Goal: Transaction & Acquisition: Book appointment/travel/reservation

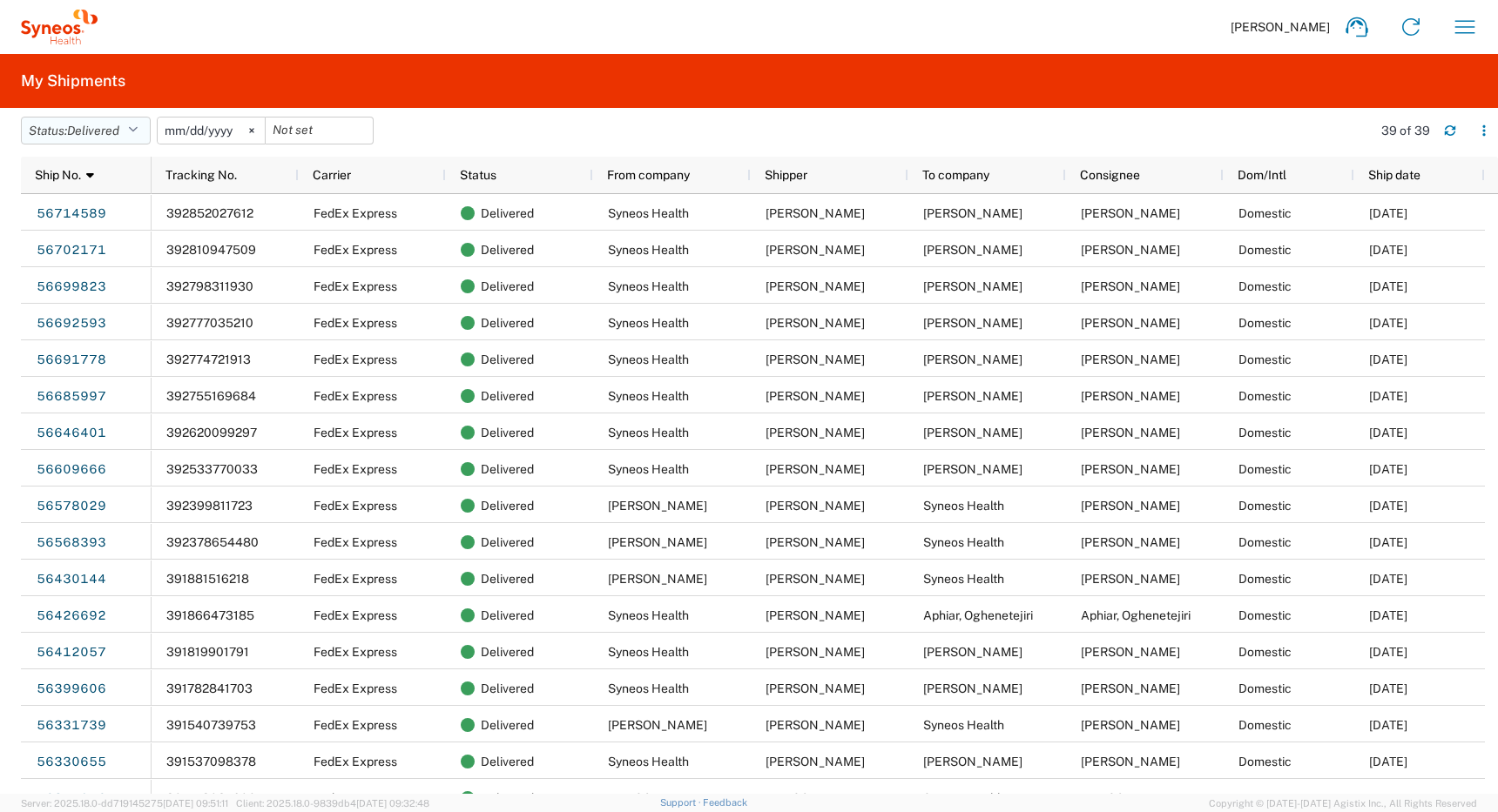
click at [131, 129] on button "Status: Delivered" at bounding box center [86, 131] width 130 height 28
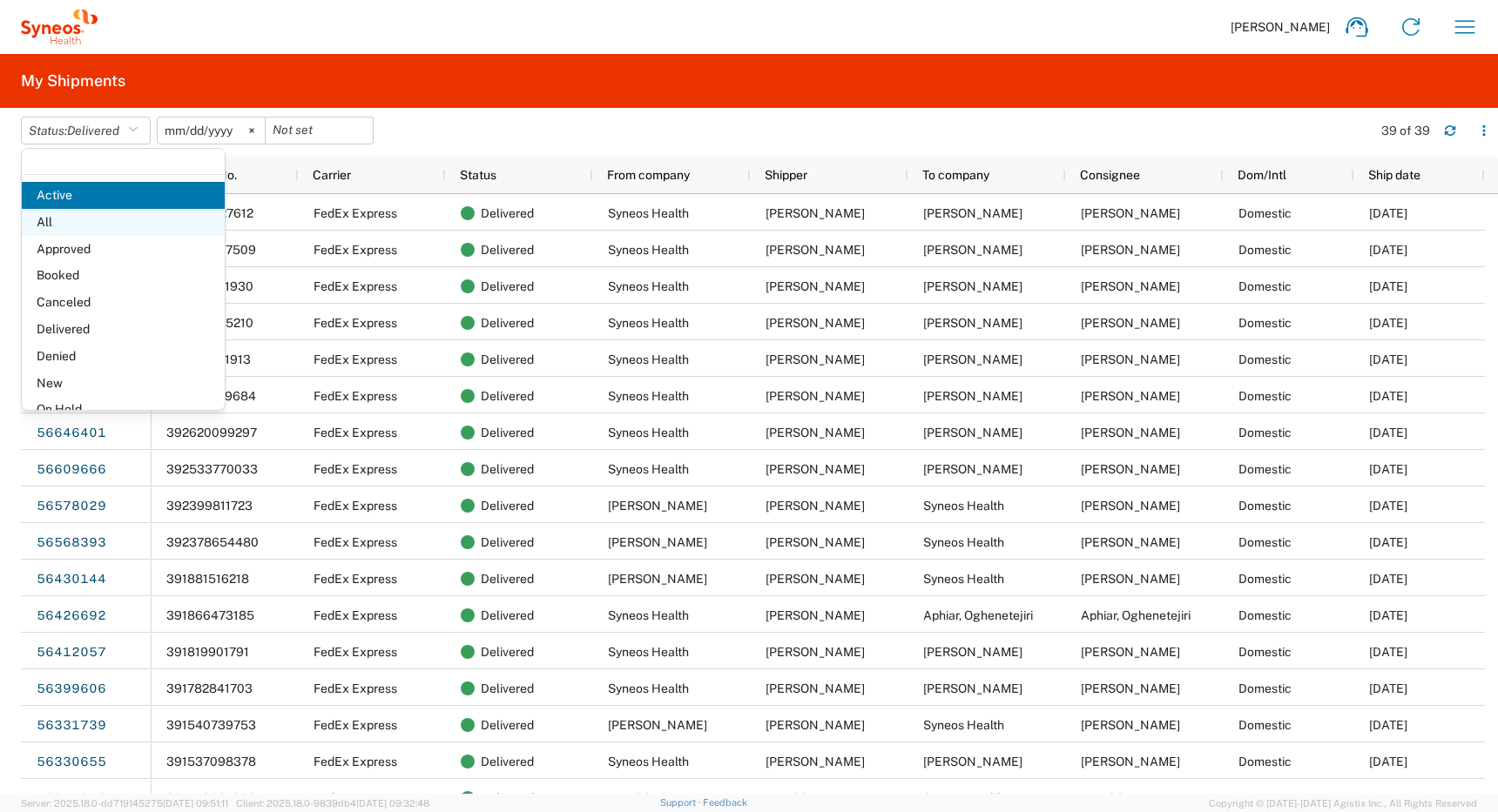
click at [75, 222] on span "All" at bounding box center [123, 222] width 203 height 27
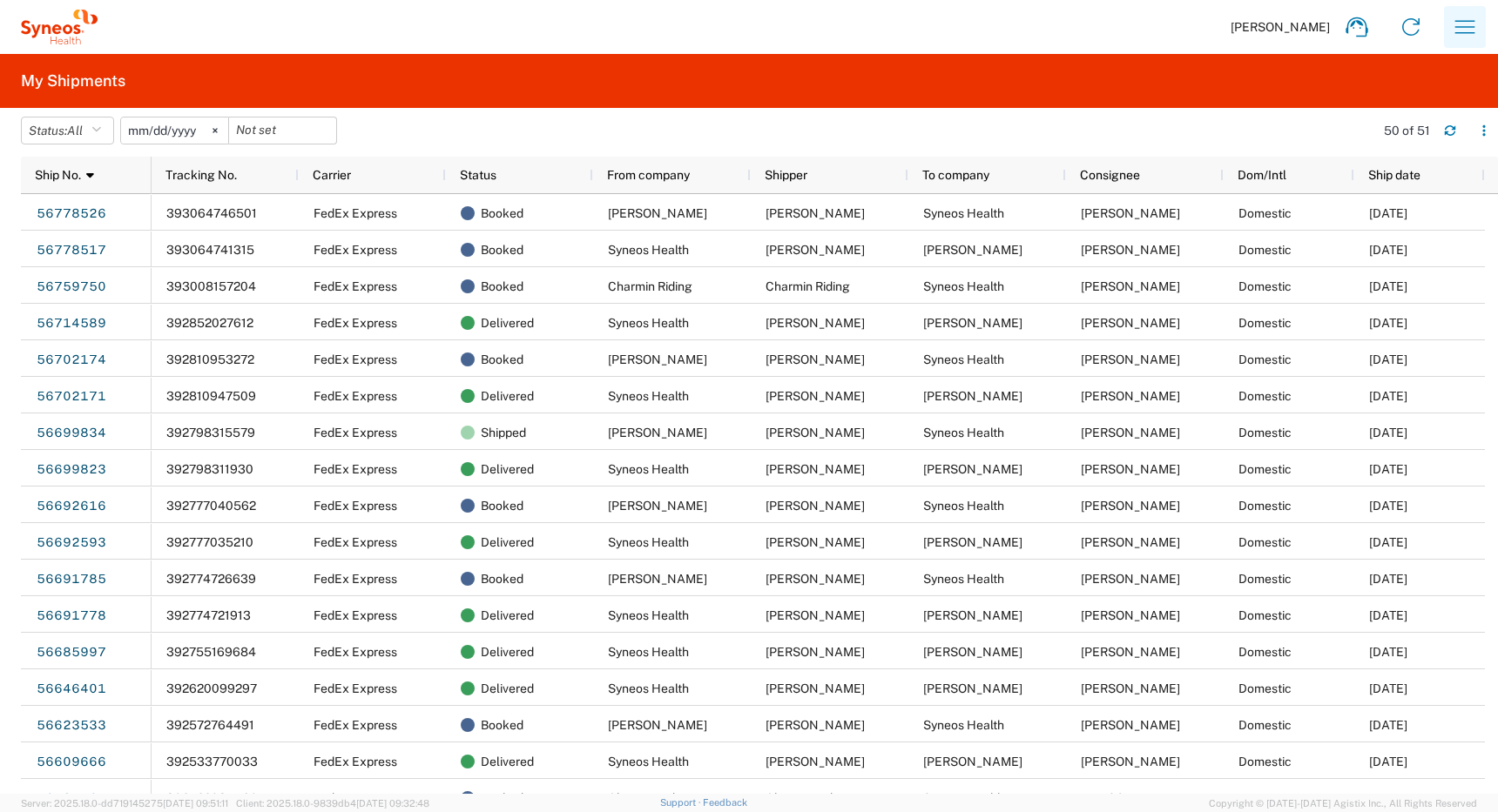
click at [1466, 20] on icon "button" at bounding box center [1465, 27] width 28 height 28
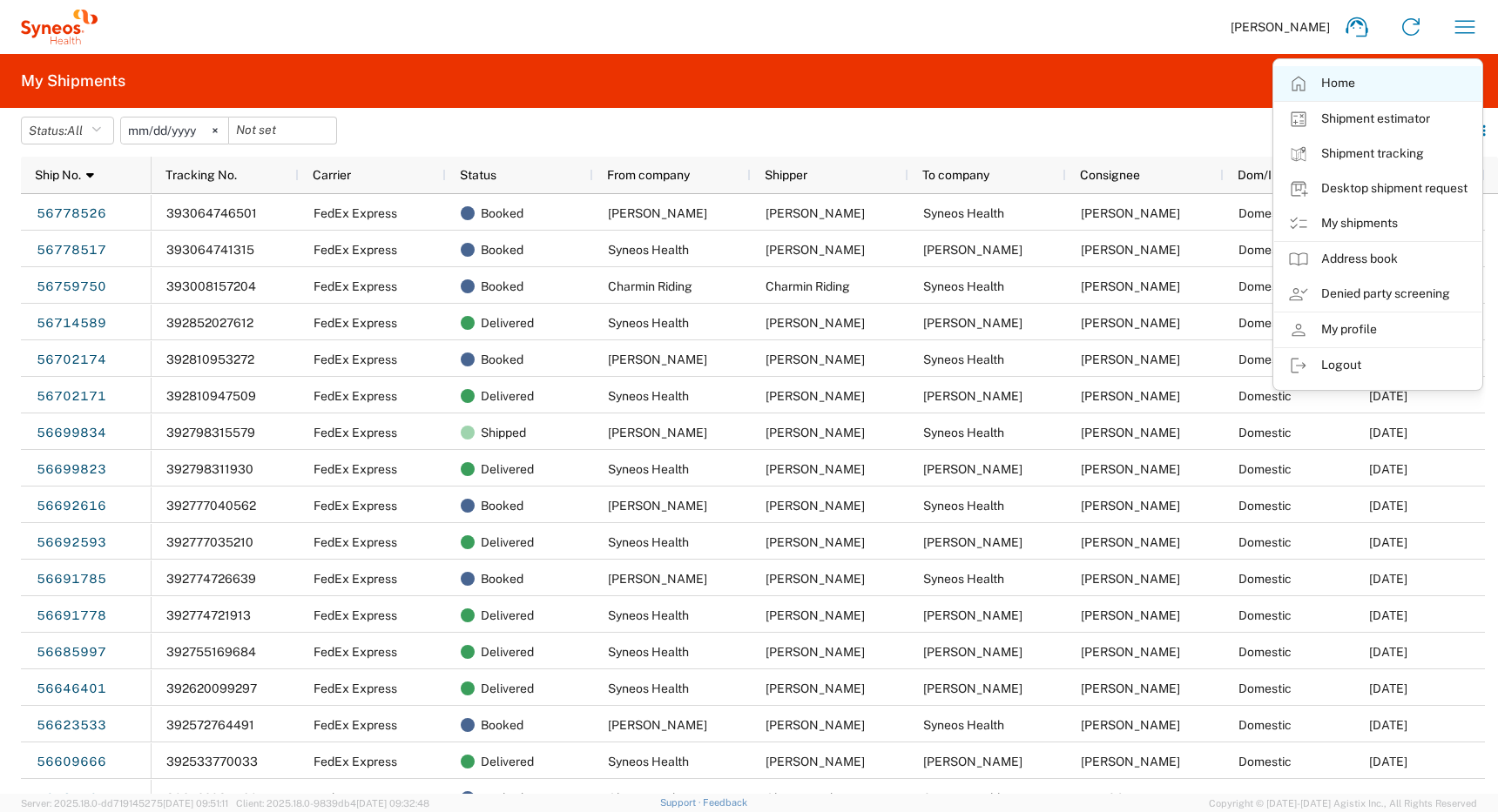
click at [1369, 82] on link "Home" at bounding box center [1377, 84] width 207 height 35
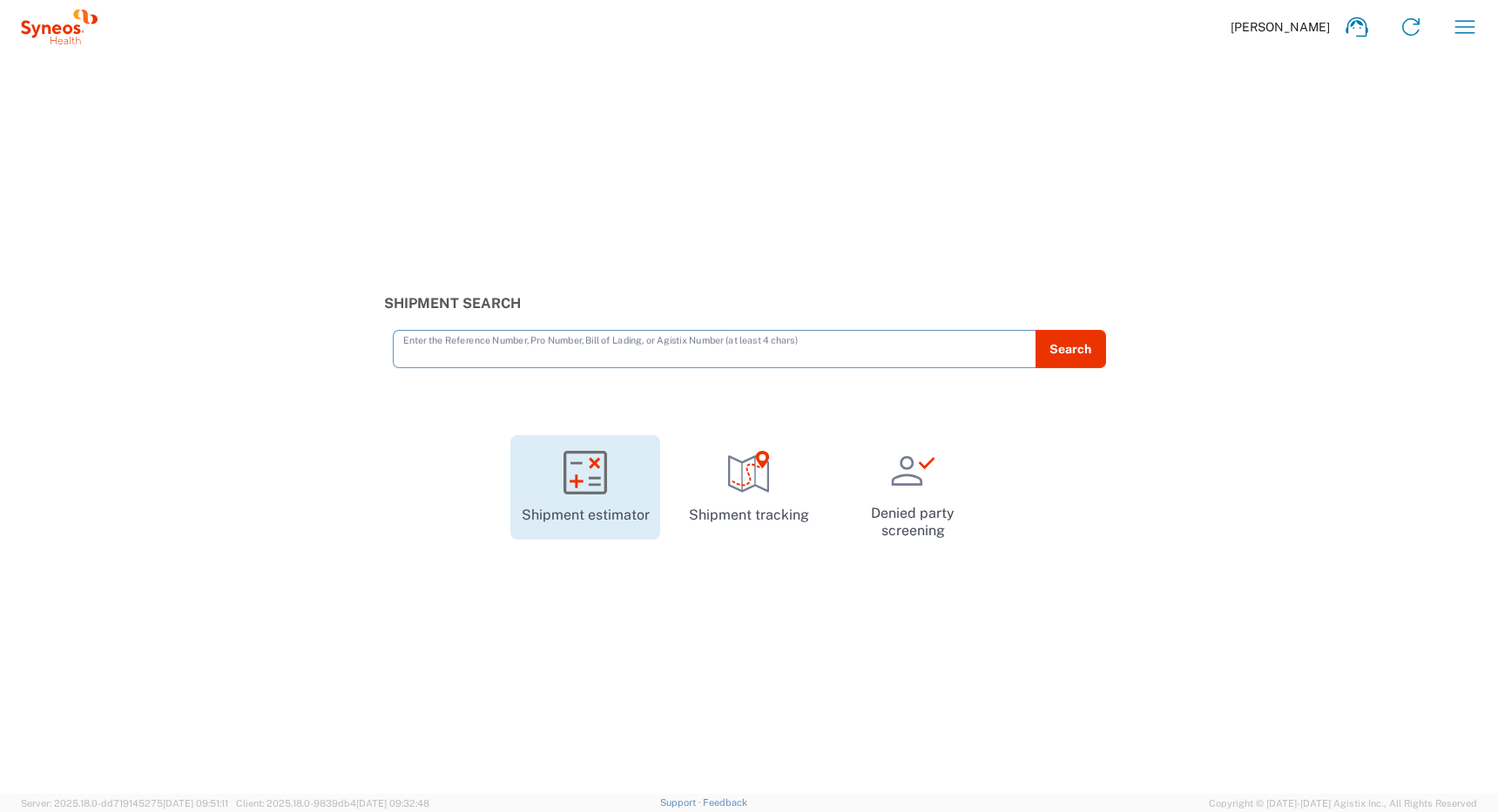
click at [579, 466] on icon at bounding box center [585, 472] width 43 height 43
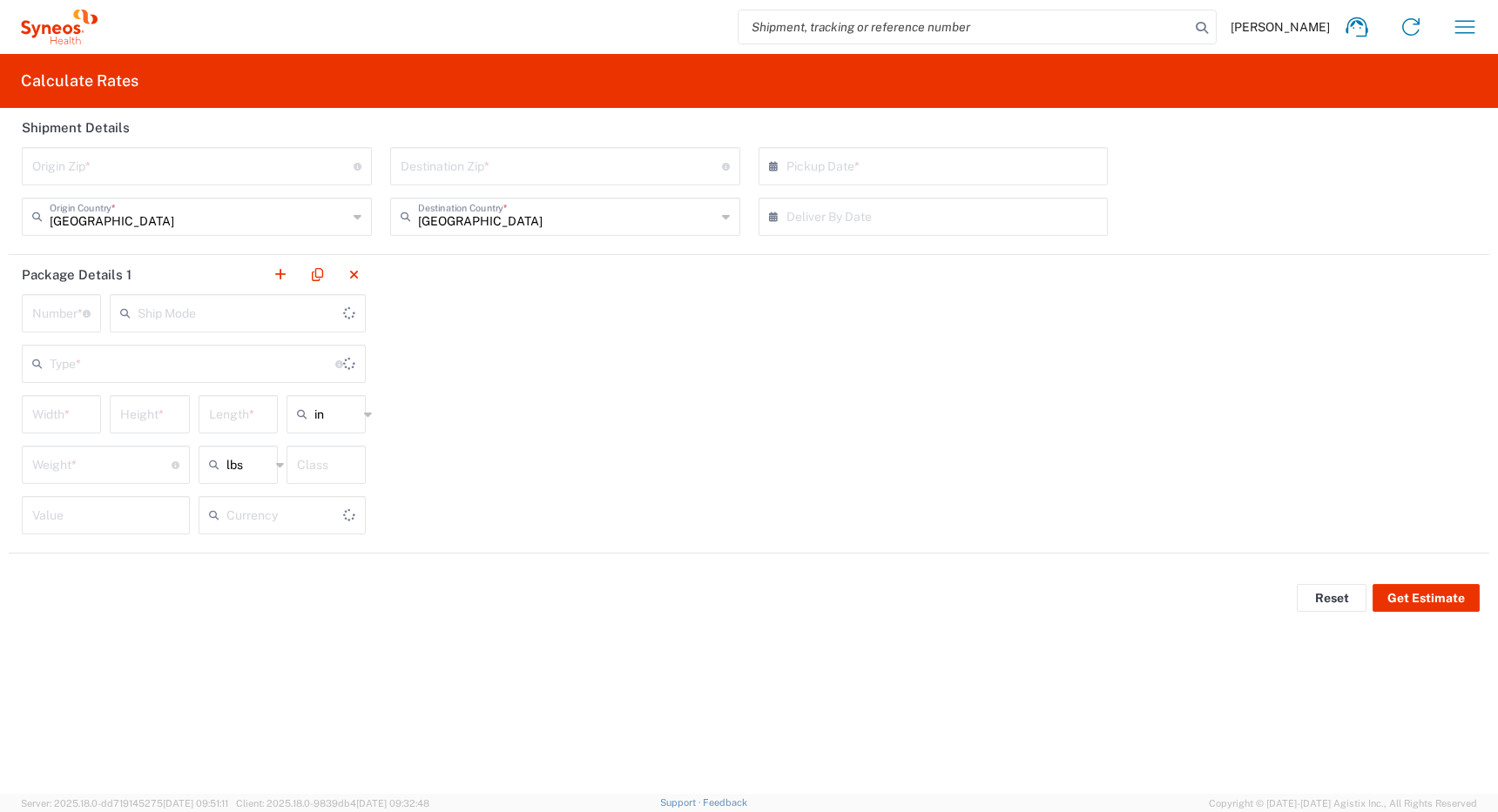
type input "US Dollar"
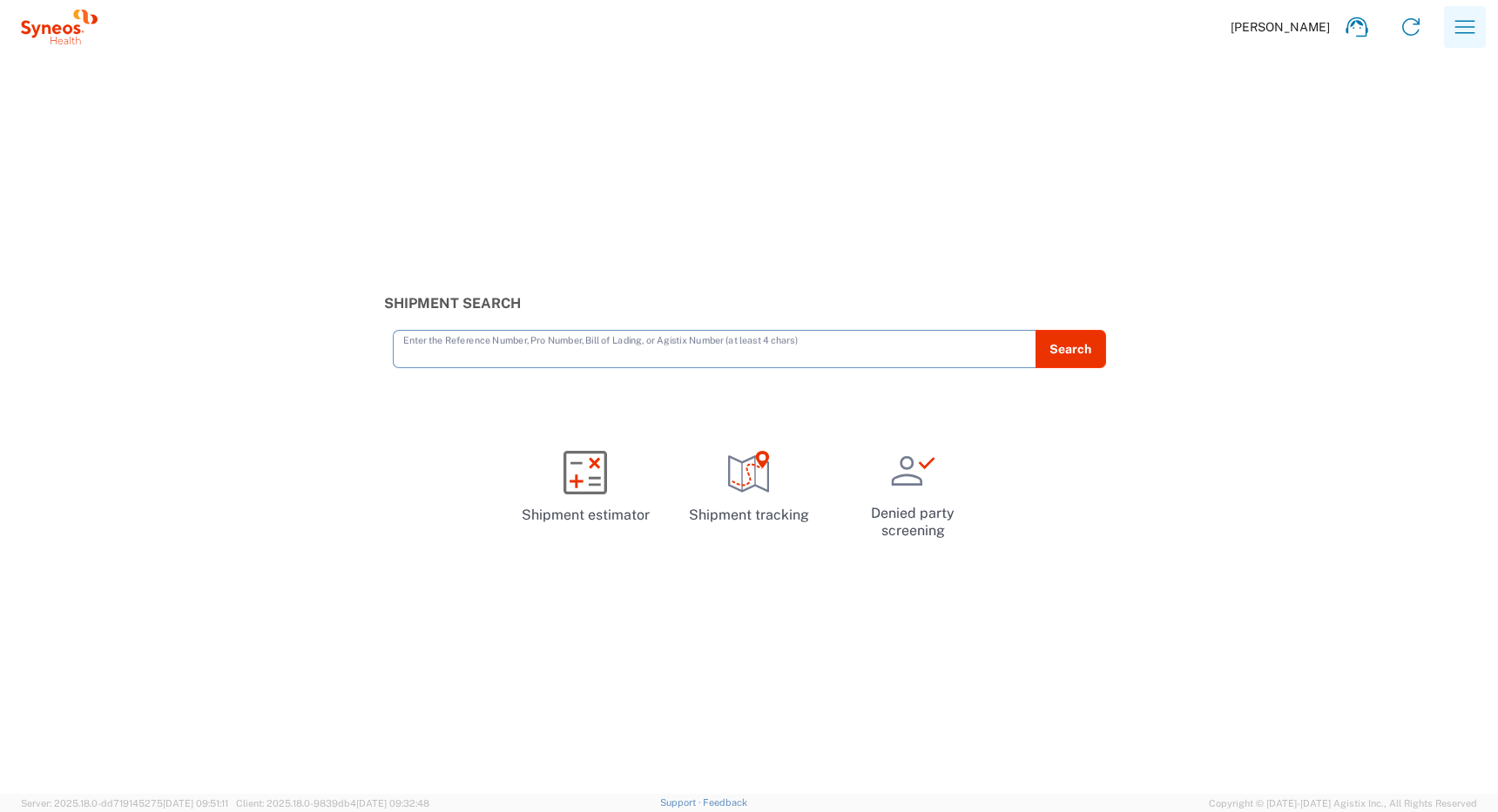
click at [1461, 29] on icon "button" at bounding box center [1465, 27] width 28 height 28
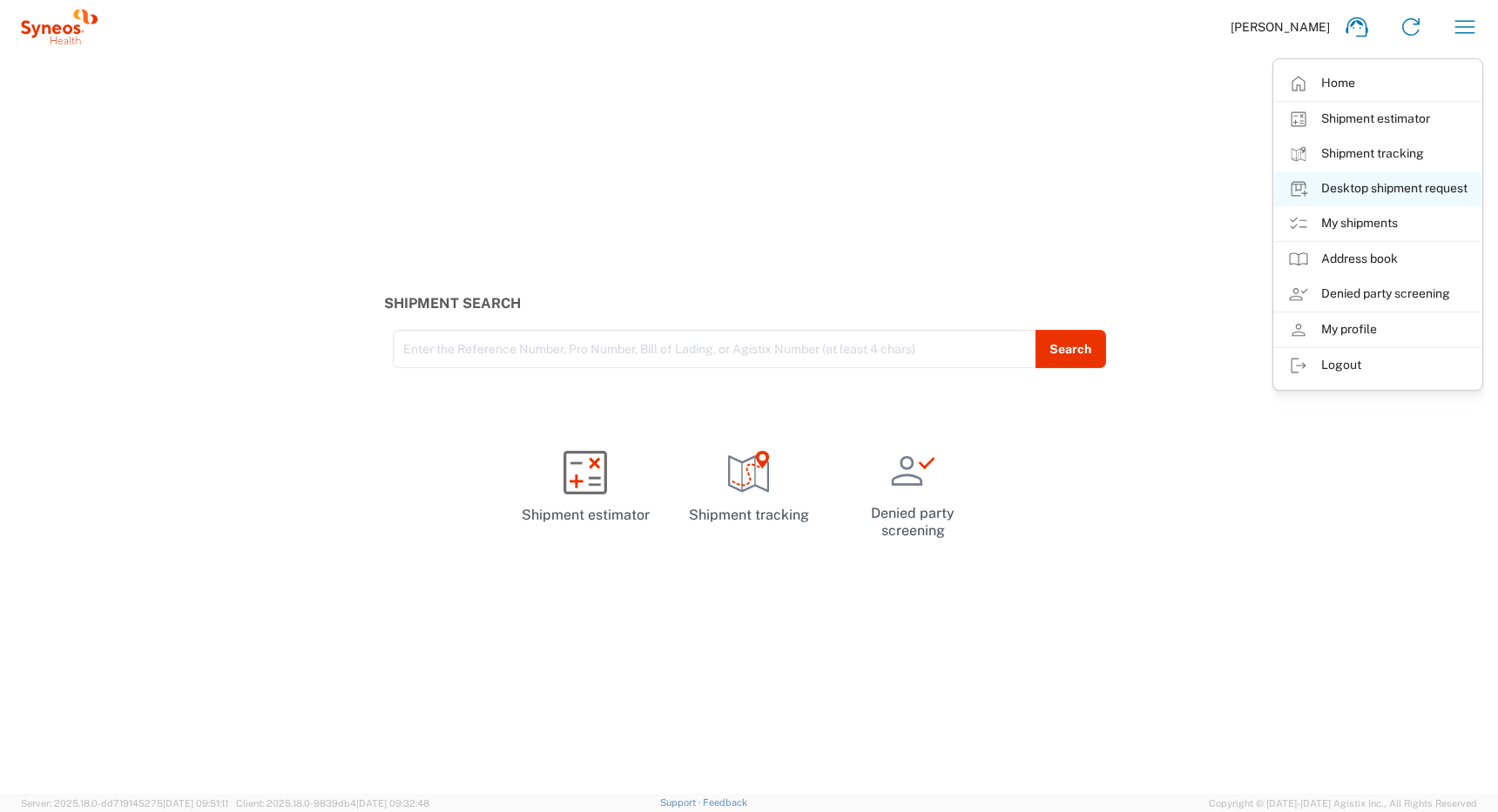
click at [1363, 191] on link "Desktop shipment request" at bounding box center [1377, 189] width 207 height 35
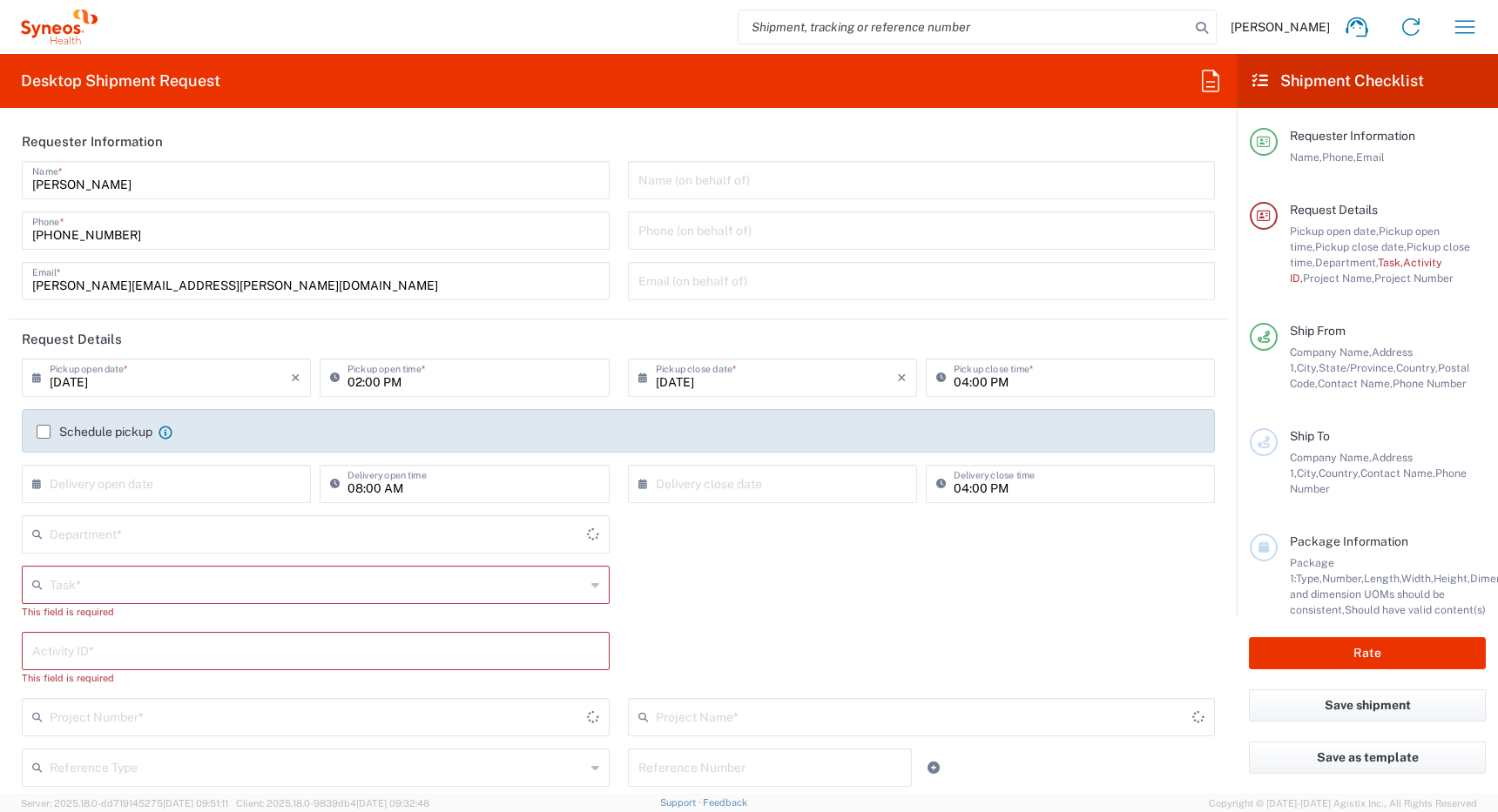
type input "[GEOGRAPHIC_DATA]"
type input "4510"
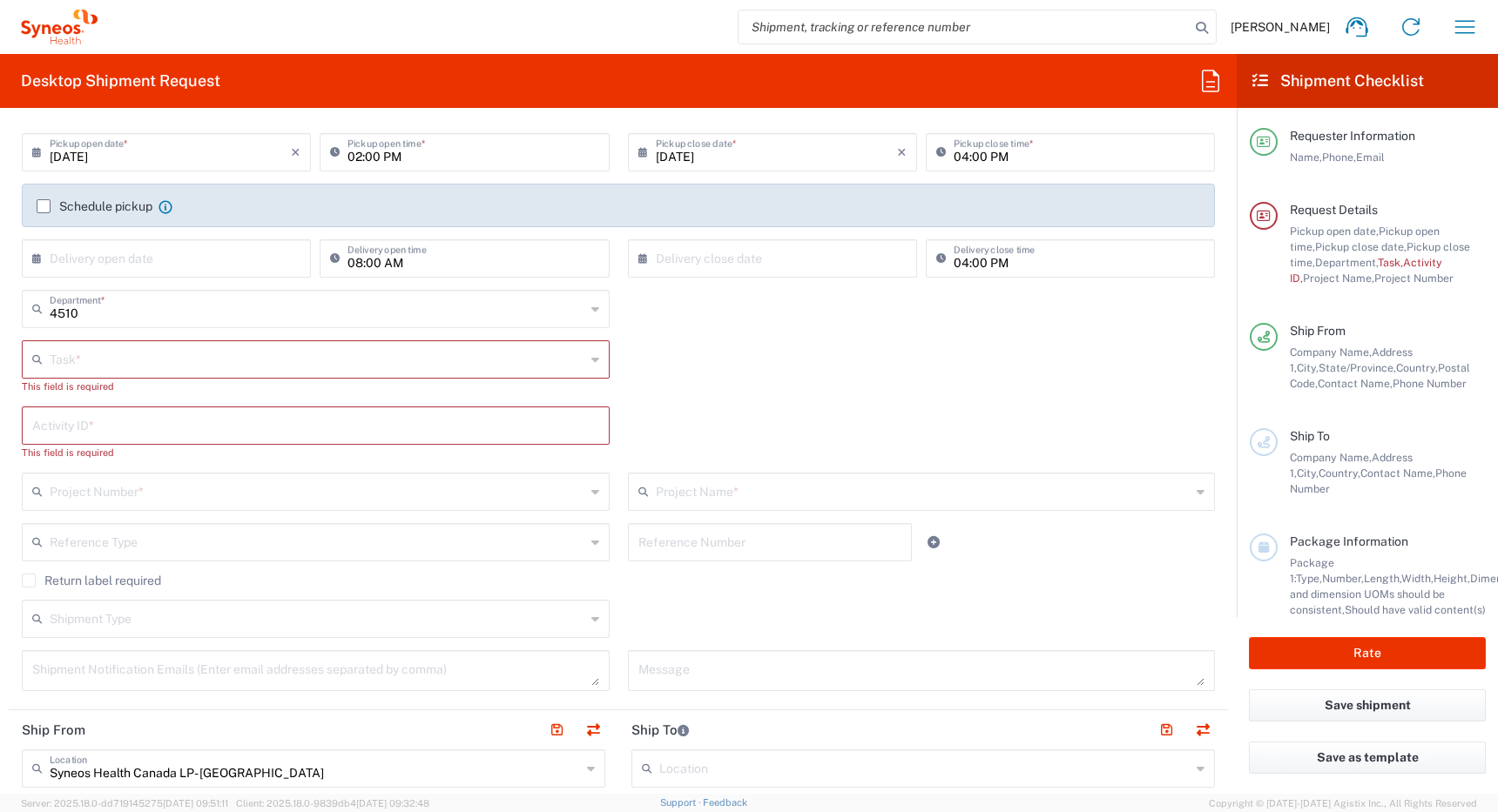
scroll to position [238, 0]
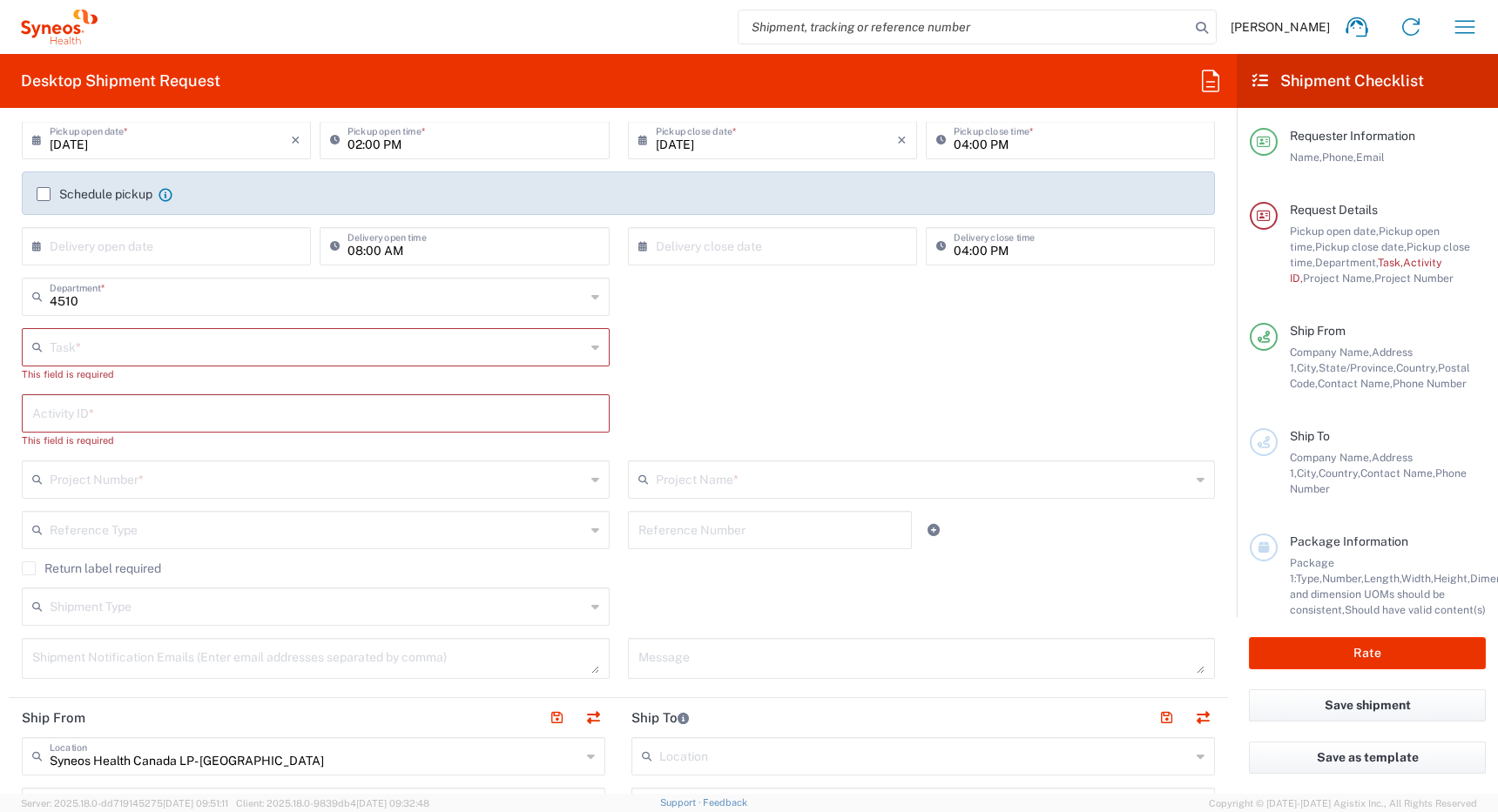
click at [189, 138] on input "[DATE]" at bounding box center [170, 138] width 241 height 30
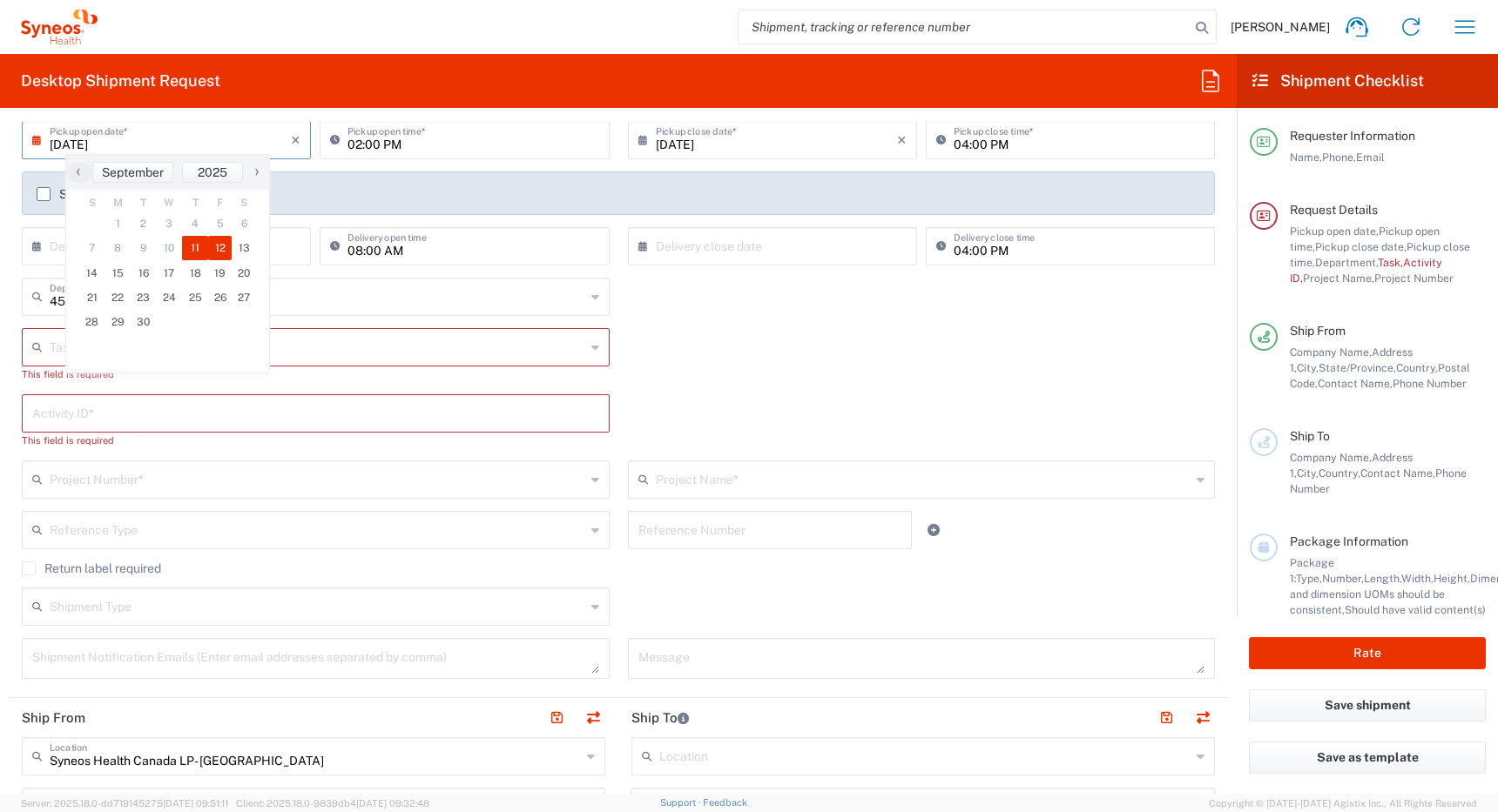
click at [221, 250] on span "12" at bounding box center [220, 248] width 24 height 24
type input "[DATE]"
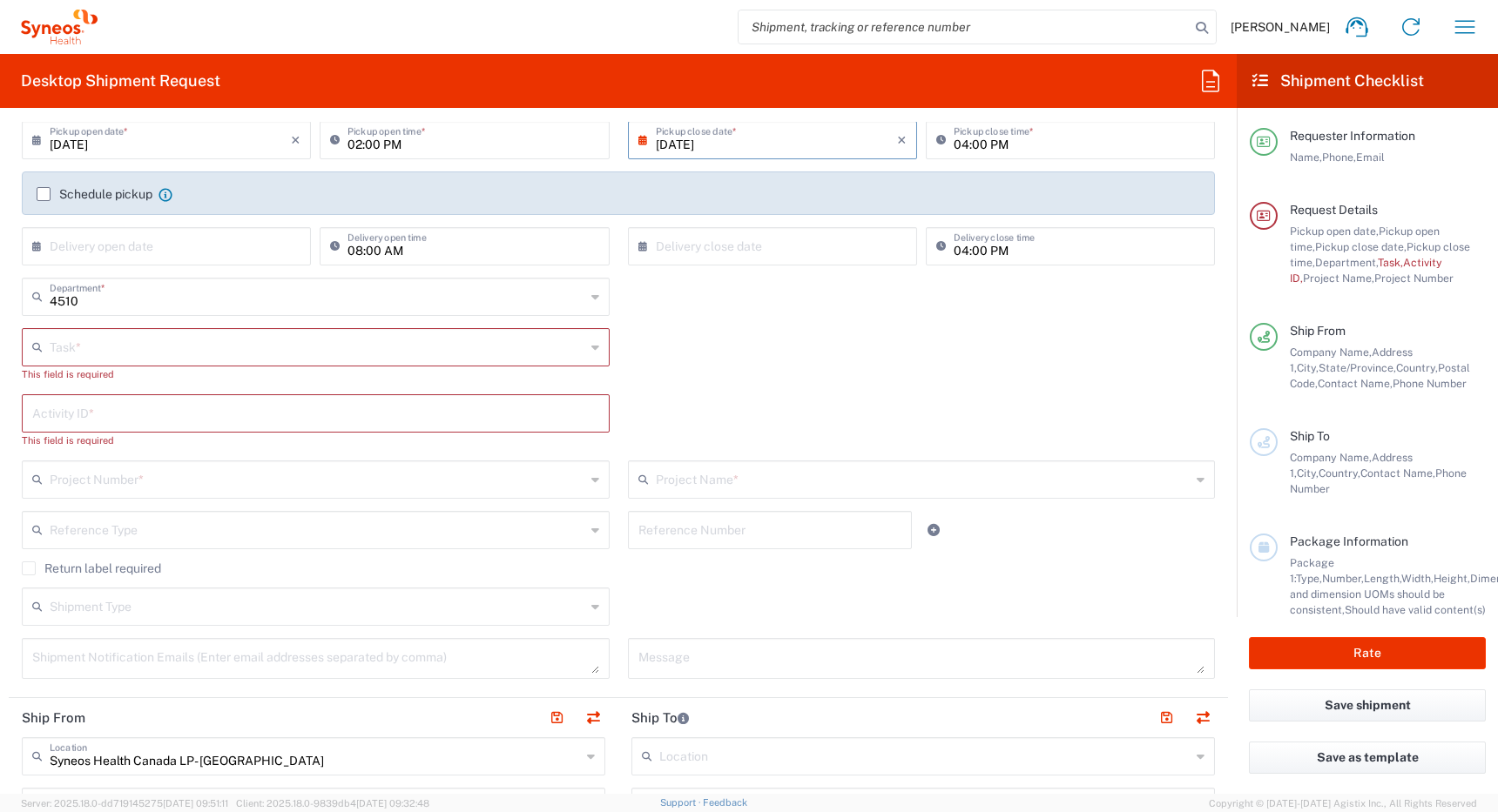
click at [351, 142] on input "02:00 PM" at bounding box center [472, 138] width 250 height 30
type input "12:00 PM"
click at [954, 141] on input "04:00 PM" at bounding box center [1079, 138] width 250 height 30
click at [42, 194] on label "Schedule pickup" at bounding box center [95, 193] width 116 height 14
click at [43, 194] on input "Schedule pickup" at bounding box center [43, 194] width 0 height 0
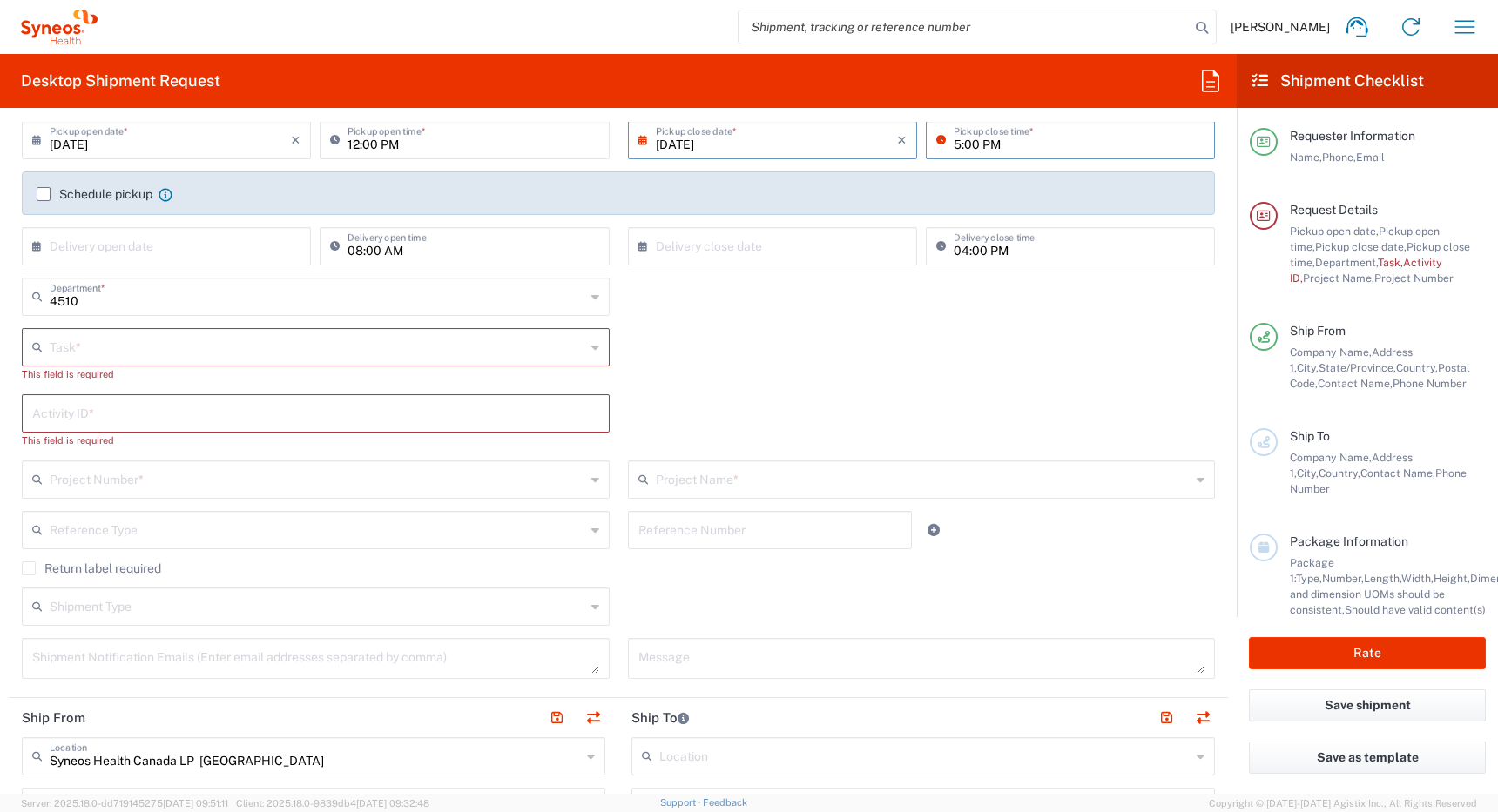
type input "05:00 PM"
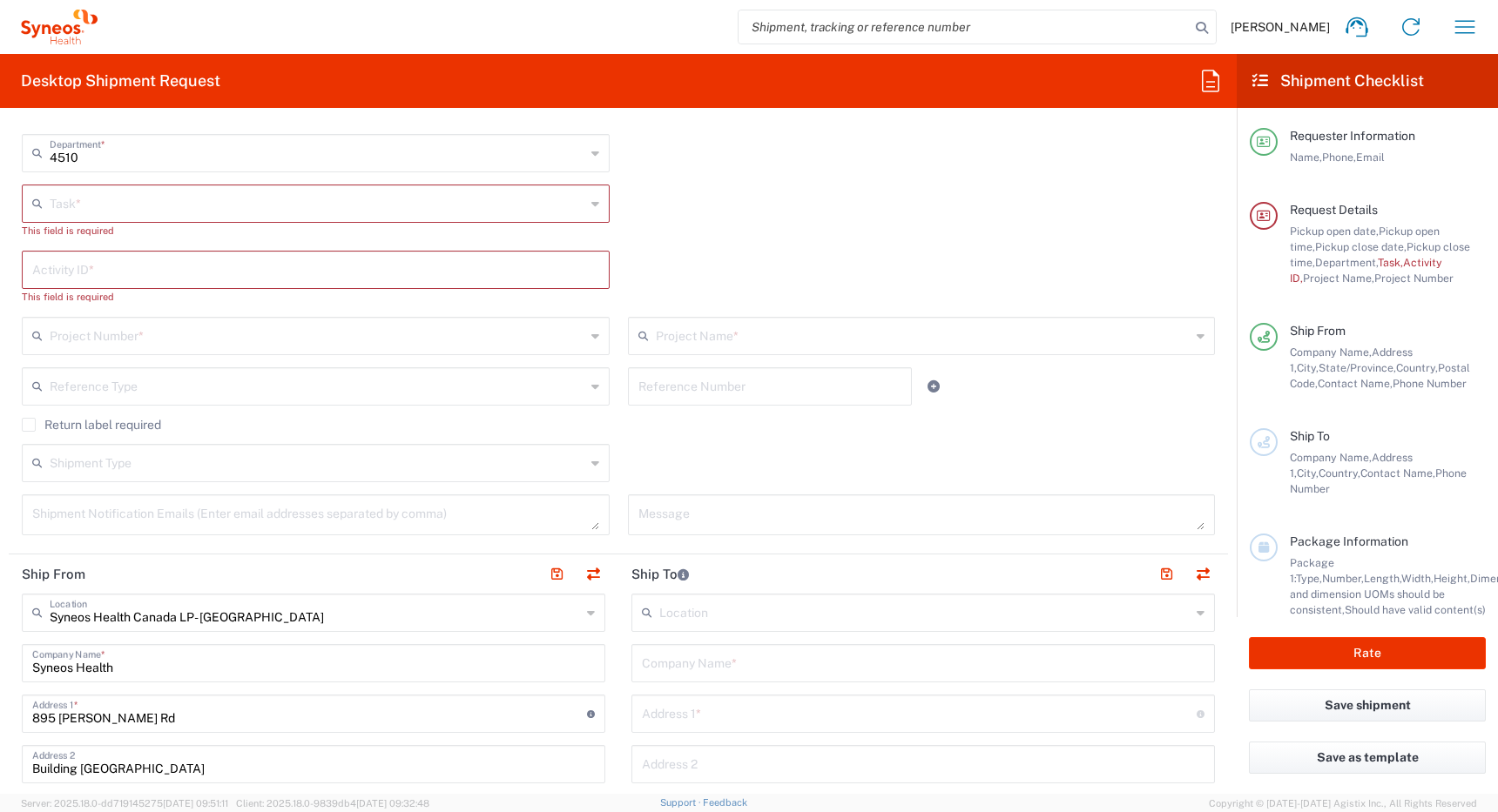
scroll to position [458, 0]
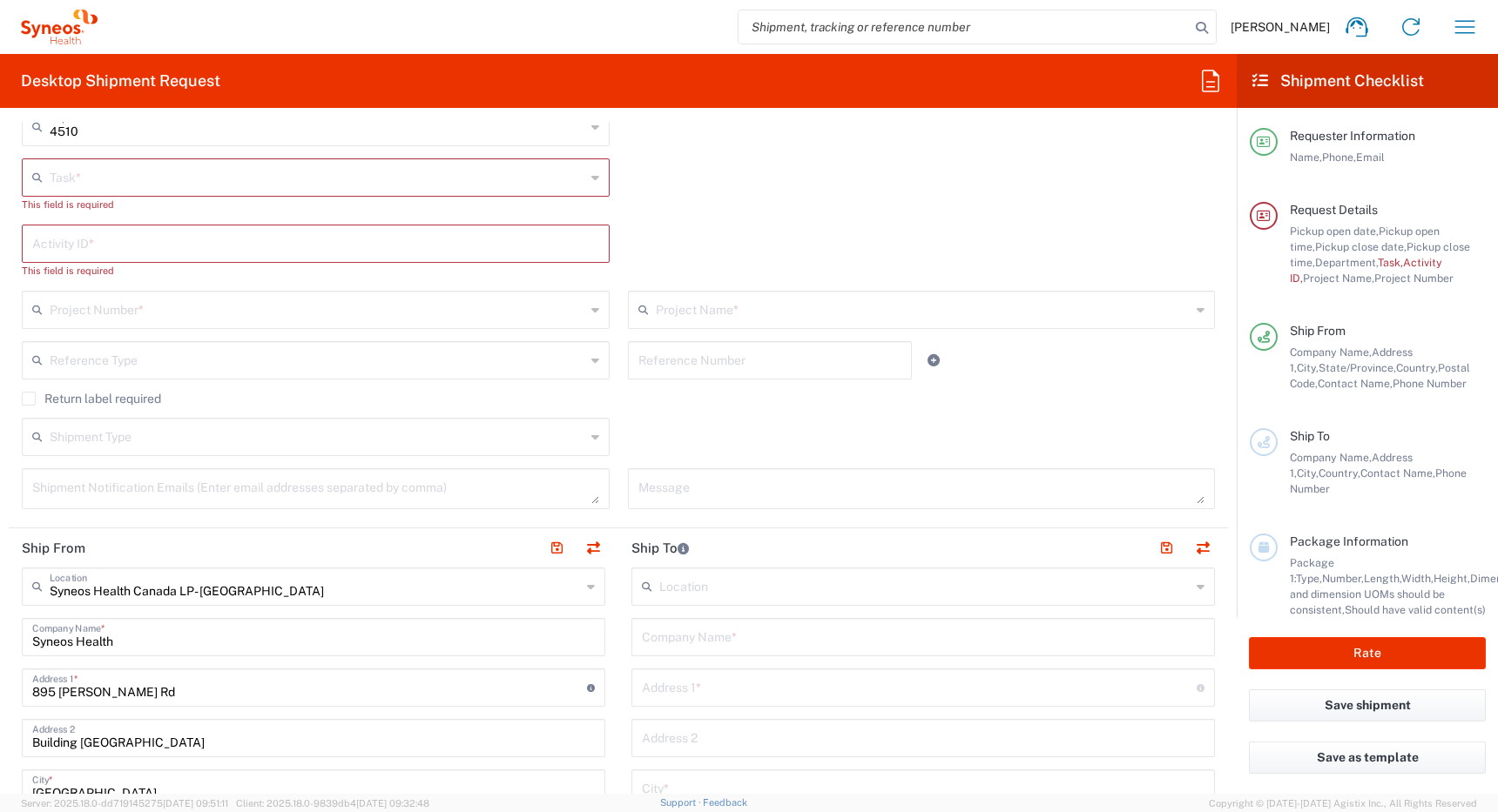
click at [520, 172] on input "text" at bounding box center [318, 176] width 536 height 30
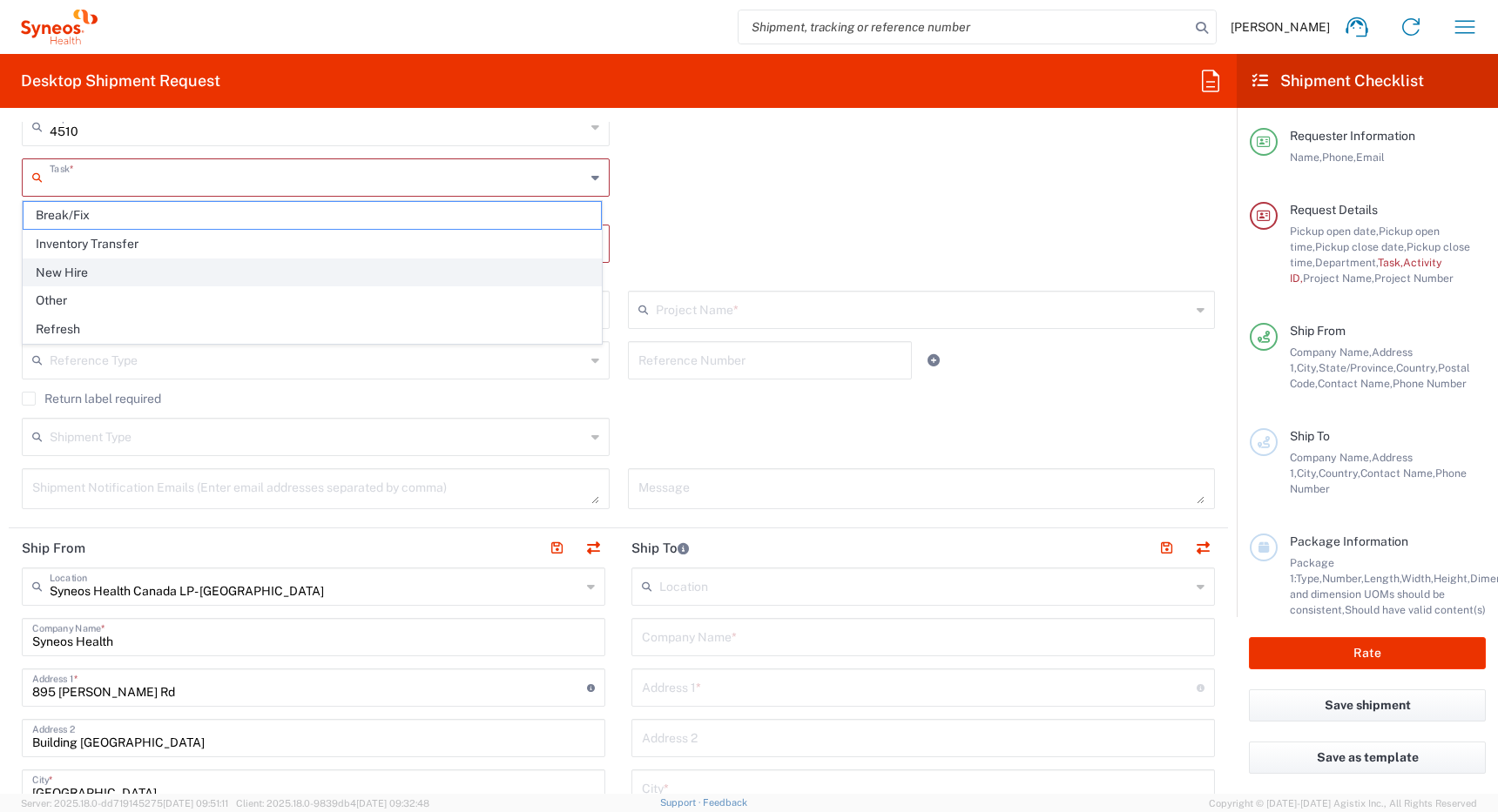
click at [447, 277] on span "New Hire" at bounding box center [312, 273] width 577 height 27
type input "New Hire"
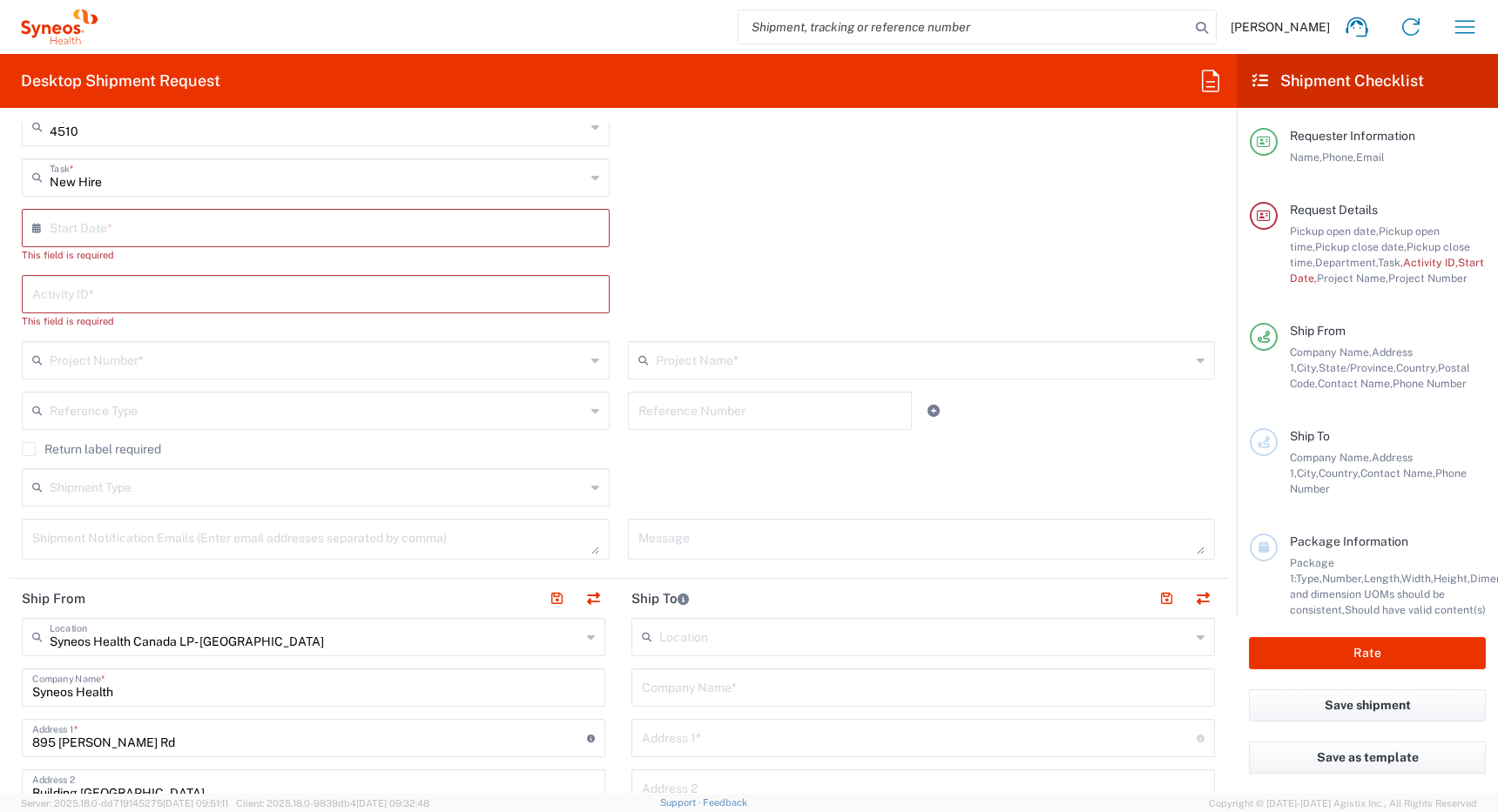
click at [449, 232] on input "text" at bounding box center [319, 226] width 540 height 30
click at [267, 354] on span "15" at bounding box center [266, 361] width 26 height 24
type input "[DATE]"
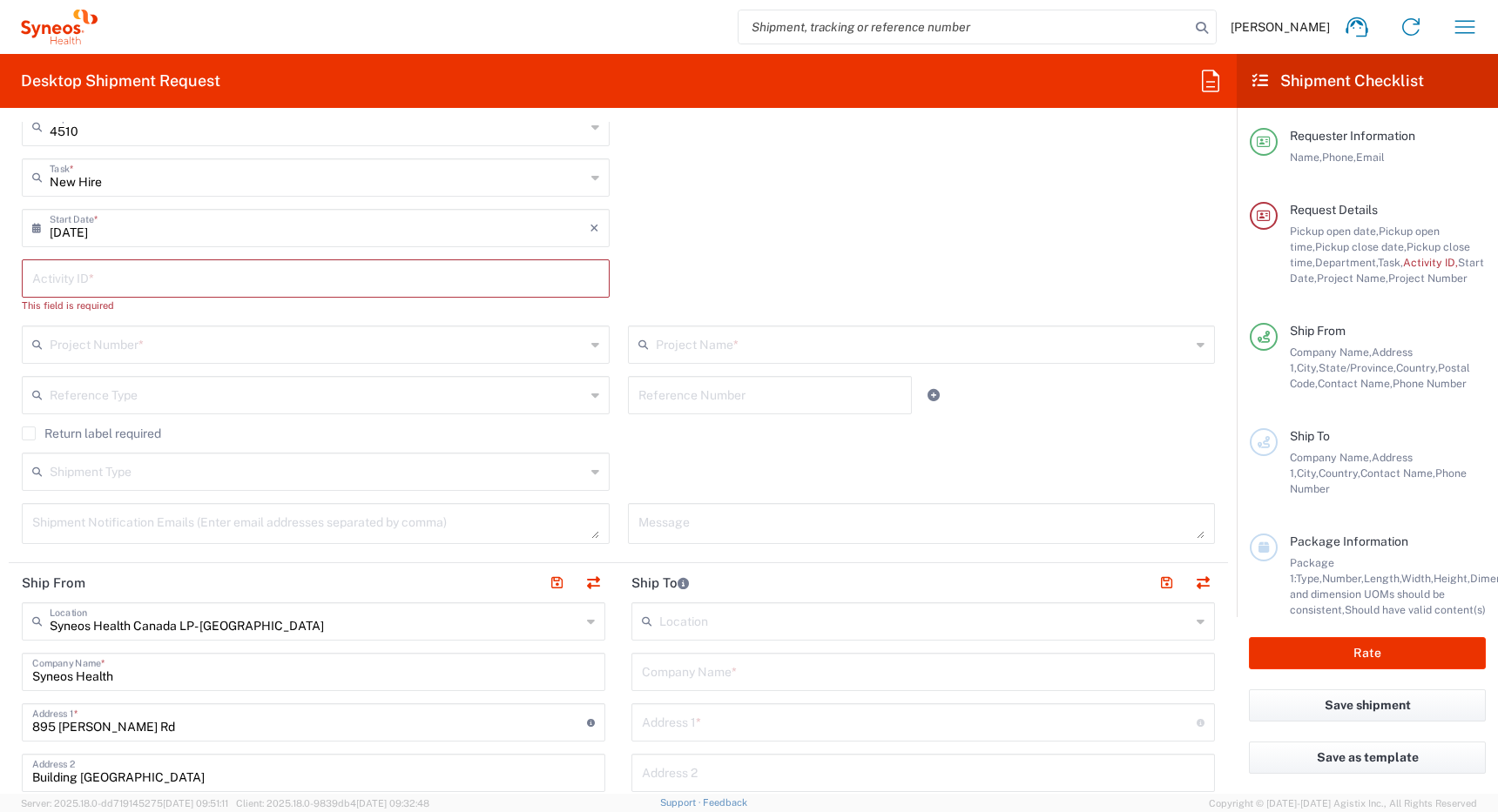
click at [279, 280] on input "text" at bounding box center [316, 277] width 567 height 30
paste input "SCTASK2701662"
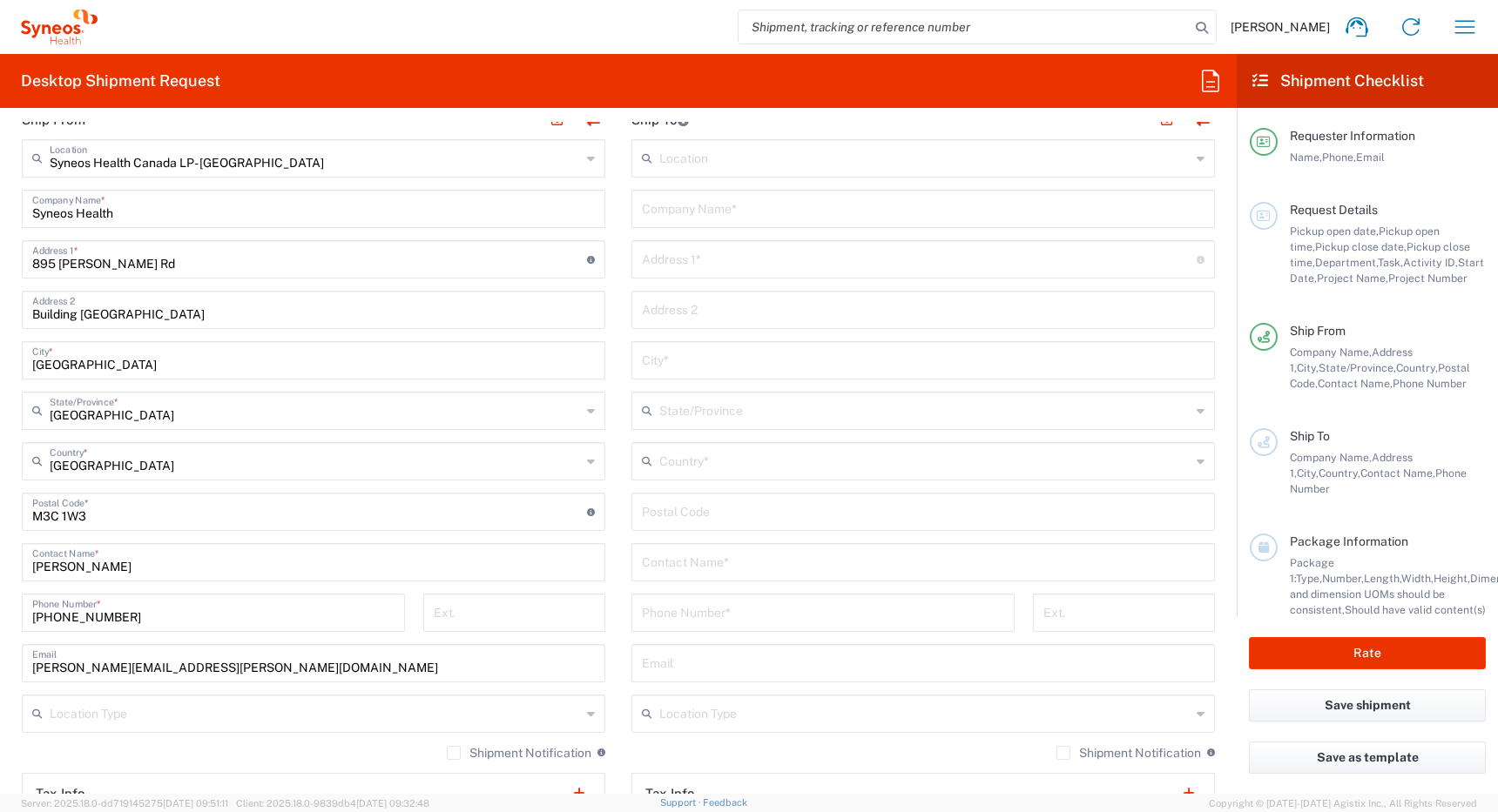
scroll to position [888, 0]
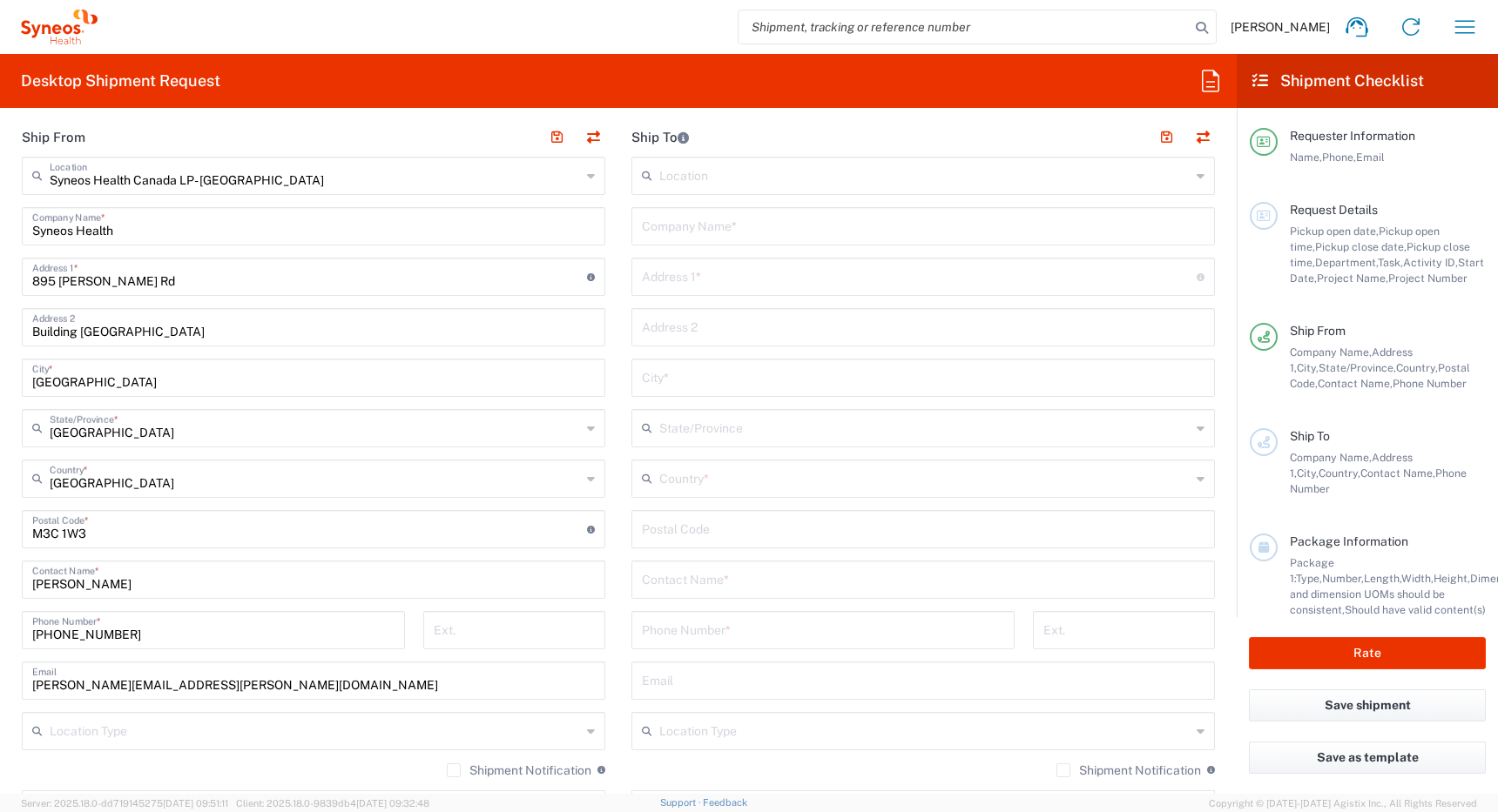
type input "SCTASK2701662"
click at [684, 474] on input "text" at bounding box center [924, 477] width 531 height 30
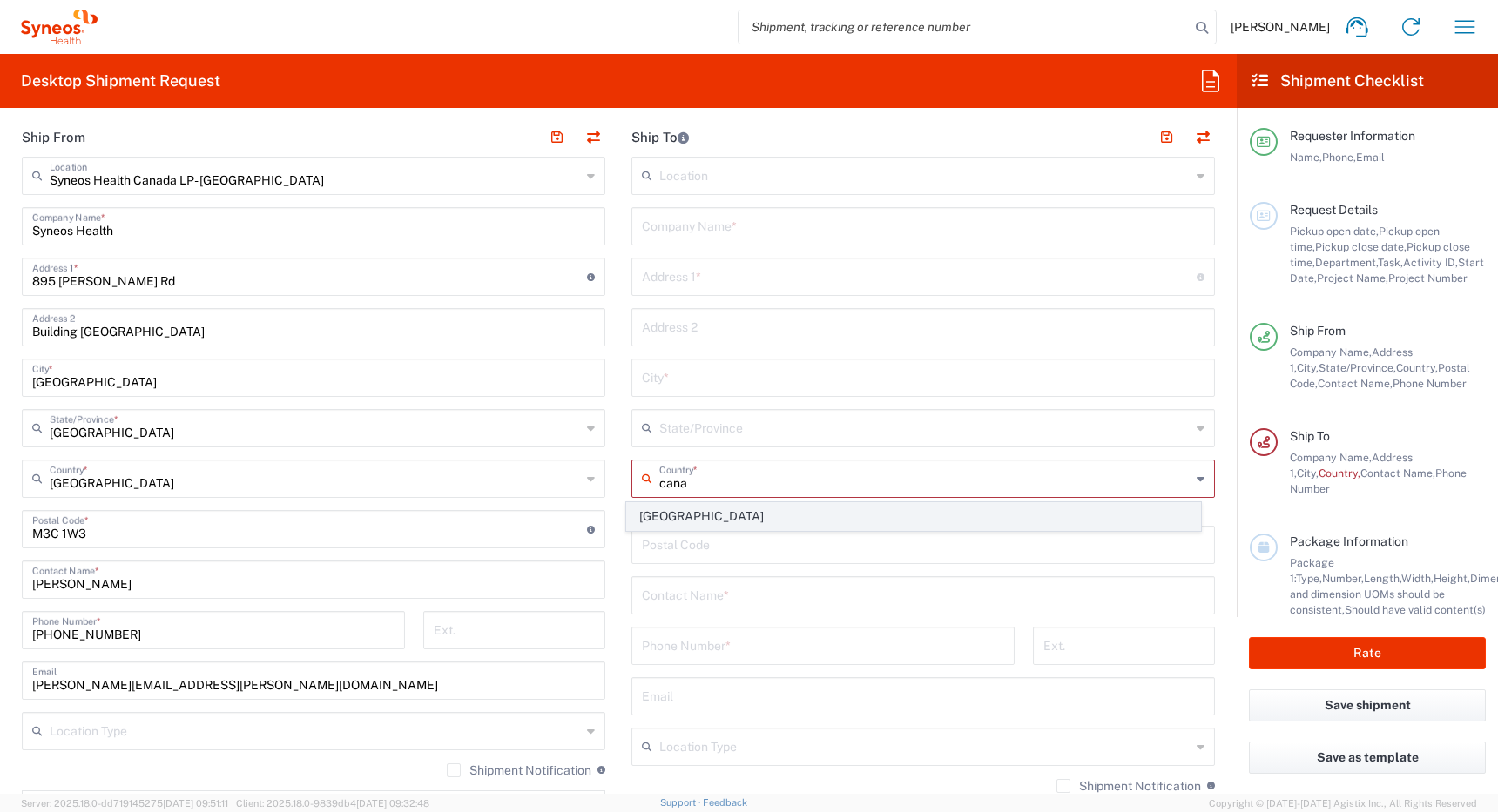
click at [661, 519] on span "[GEOGRAPHIC_DATA]" at bounding box center [913, 516] width 574 height 27
type input "[GEOGRAPHIC_DATA]"
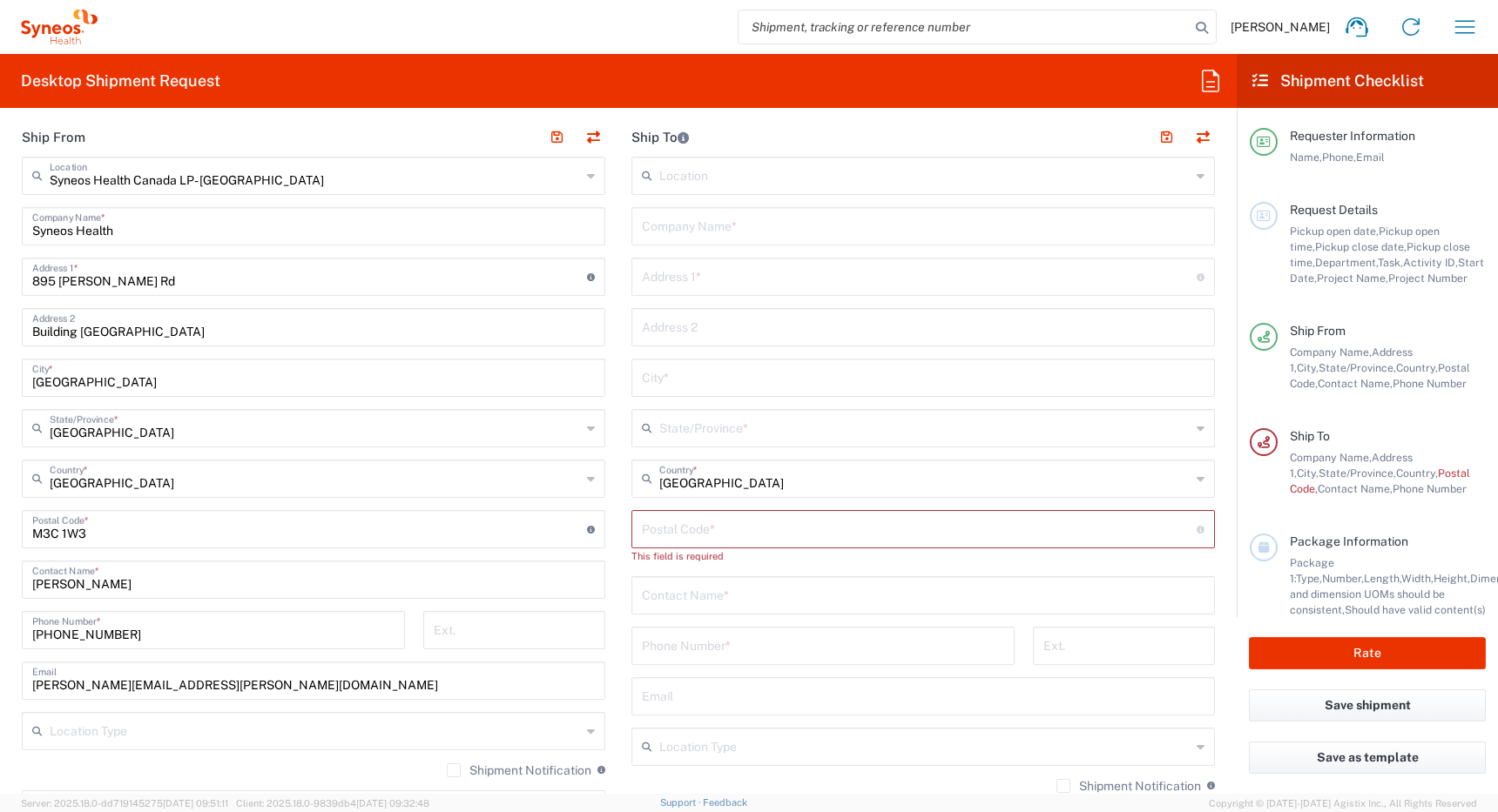
click at [665, 603] on input "text" at bounding box center [923, 594] width 563 height 30
paste input "[PERSON_NAME], Md"
type input "[PERSON_NAME], Md"
click at [673, 226] on input "text" at bounding box center [923, 225] width 563 height 30
paste input "[PERSON_NAME], Md"
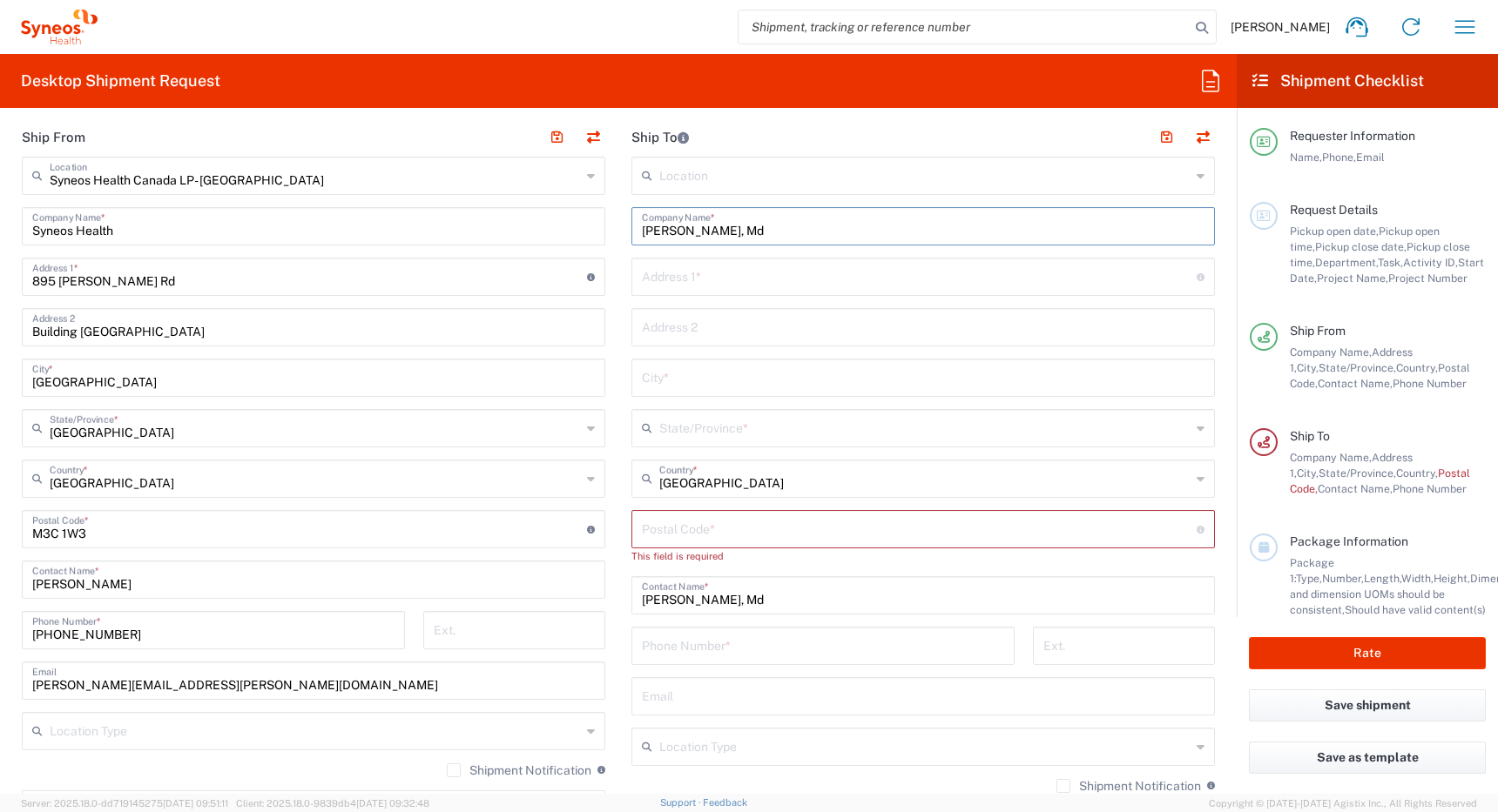
type input "[PERSON_NAME], Md"
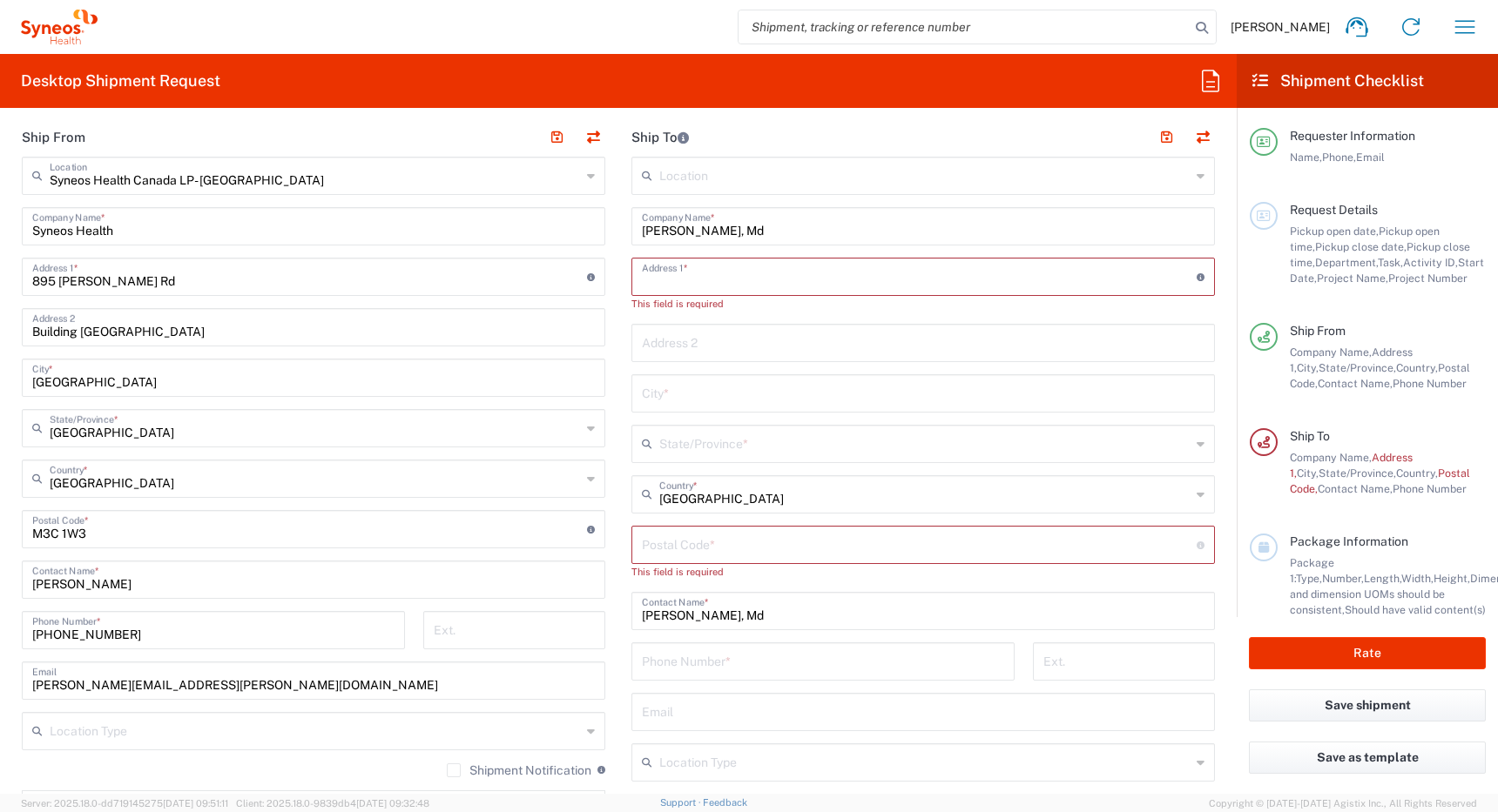
paste input "[STREET_ADDRESS]"
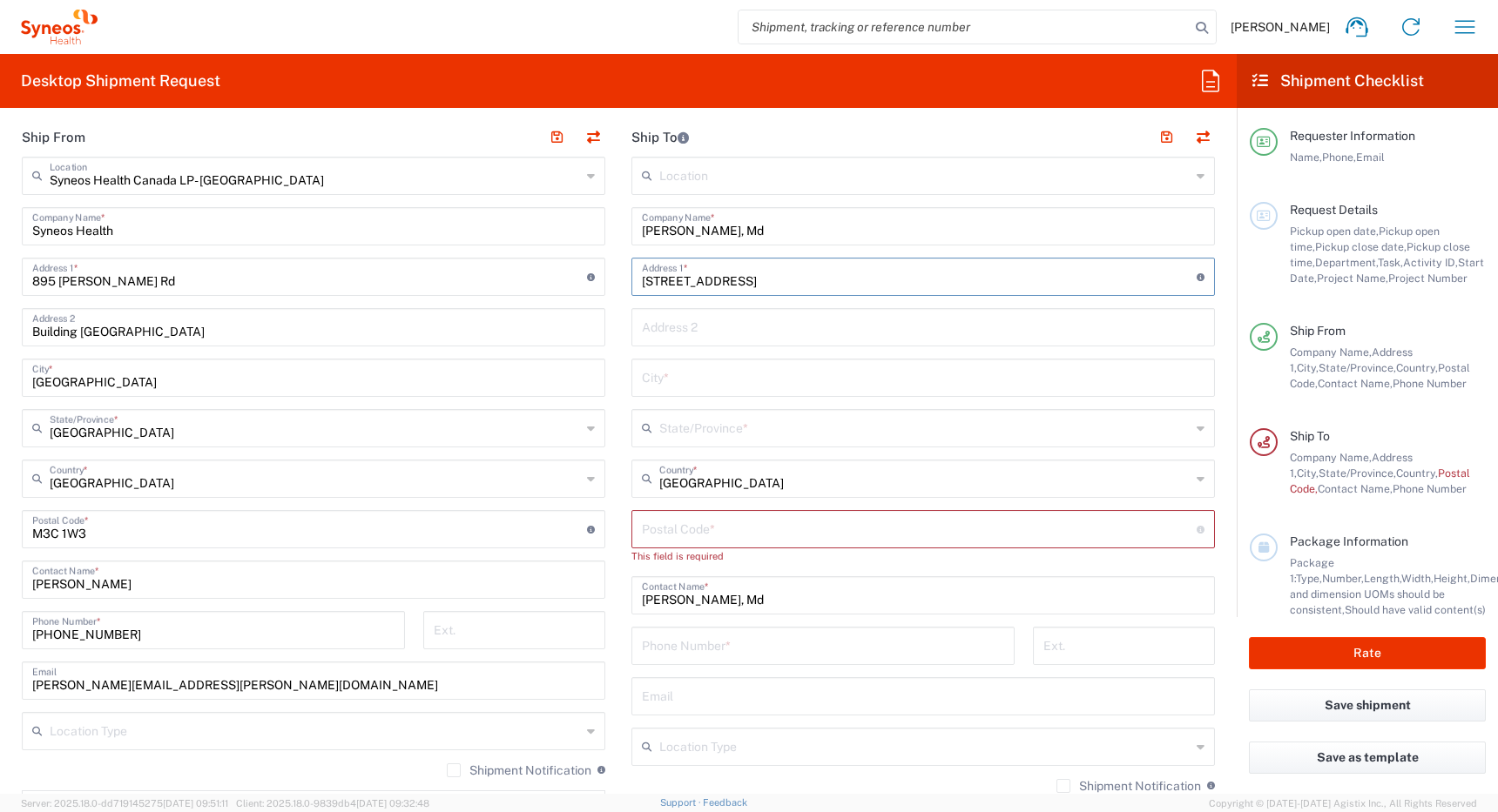
type input "[STREET_ADDRESS]"
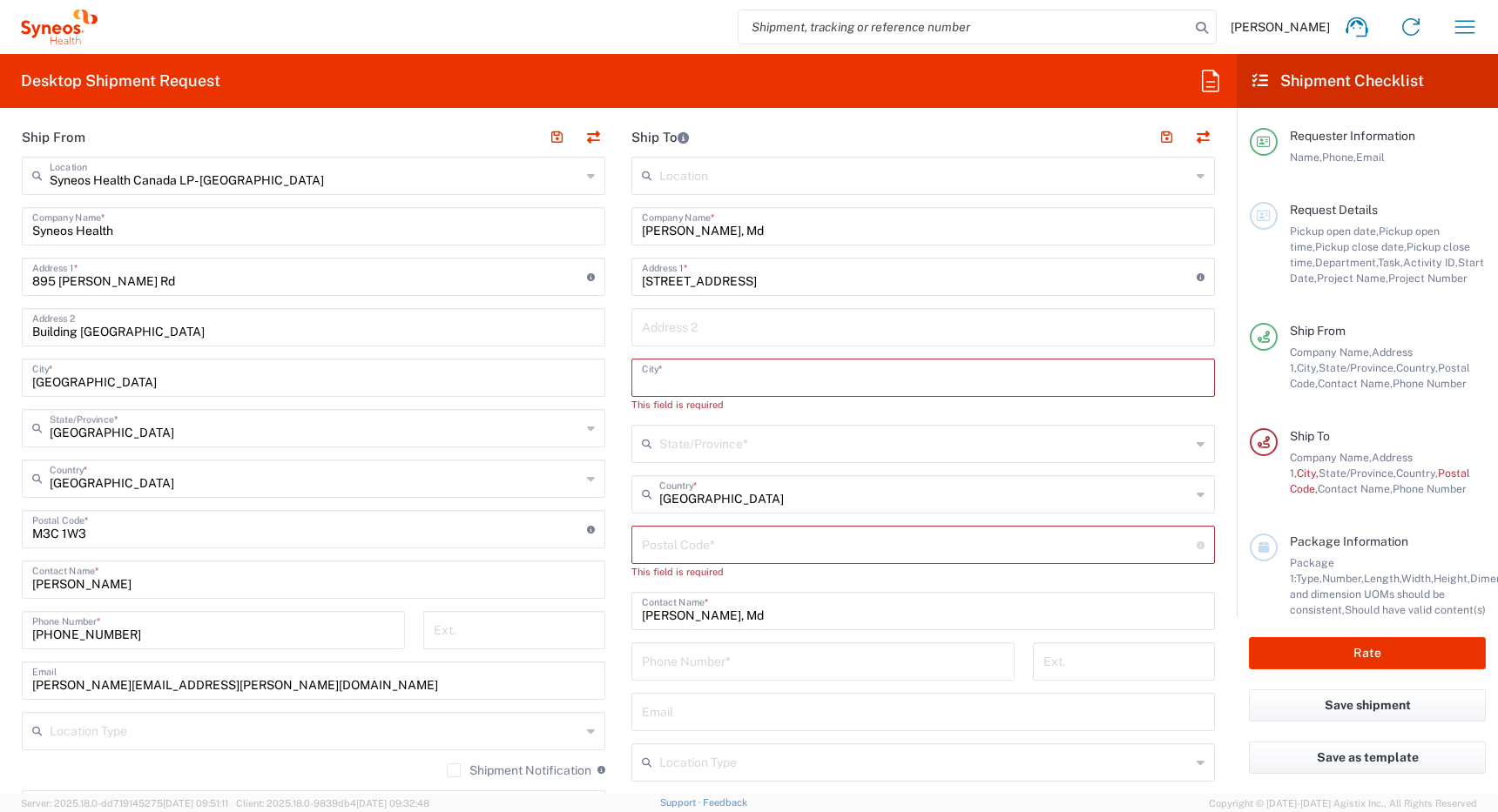
paste input "[GEOGRAPHIC_DATA]"
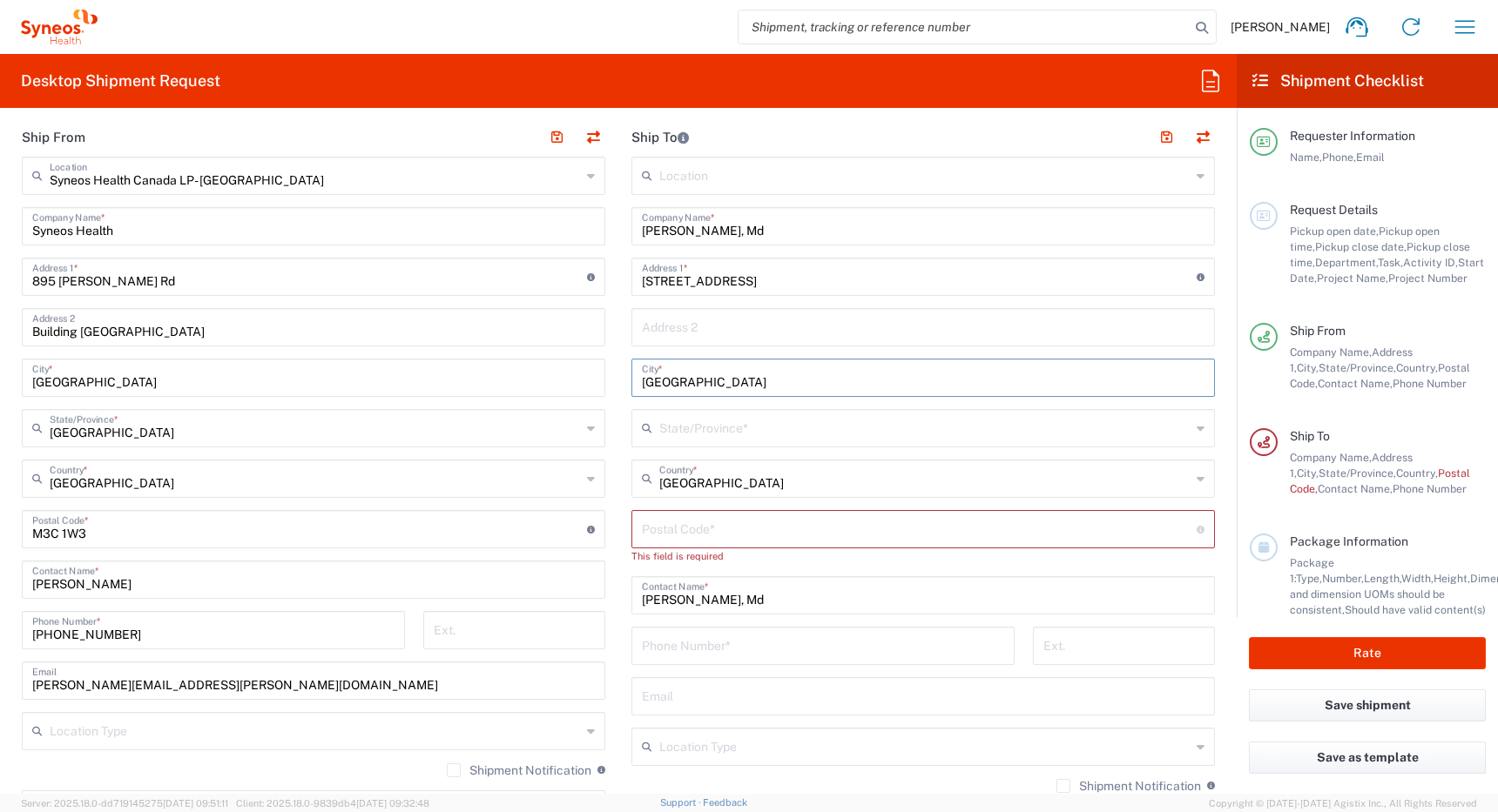
type input "[GEOGRAPHIC_DATA]"
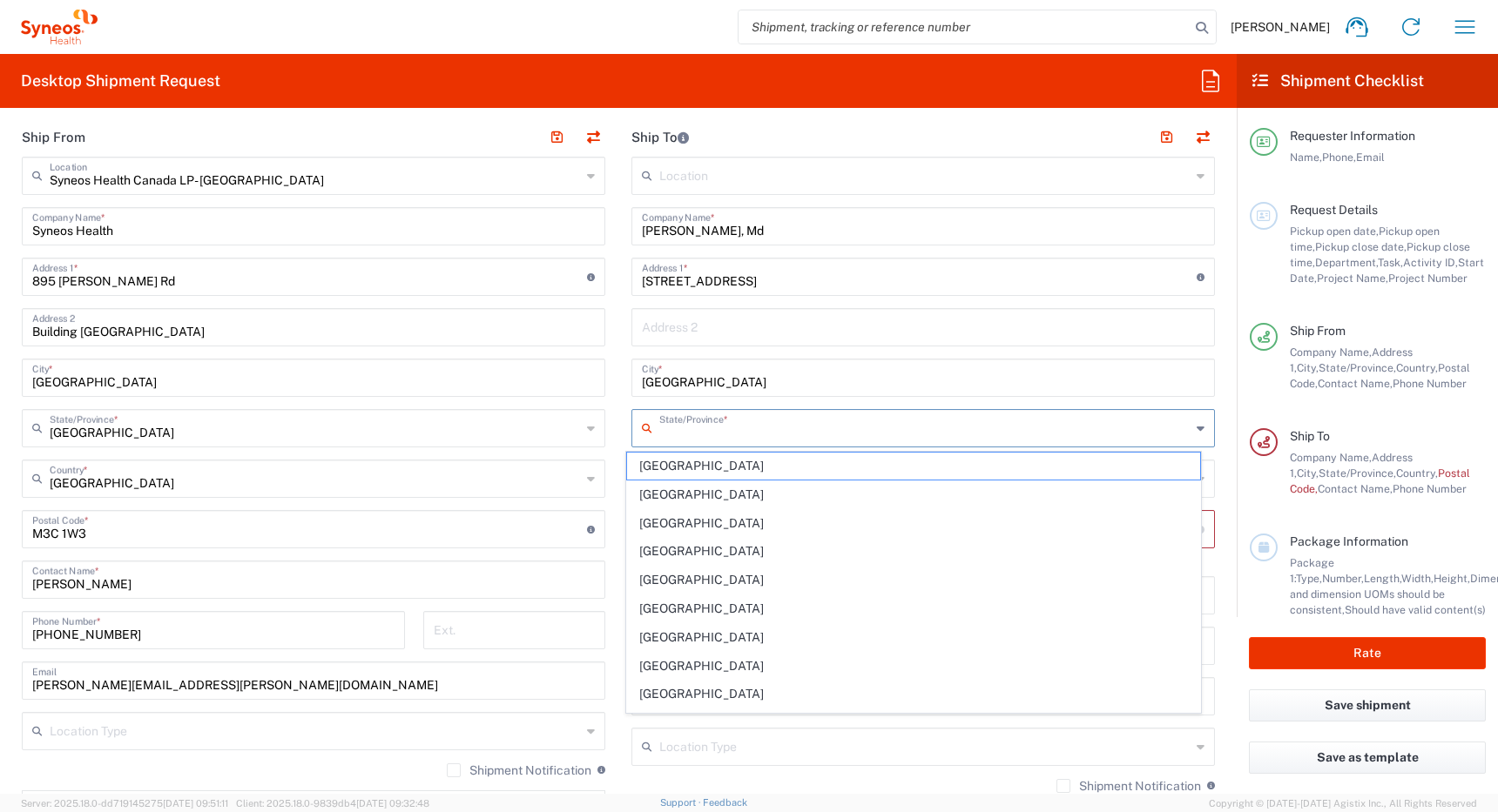
type input "[GEOGRAPHIC_DATA]"
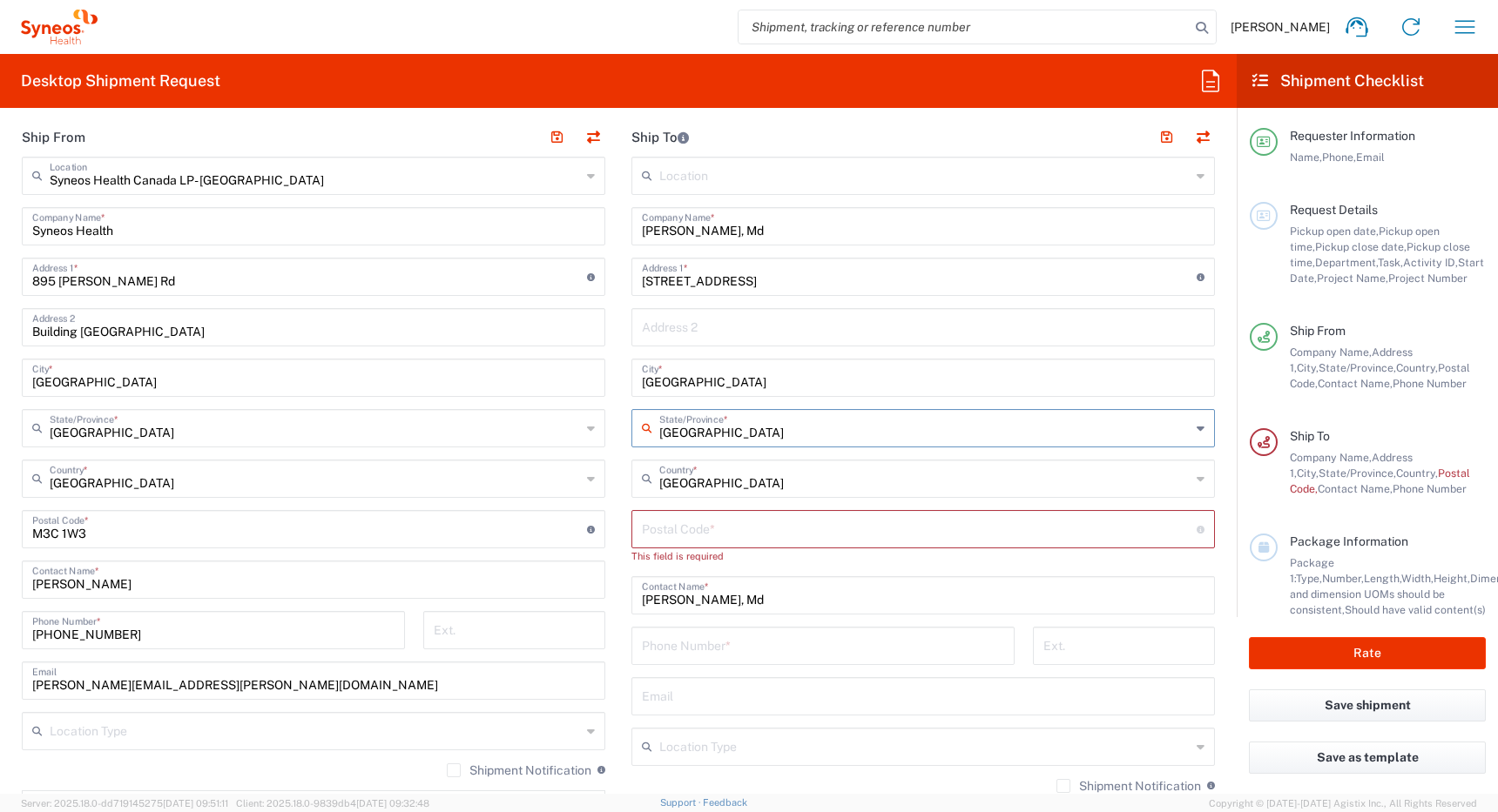
type input "[GEOGRAPHIC_DATA]"
paste input "T3R 1W3"
type input "T3R 1W3"
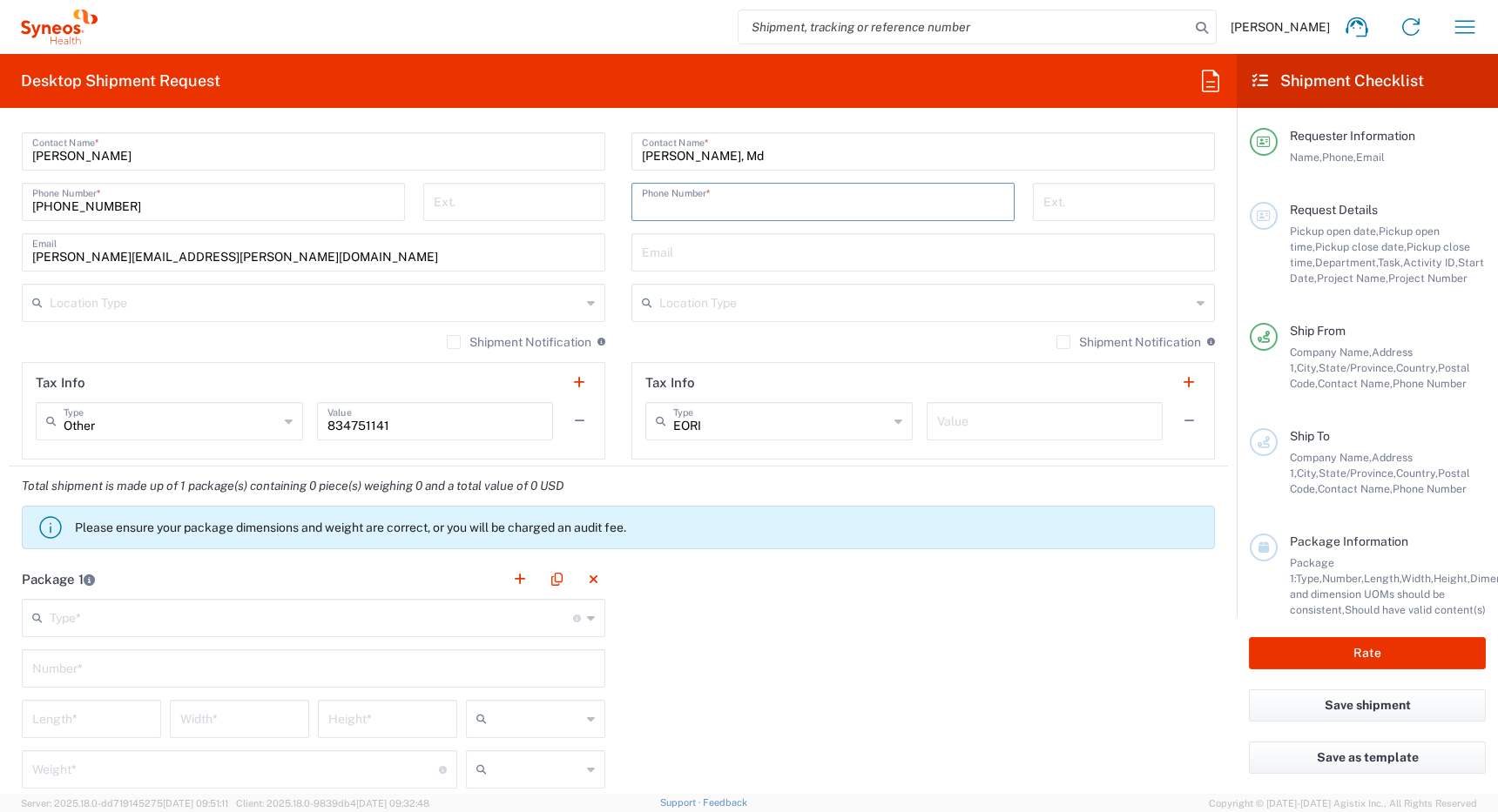
scroll to position [1326, 0]
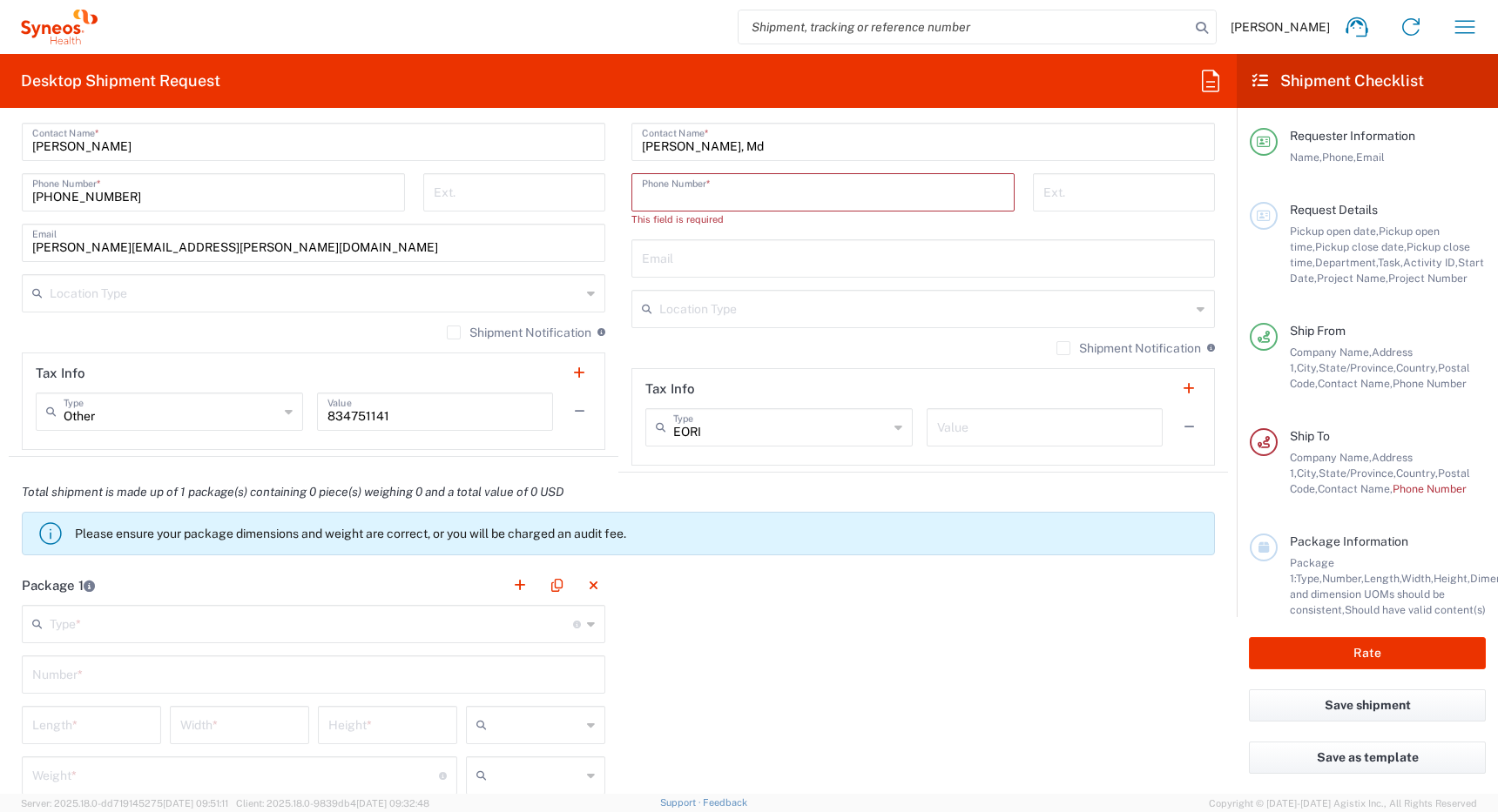
paste input "403) 6086380"
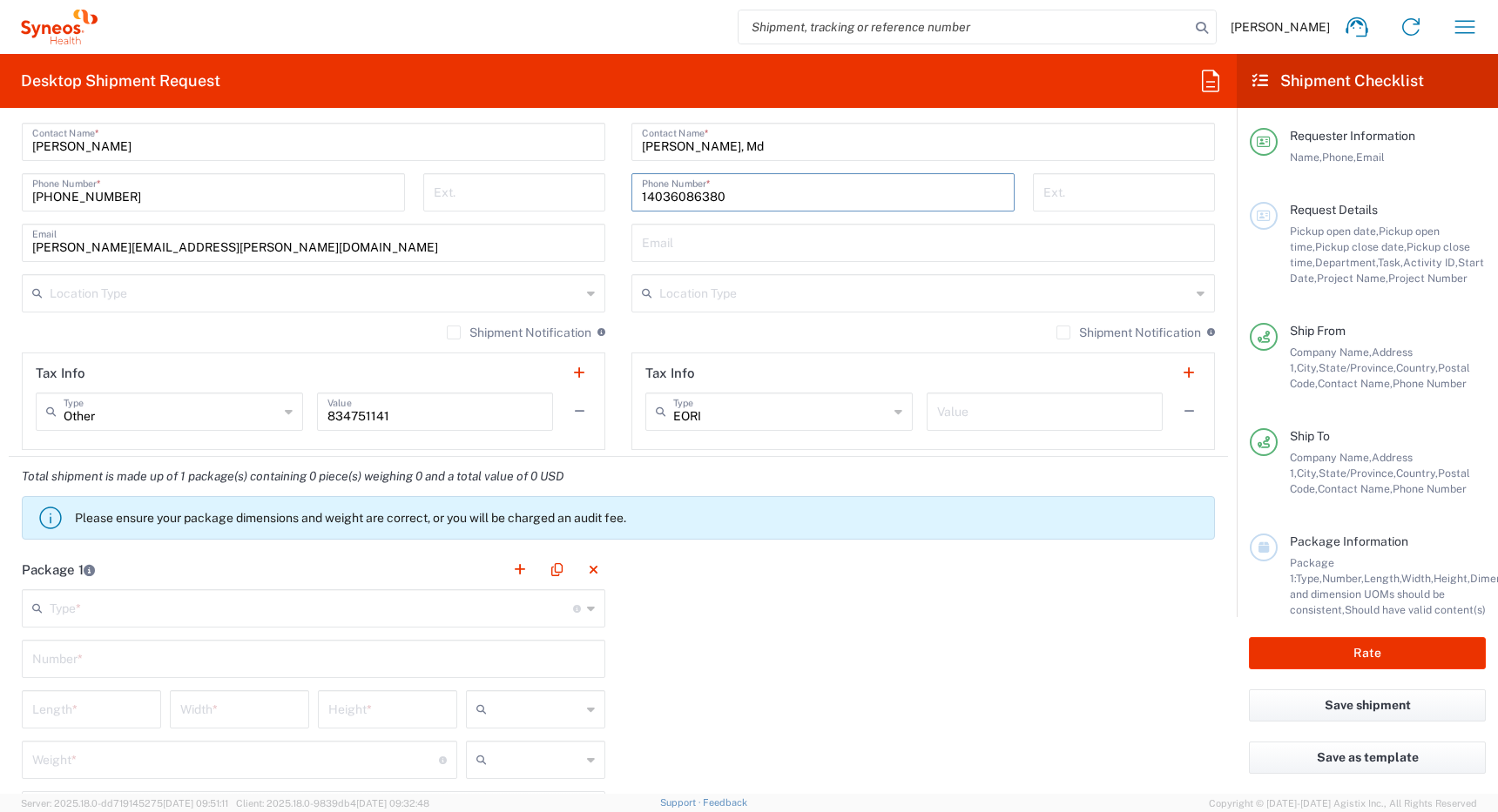
type input "14036086380"
paste input "[EMAIL_ADDRESS][PERSON_NAME][DOMAIN_NAME] [PERSON_NAME][DOMAIN_NAME][EMAIL_ADDR…"
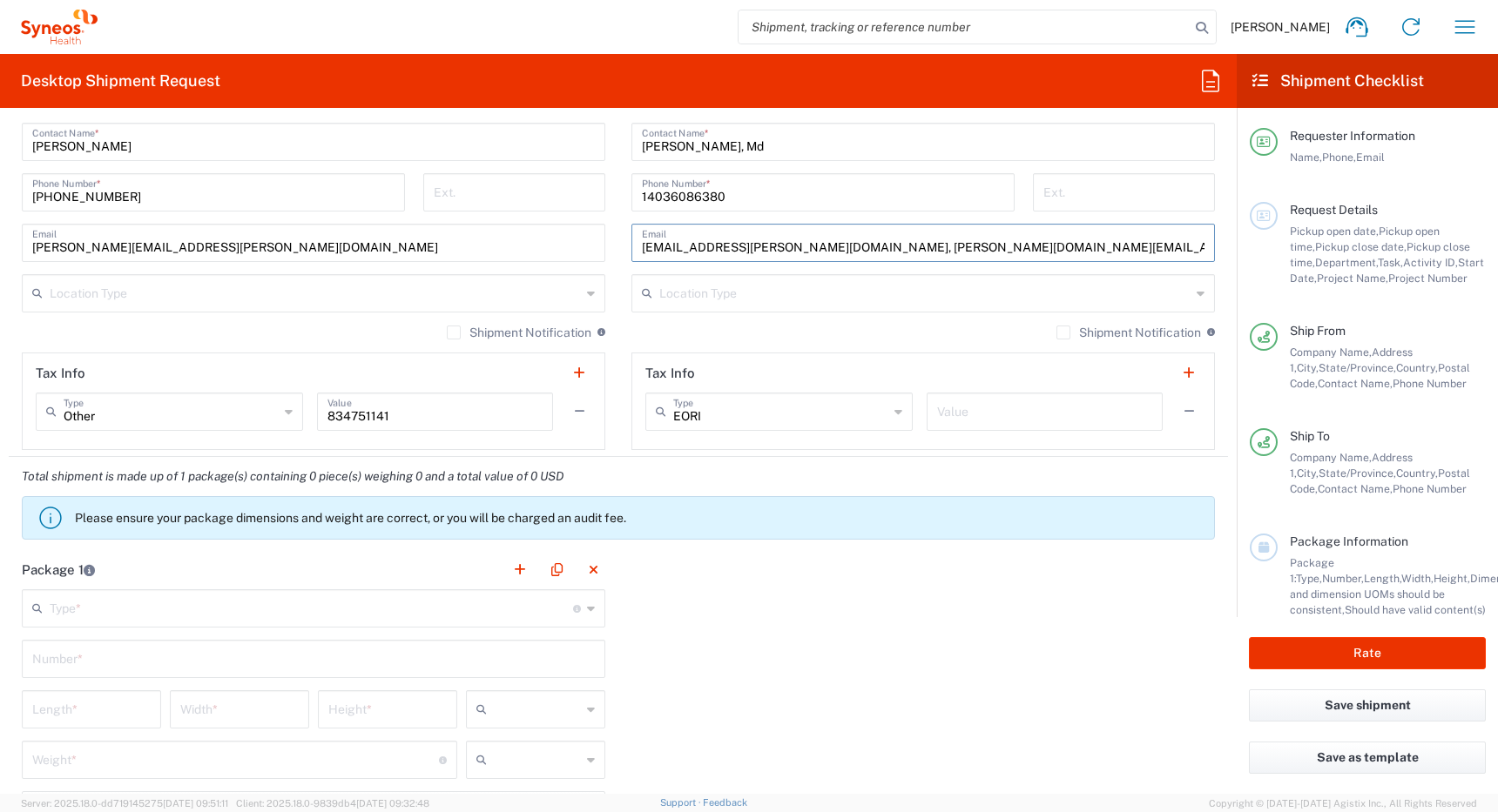
type input "[EMAIL_ADDRESS][PERSON_NAME][DOMAIN_NAME], [PERSON_NAME][DOMAIN_NAME][EMAIL_ADD…"
click at [664, 288] on input "text" at bounding box center [924, 292] width 531 height 30
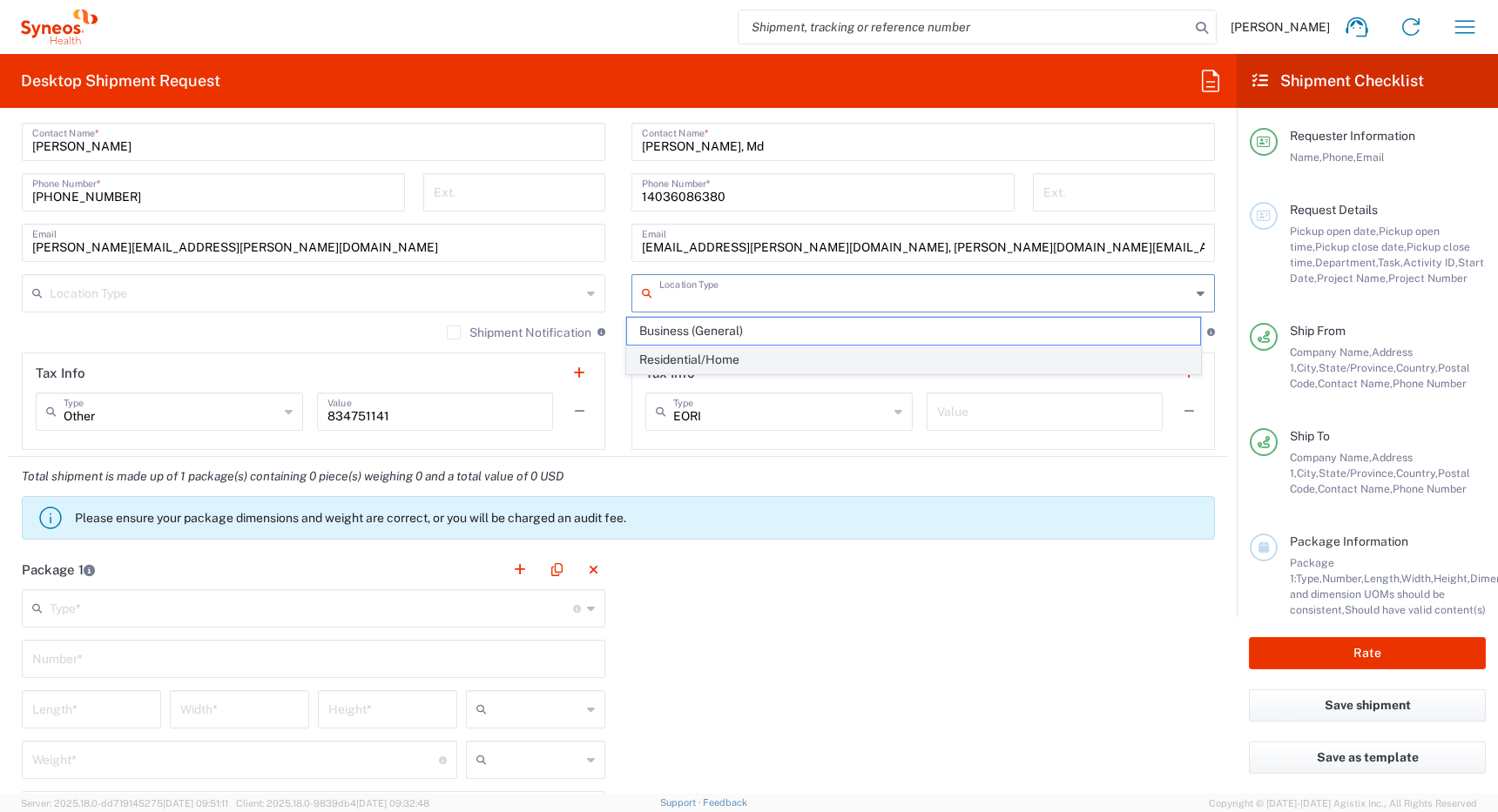
click at [660, 355] on span "Residential/Home" at bounding box center [913, 359] width 574 height 27
type input "Residential/Home"
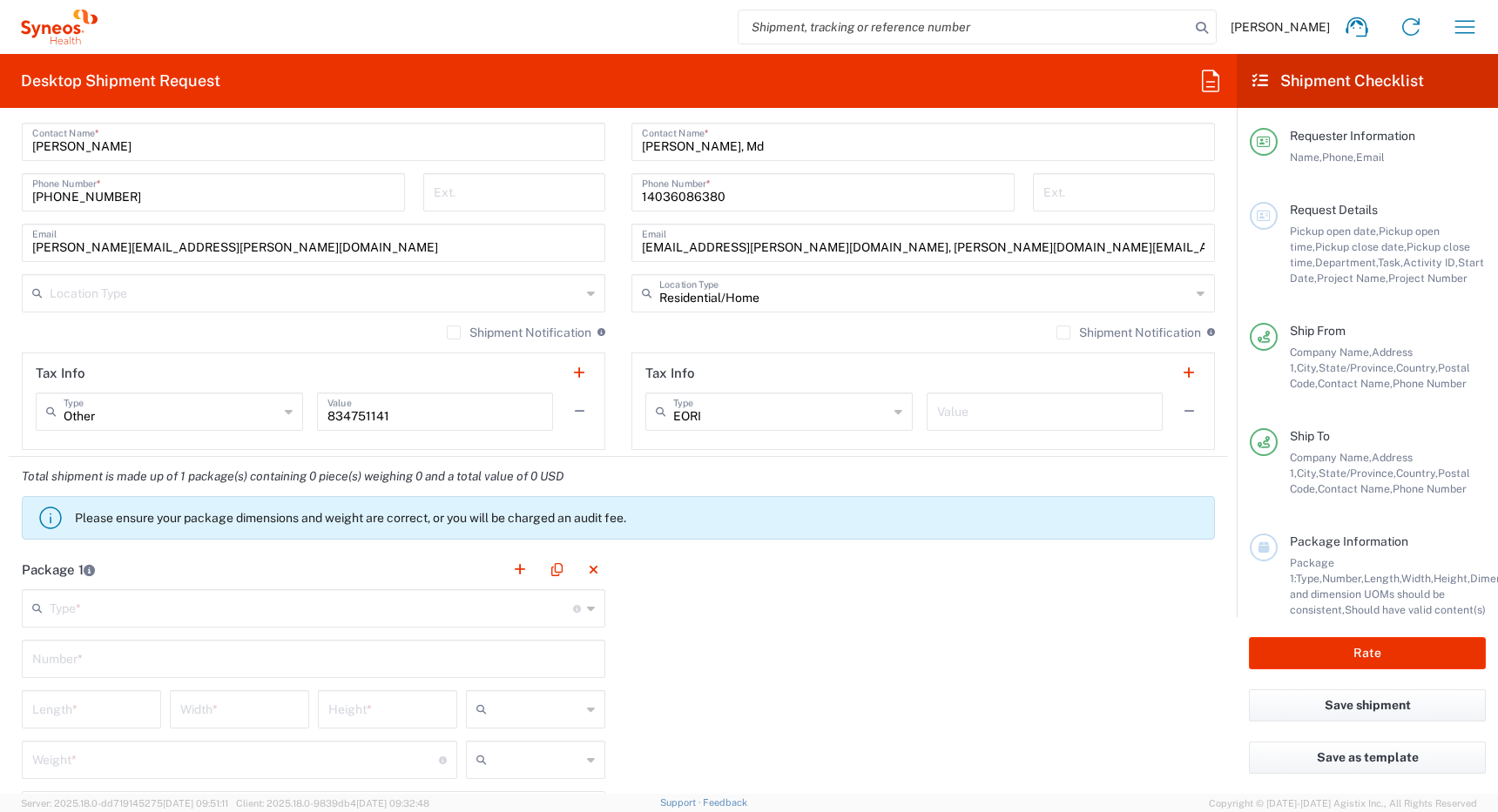
click at [545, 296] on input "text" at bounding box center [315, 292] width 531 height 30
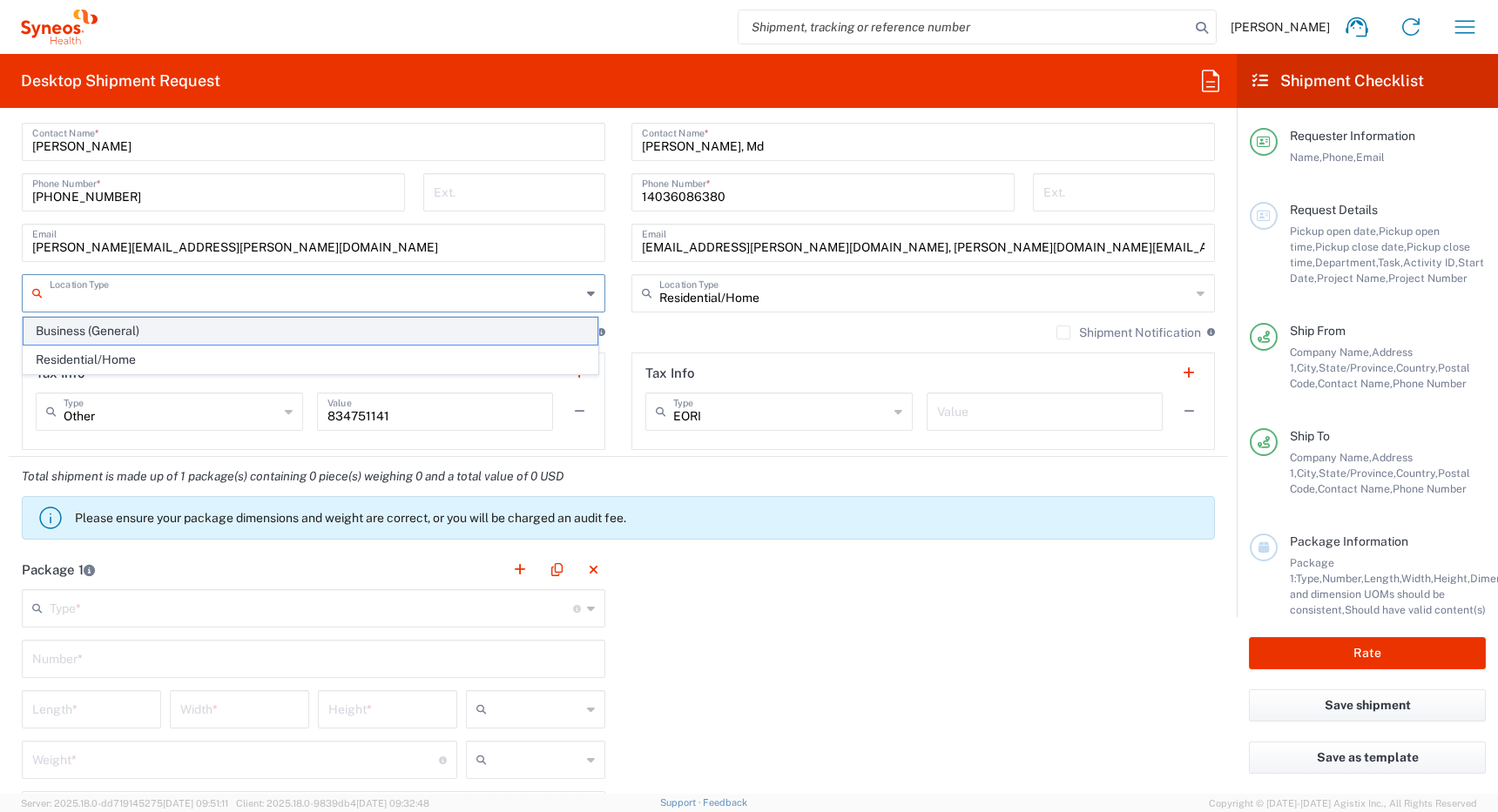
click at [529, 330] on span "Business (General)" at bounding box center [310, 331] width 574 height 27
type input "Business (General)"
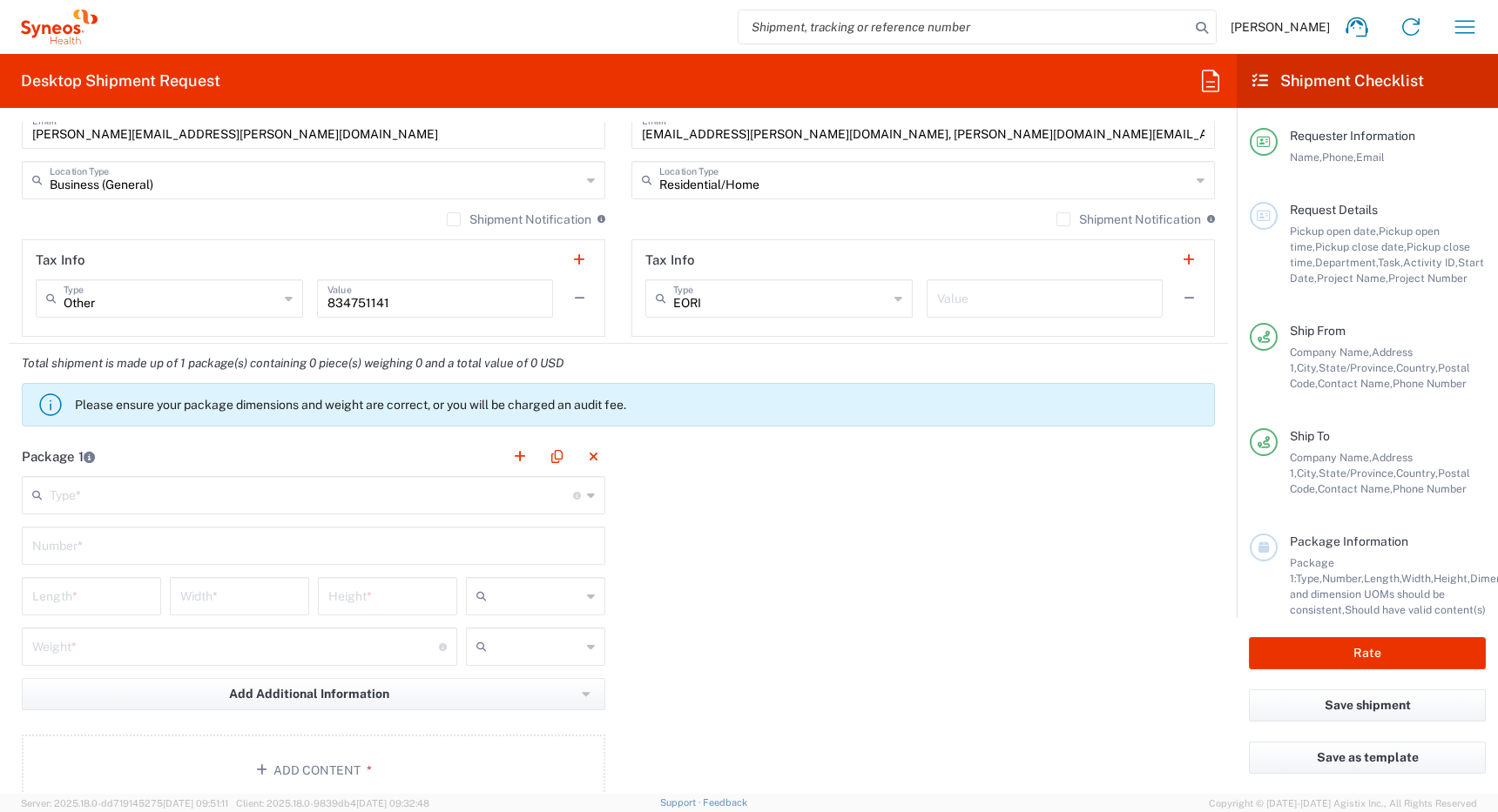
scroll to position [1440, 0]
click at [1056, 219] on label "Shipment Notification" at bounding box center [1128, 218] width 145 height 14
click at [1063, 218] on input "Shipment Notification" at bounding box center [1063, 218] width 0 height 0
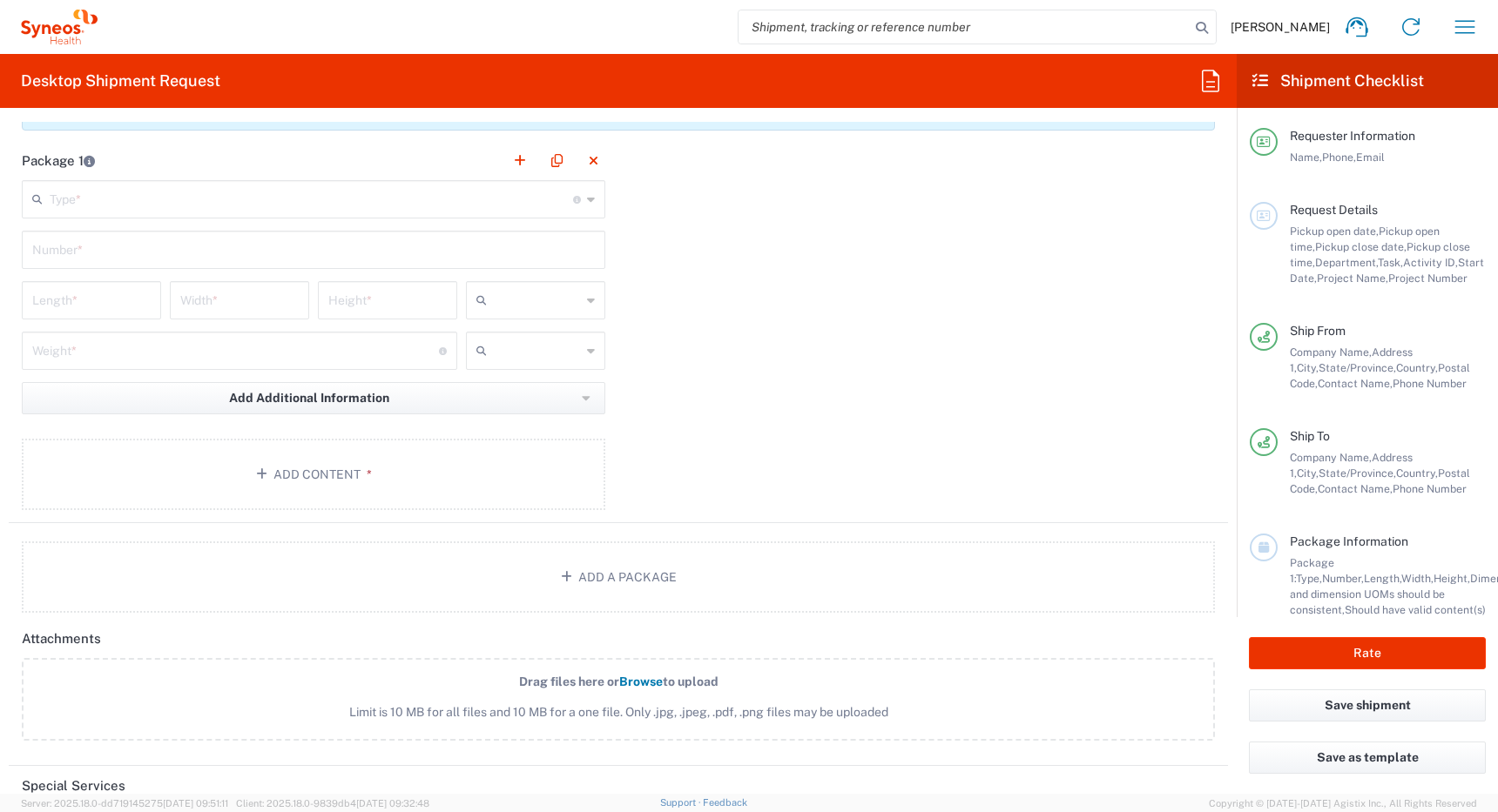
scroll to position [1740, 0]
click at [441, 204] on input "text" at bounding box center [311, 193] width 523 height 30
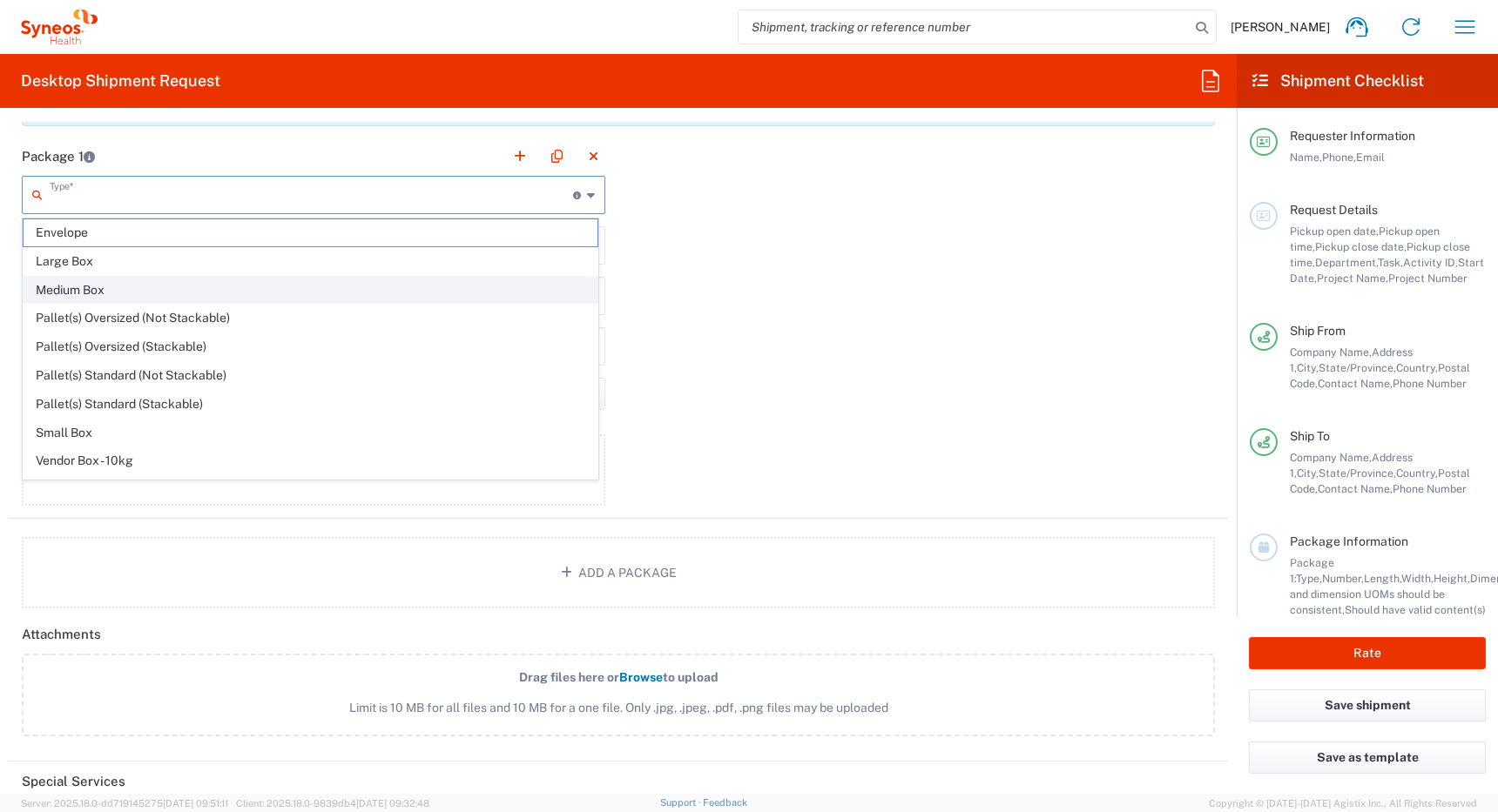
click at [411, 284] on span "Medium Box" at bounding box center [310, 290] width 574 height 27
type input "Medium Box"
type input "13"
type input "11.5"
type input "2.5"
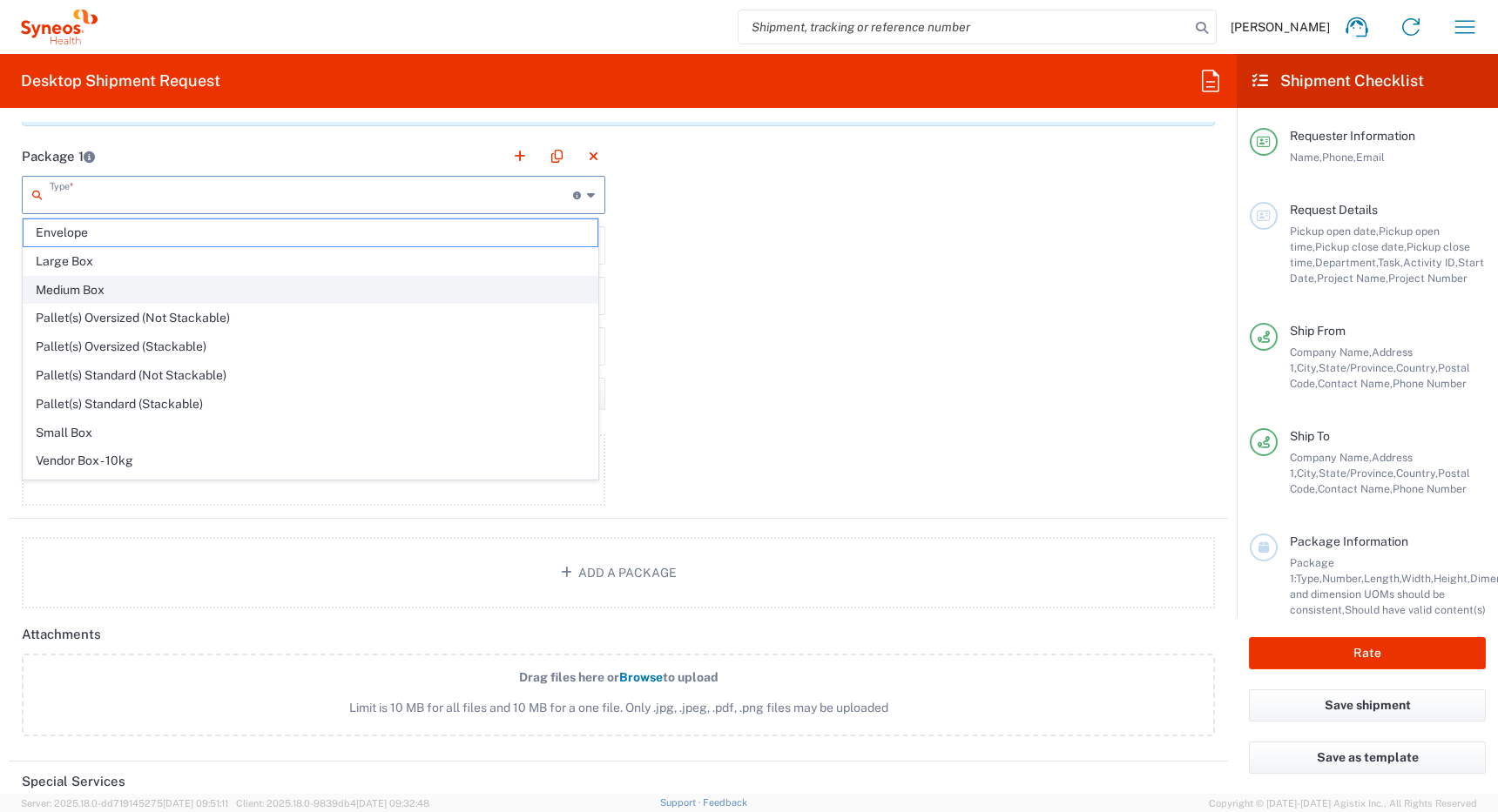
type input "in"
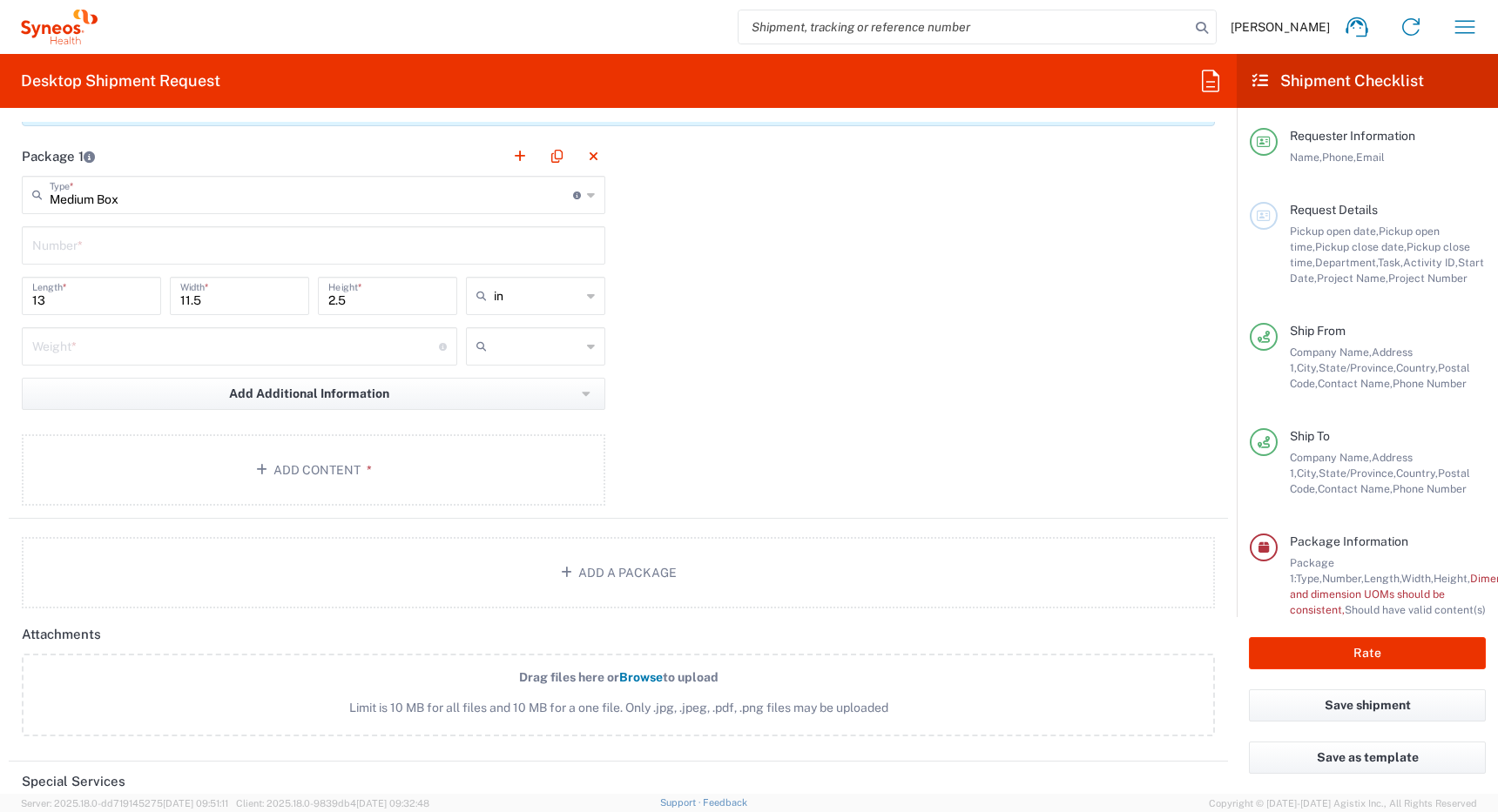
click at [430, 249] on input "text" at bounding box center [313, 244] width 563 height 30
type input "1"
click at [361, 354] on input "number" at bounding box center [236, 344] width 407 height 30
type input "7"
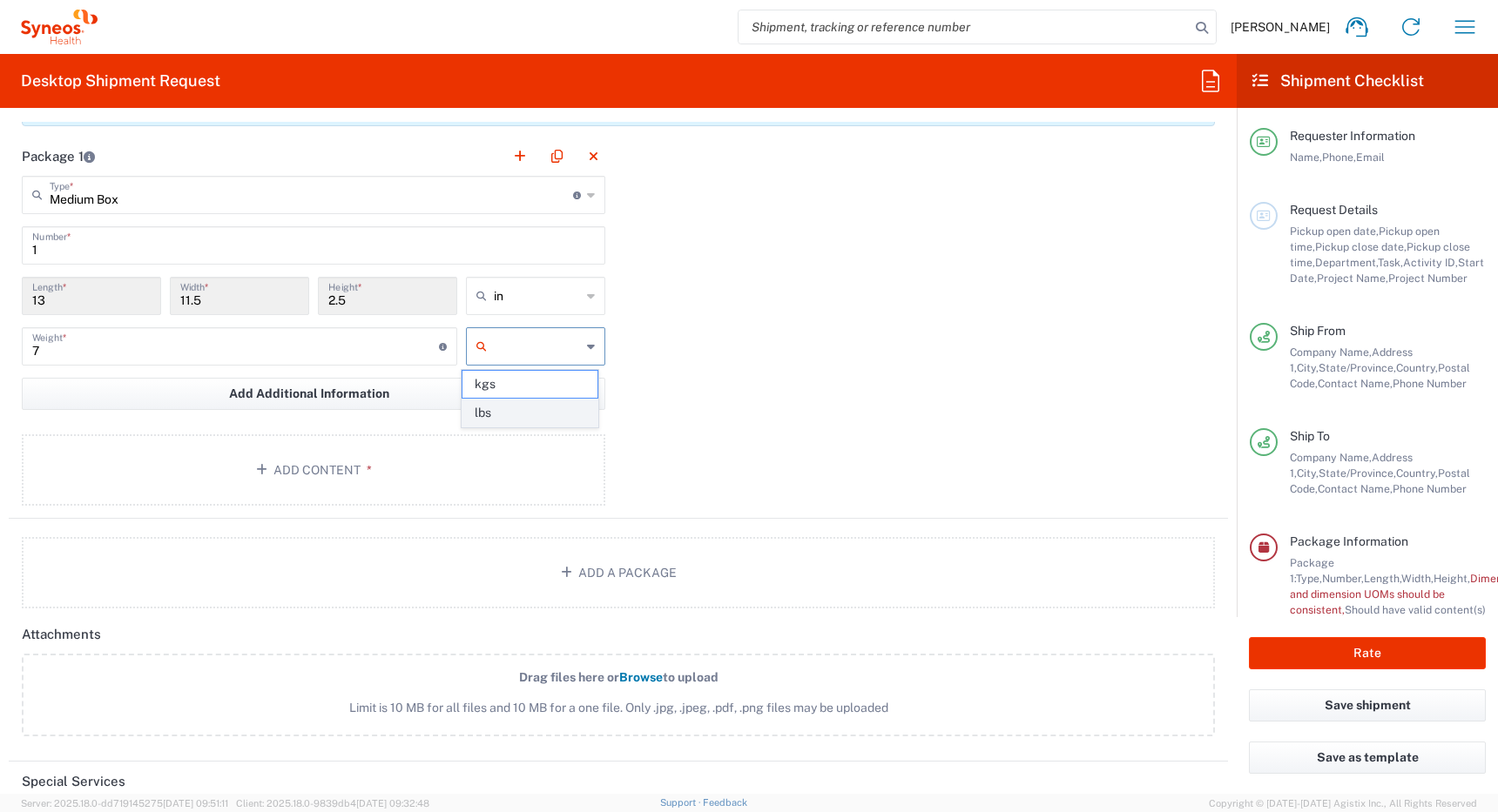
click at [547, 421] on span "lbs" at bounding box center [529, 412] width 134 height 27
type input "lbs"
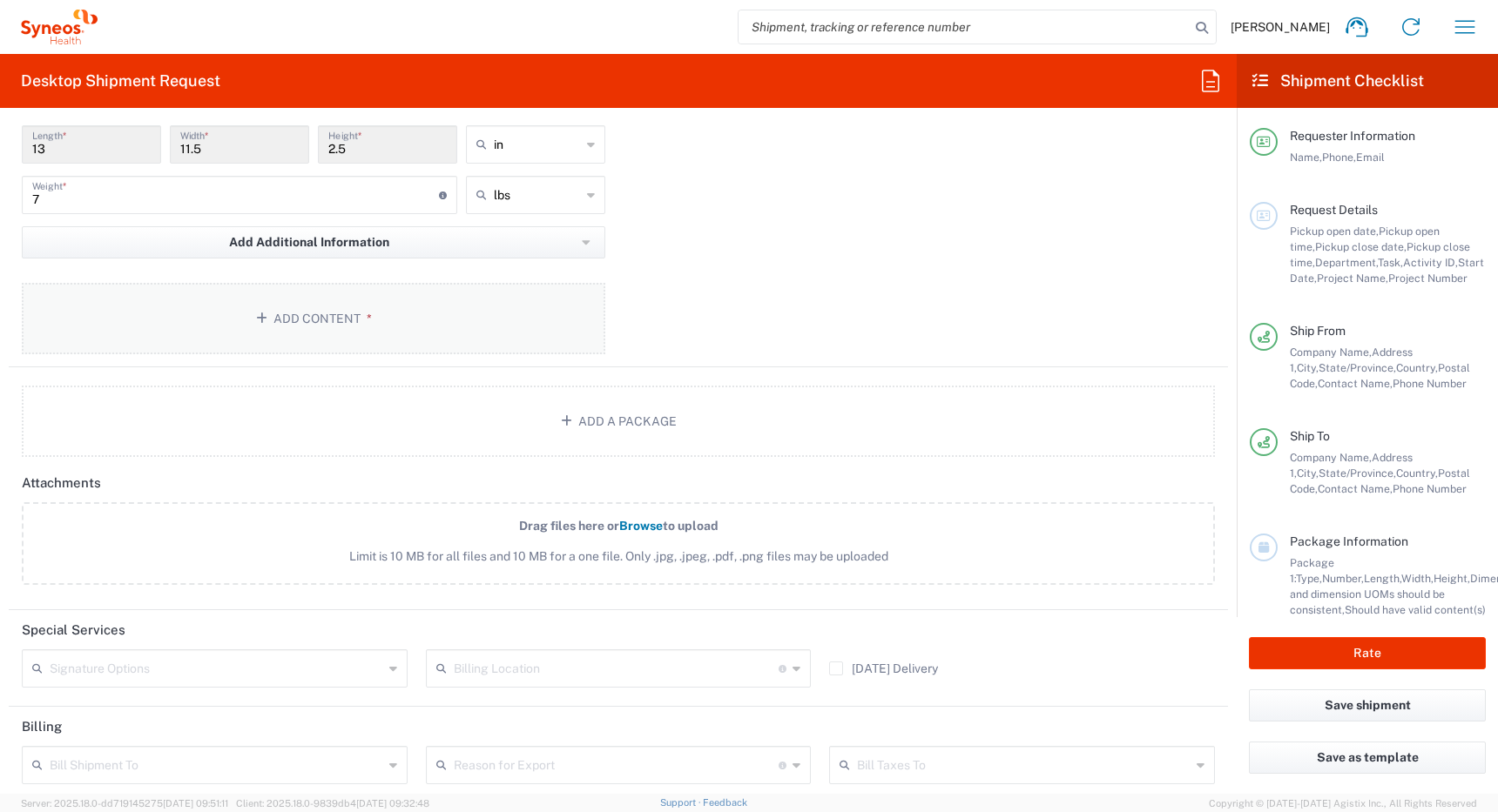
scroll to position [1899, 0]
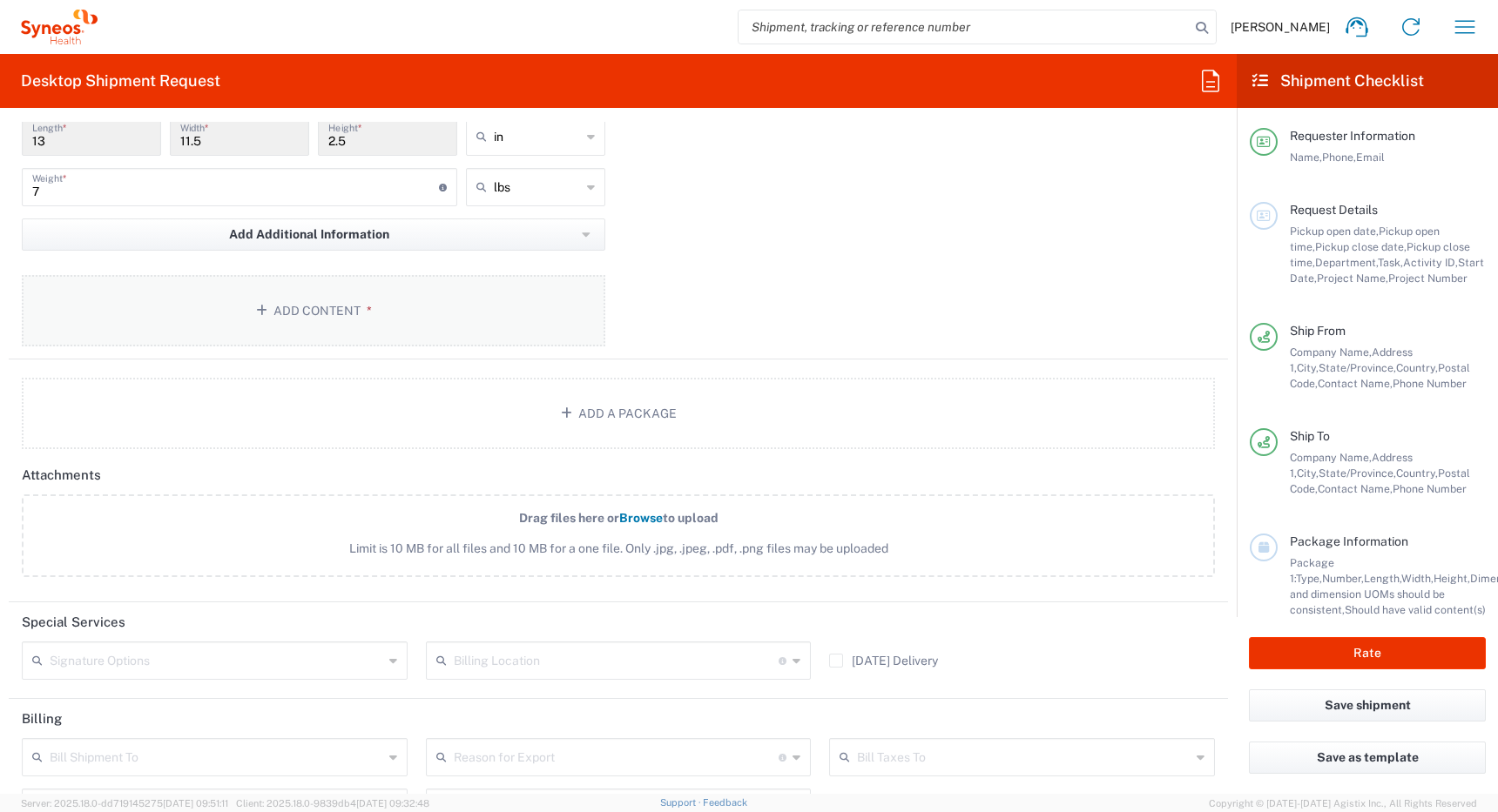
click at [377, 313] on button "Add Content *" at bounding box center [314, 311] width 584 height 72
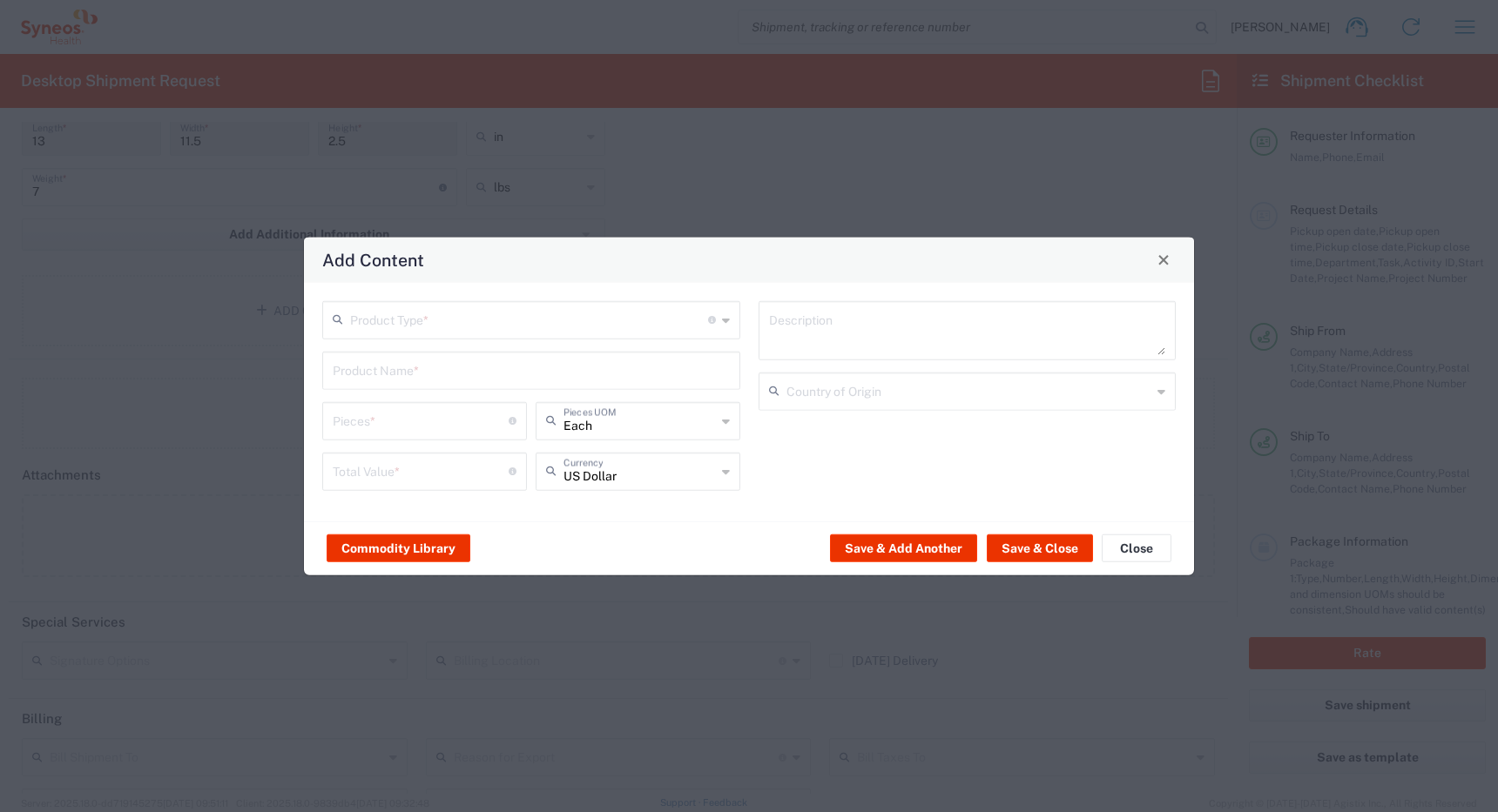
click at [610, 315] on input "text" at bounding box center [528, 318] width 358 height 30
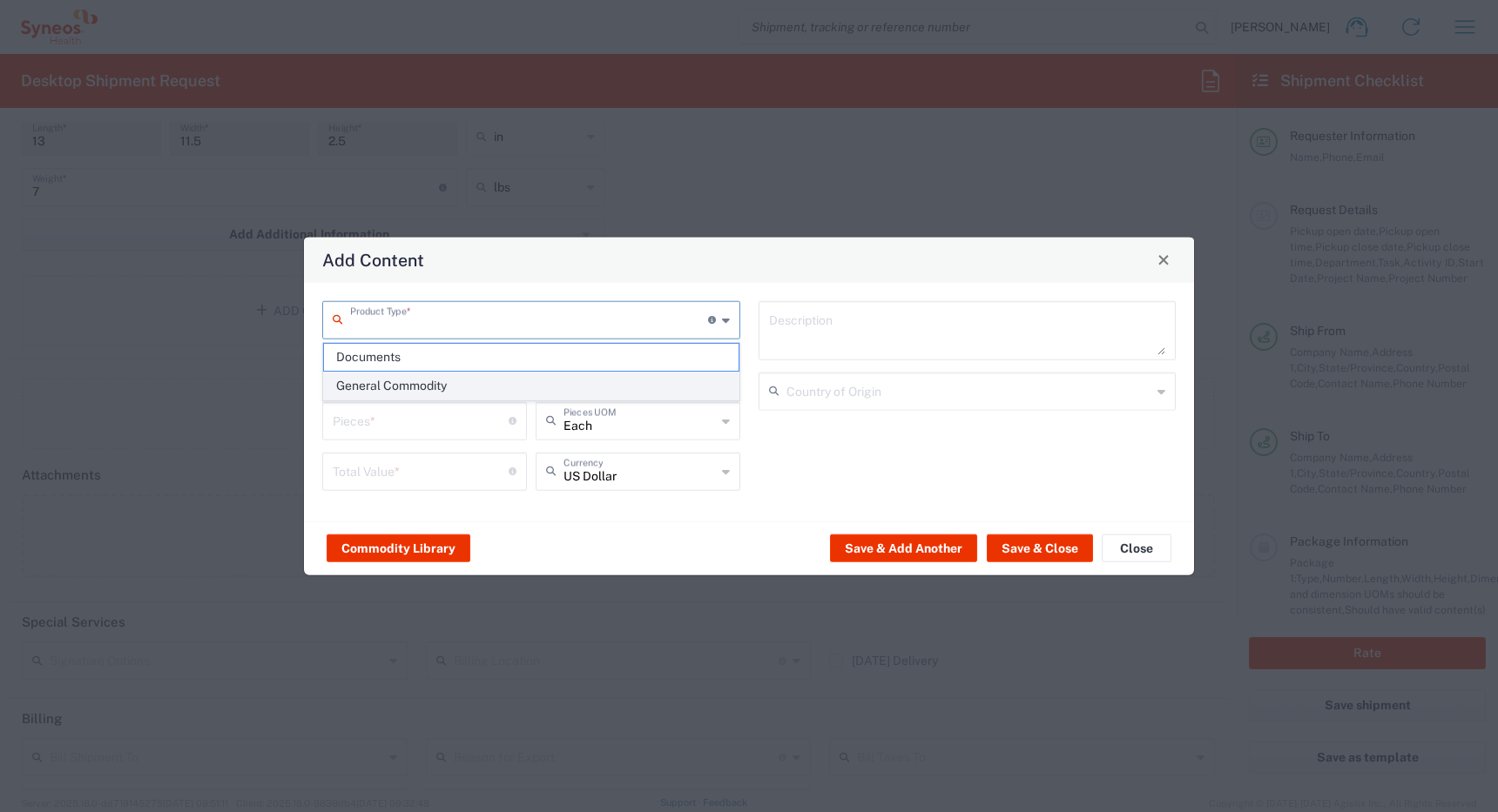
click at [590, 385] on span "General Commodity" at bounding box center [531, 386] width 414 height 27
type input "General Commodity"
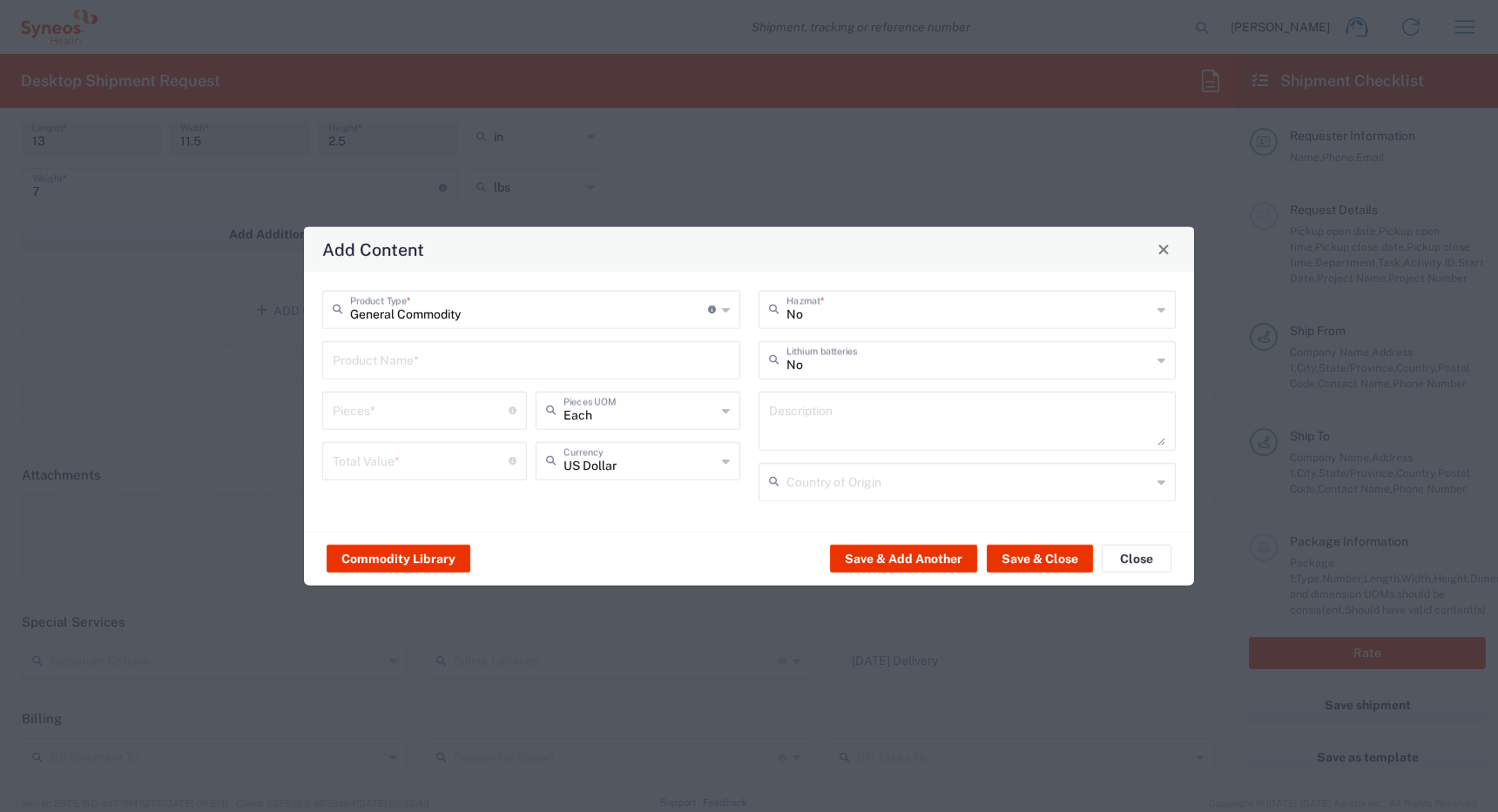
click at [479, 412] on input "number" at bounding box center [420, 409] width 176 height 30
click at [423, 556] on button "Commodity Library" at bounding box center [399, 559] width 144 height 28
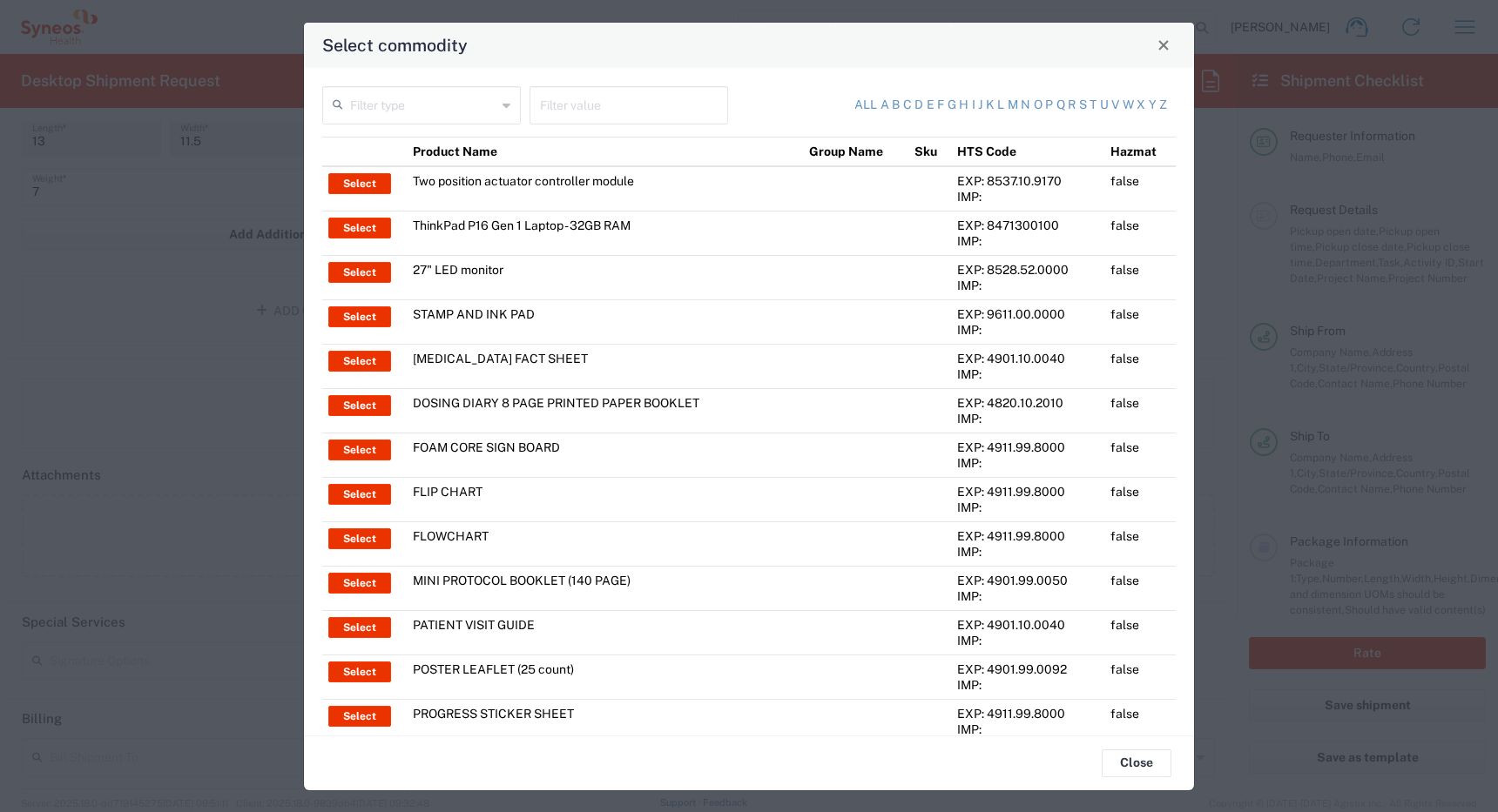
click at [471, 104] on input "text" at bounding box center [423, 103] width 146 height 30
click at [470, 139] on span "Product Name" at bounding box center [420, 143] width 192 height 27
type input "Product Name"
click at [591, 105] on input "text" at bounding box center [628, 103] width 178 height 30
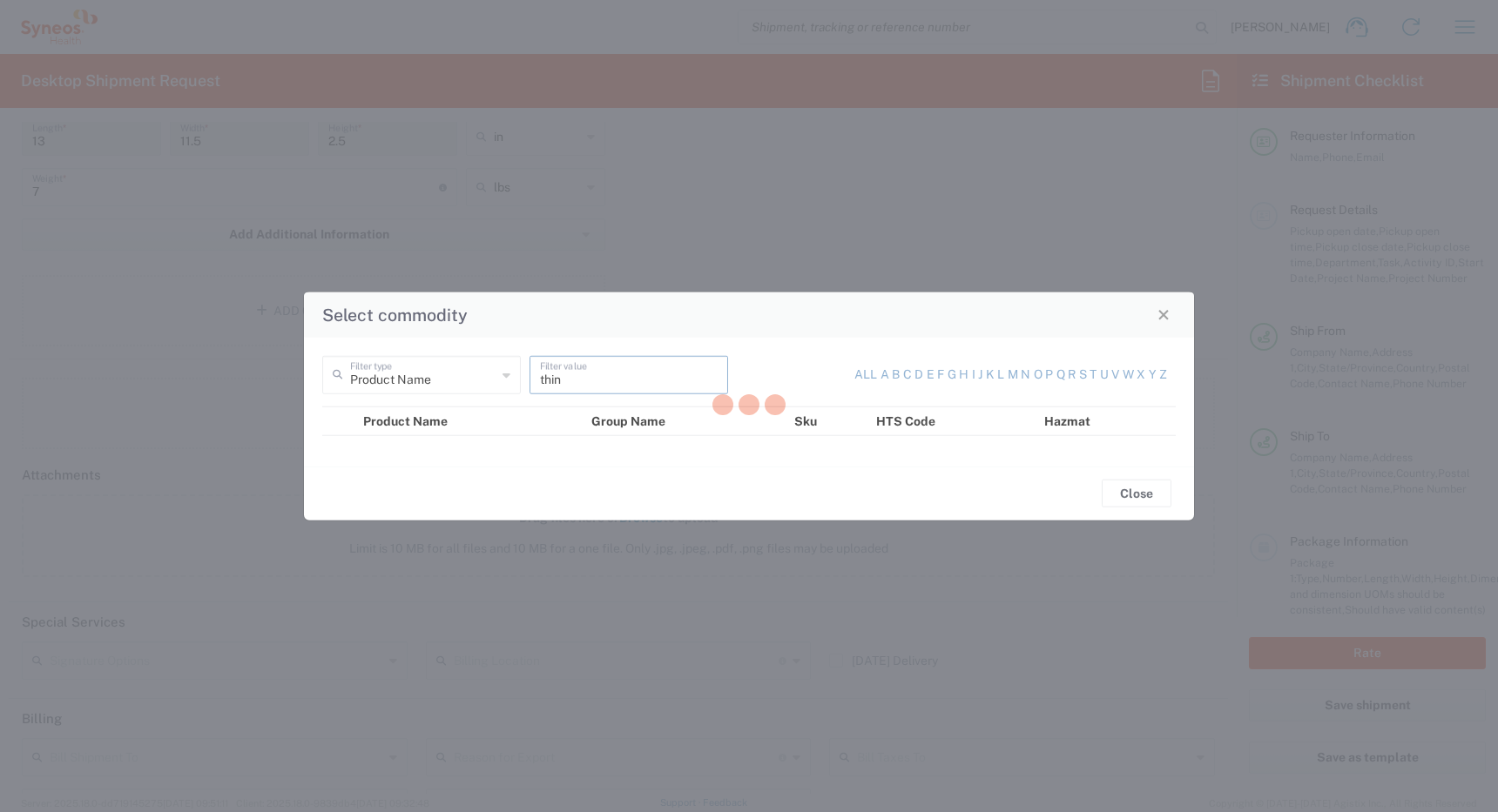
type input "think"
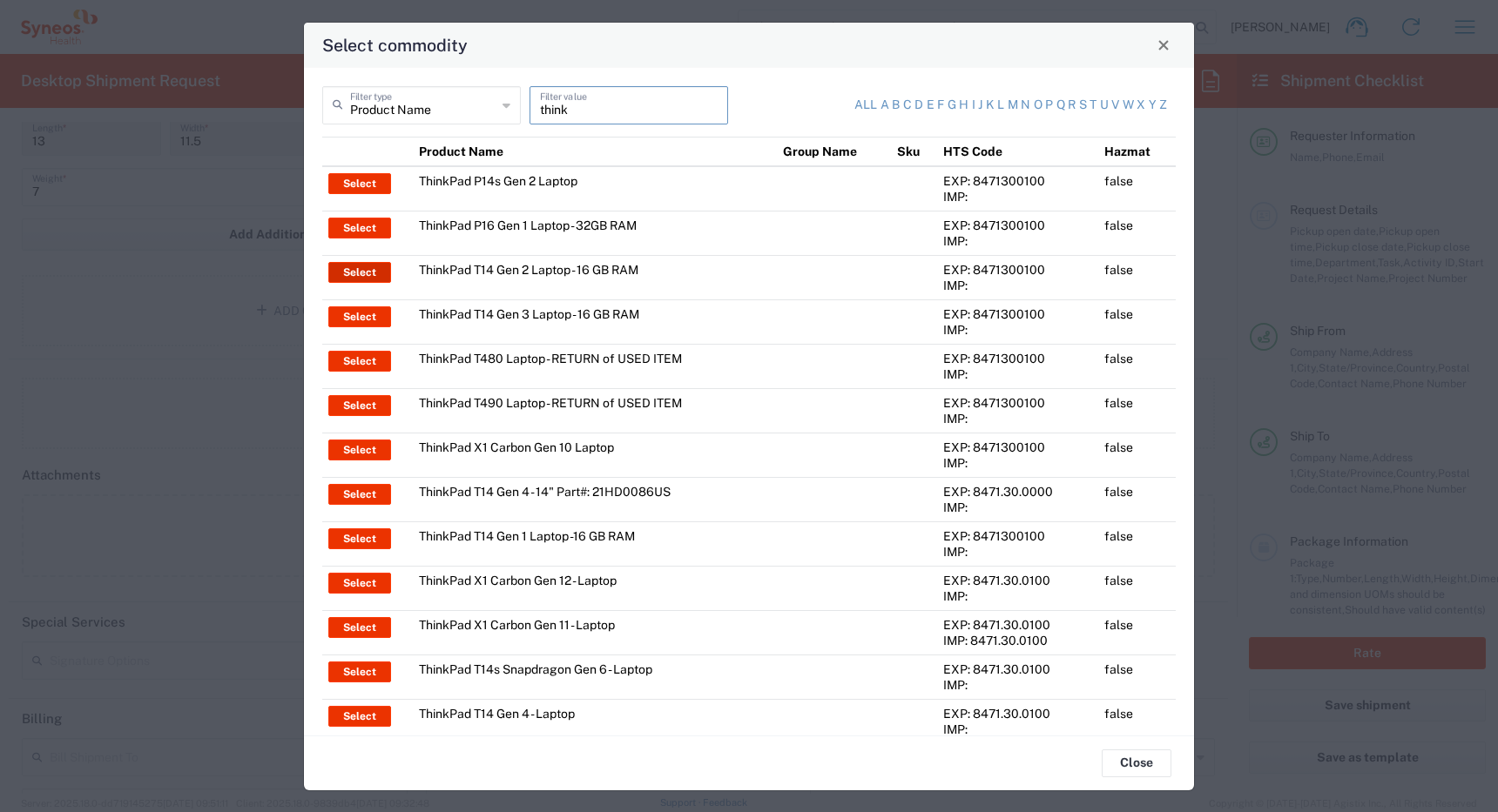
click at [370, 271] on button "Select" at bounding box center [360, 273] width 63 height 21
type input "ThinkPad T14 Gen 2 Laptop - 16 GB RAM"
type input "1"
type textarea "Intel Core i7-1156G7 vProÂ® Processor - 14"- 16 GB RAM - 512 GB SSD"
type input "[GEOGRAPHIC_DATA]"
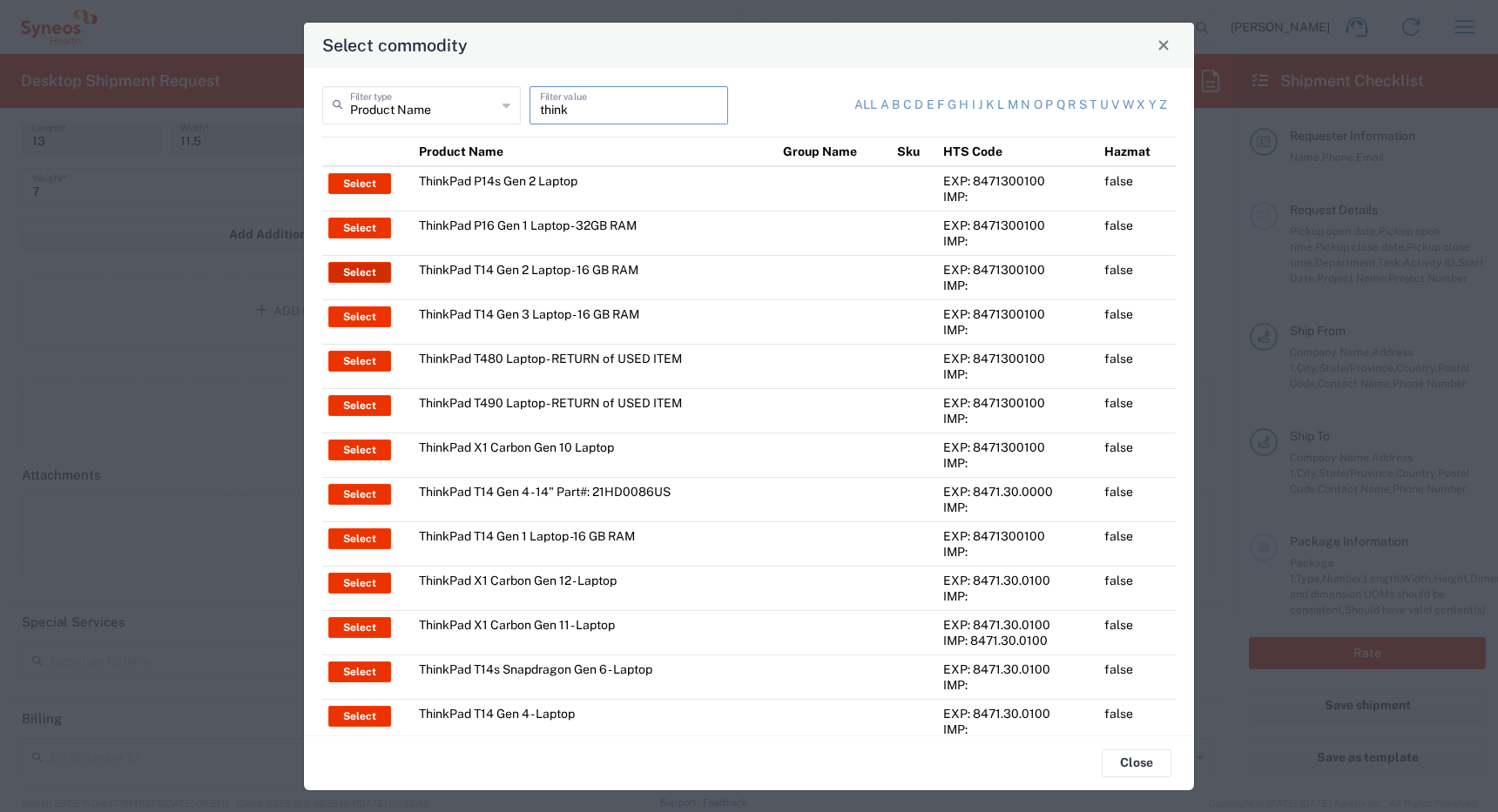
type input "Yes"
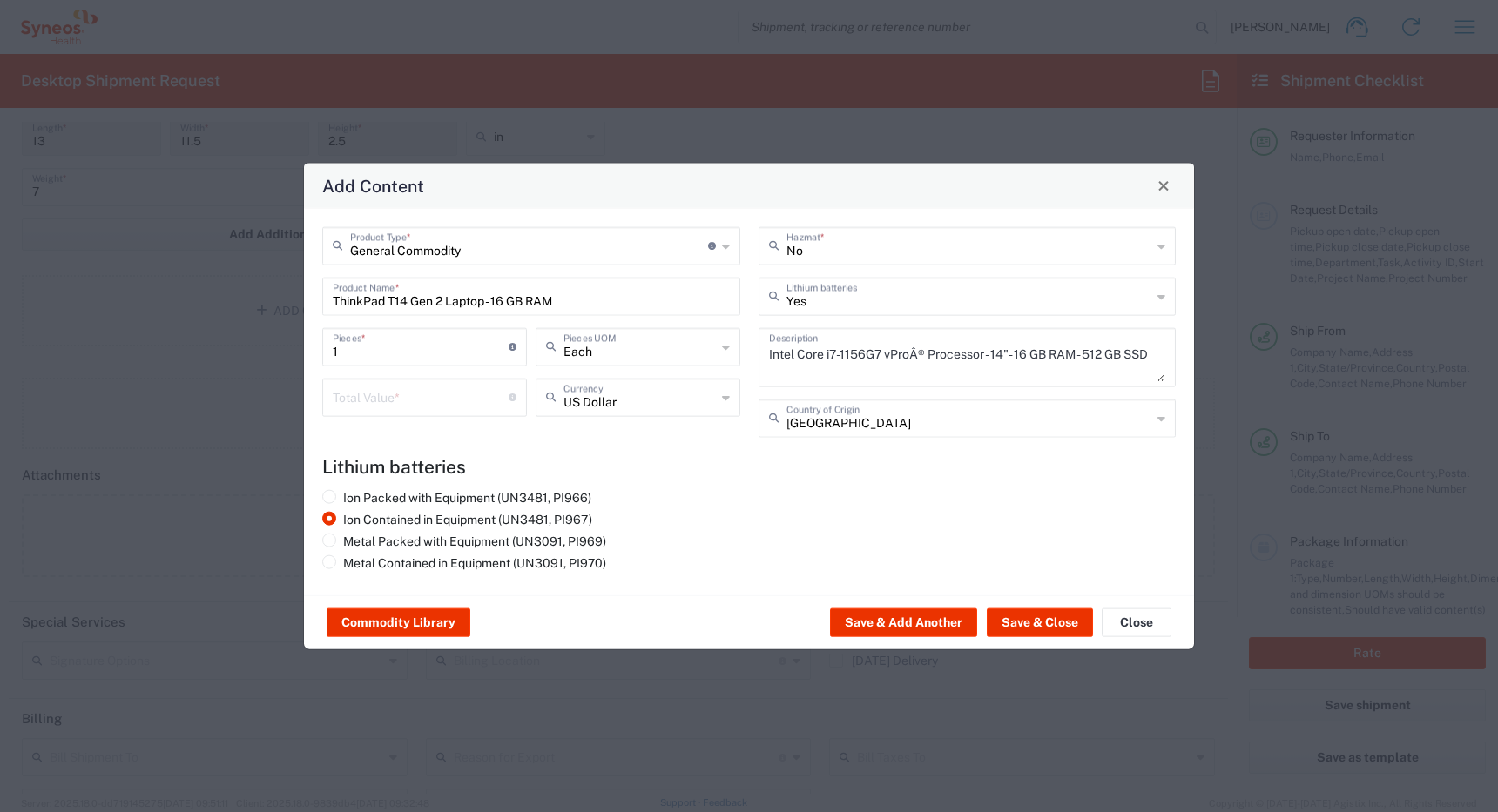
click at [408, 397] on input "number" at bounding box center [420, 395] width 176 height 30
type input "1700"
click at [1022, 624] on button "Save & Close" at bounding box center [1039, 622] width 106 height 28
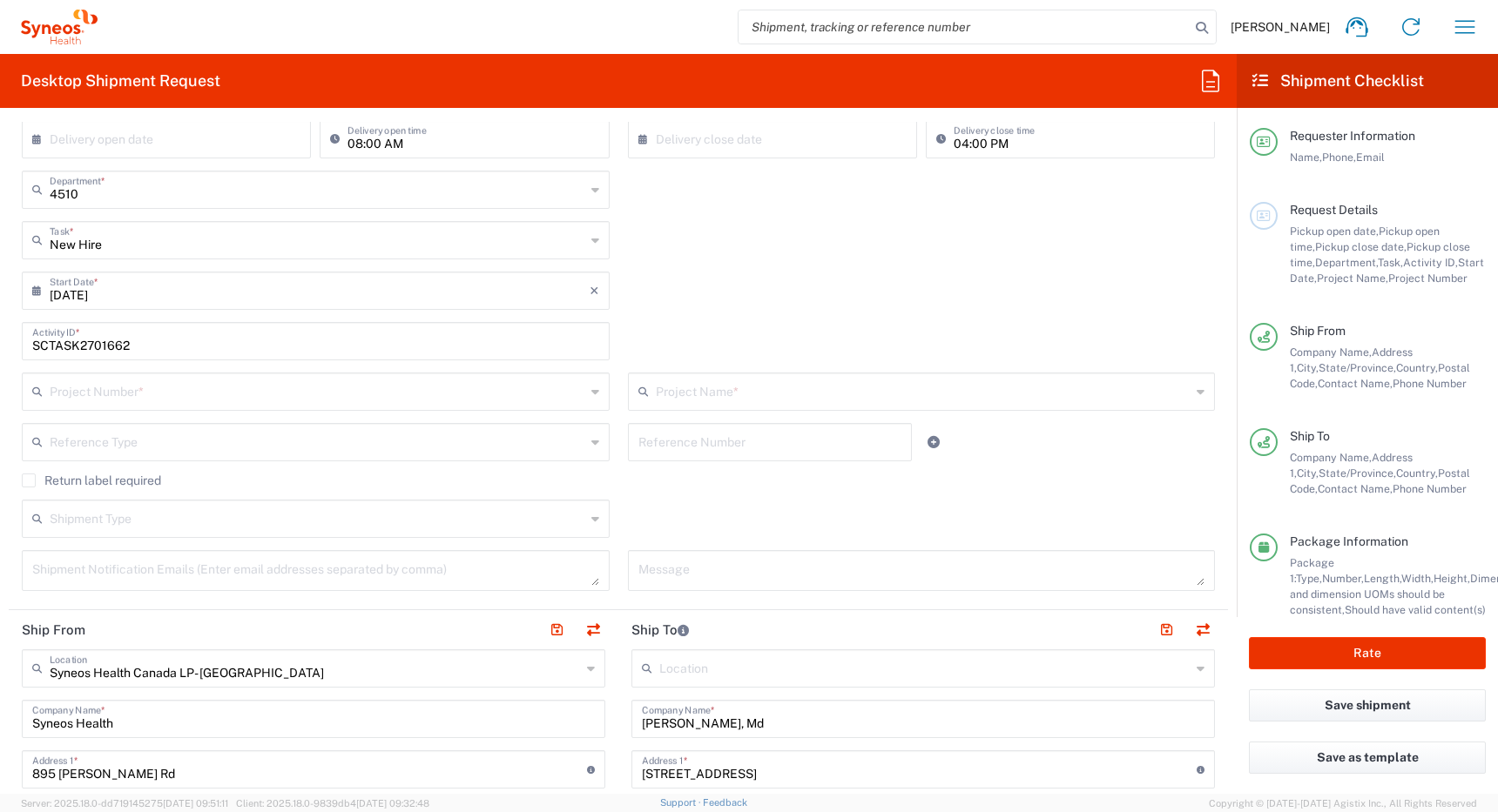
scroll to position [398, 0]
click at [269, 394] on input "text" at bounding box center [318, 388] width 536 height 30
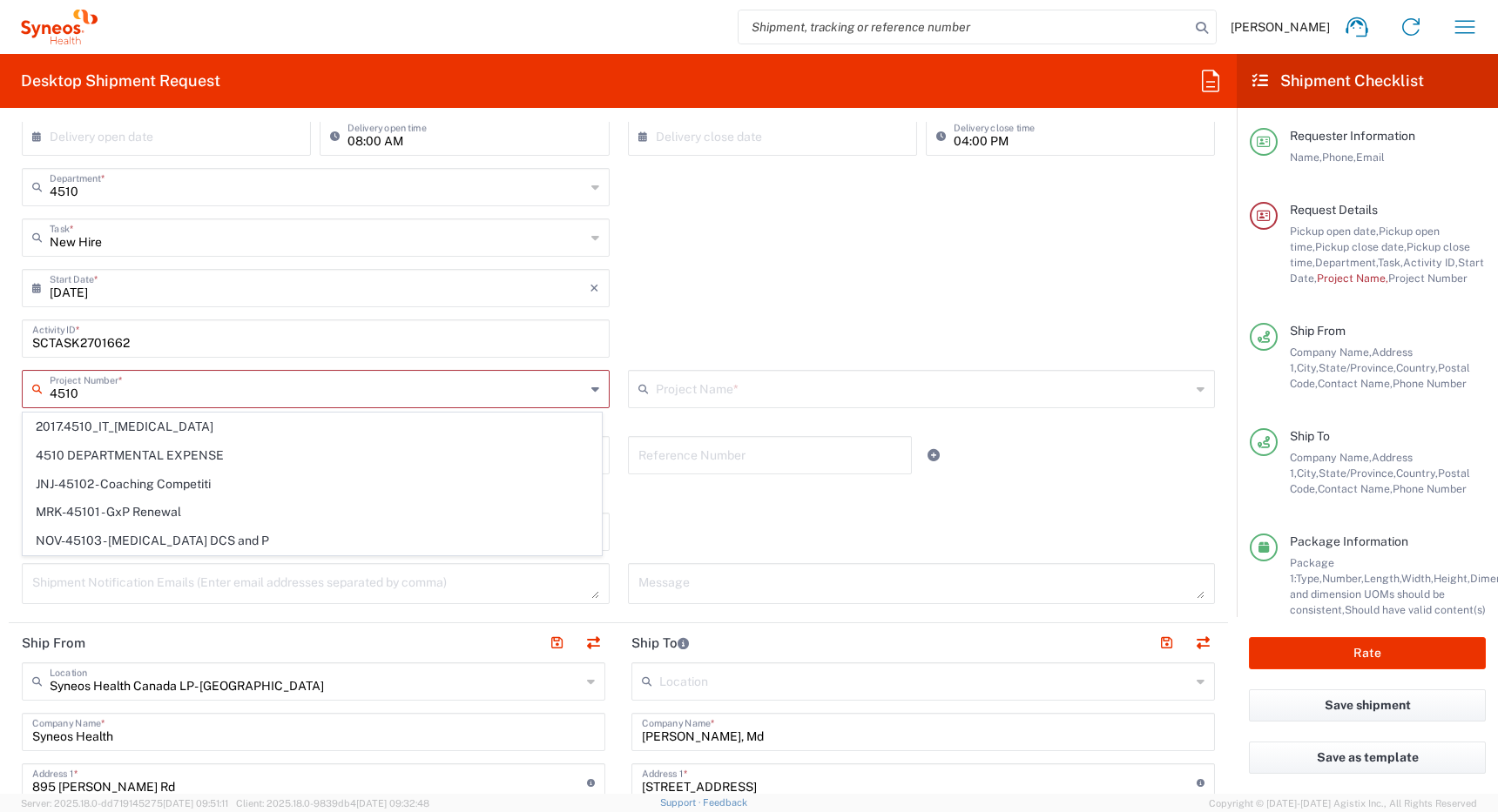
click at [269, 394] on input "4510" at bounding box center [318, 388] width 536 height 30
click at [229, 454] on span "4510 DEPARTMENTAL EXPENSE" at bounding box center [312, 455] width 577 height 27
type input "4510 DEPARTMENTAL EXPENSE"
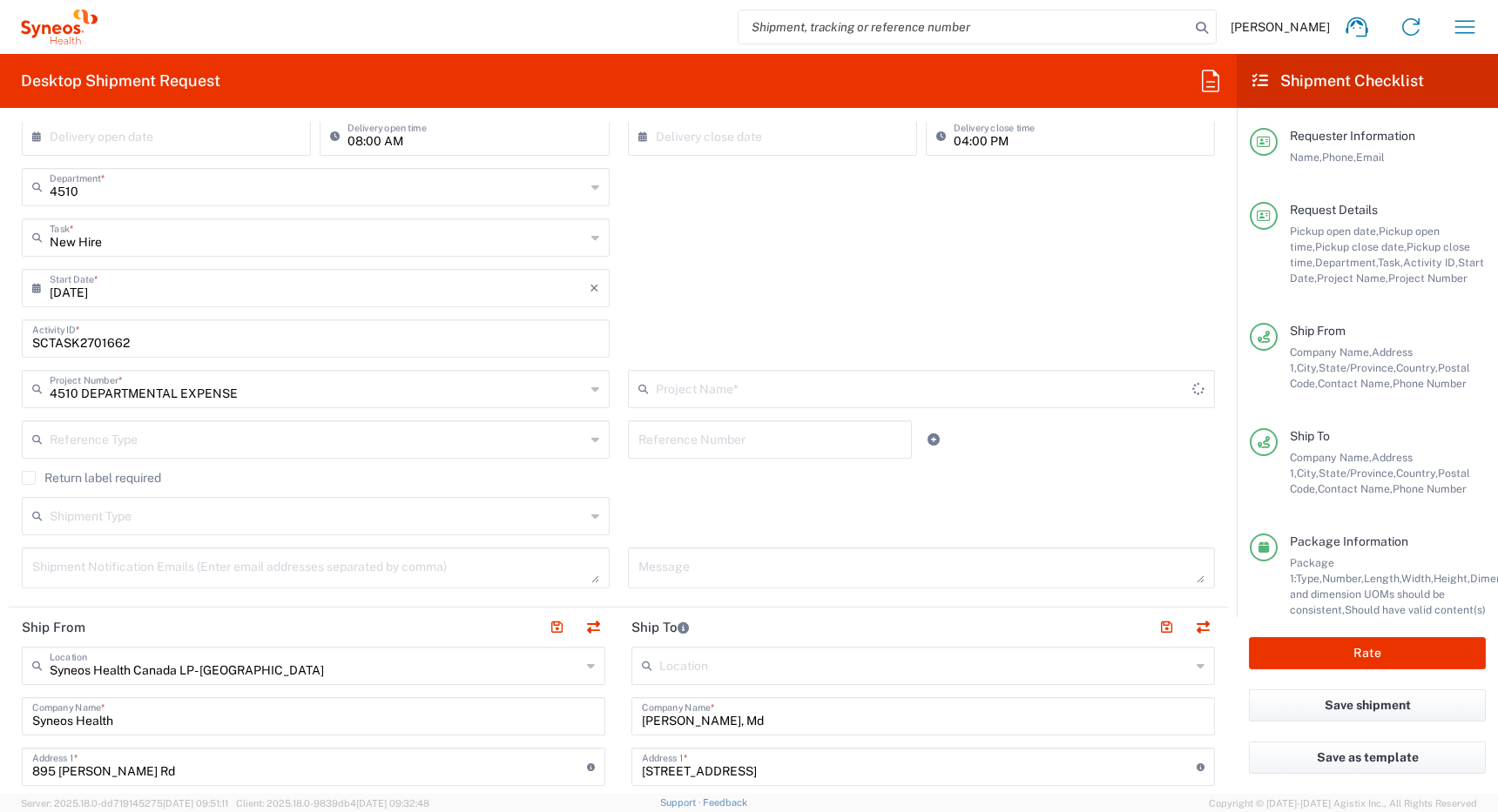
type input "4510 DEPARTMENTAL EXPENSE"
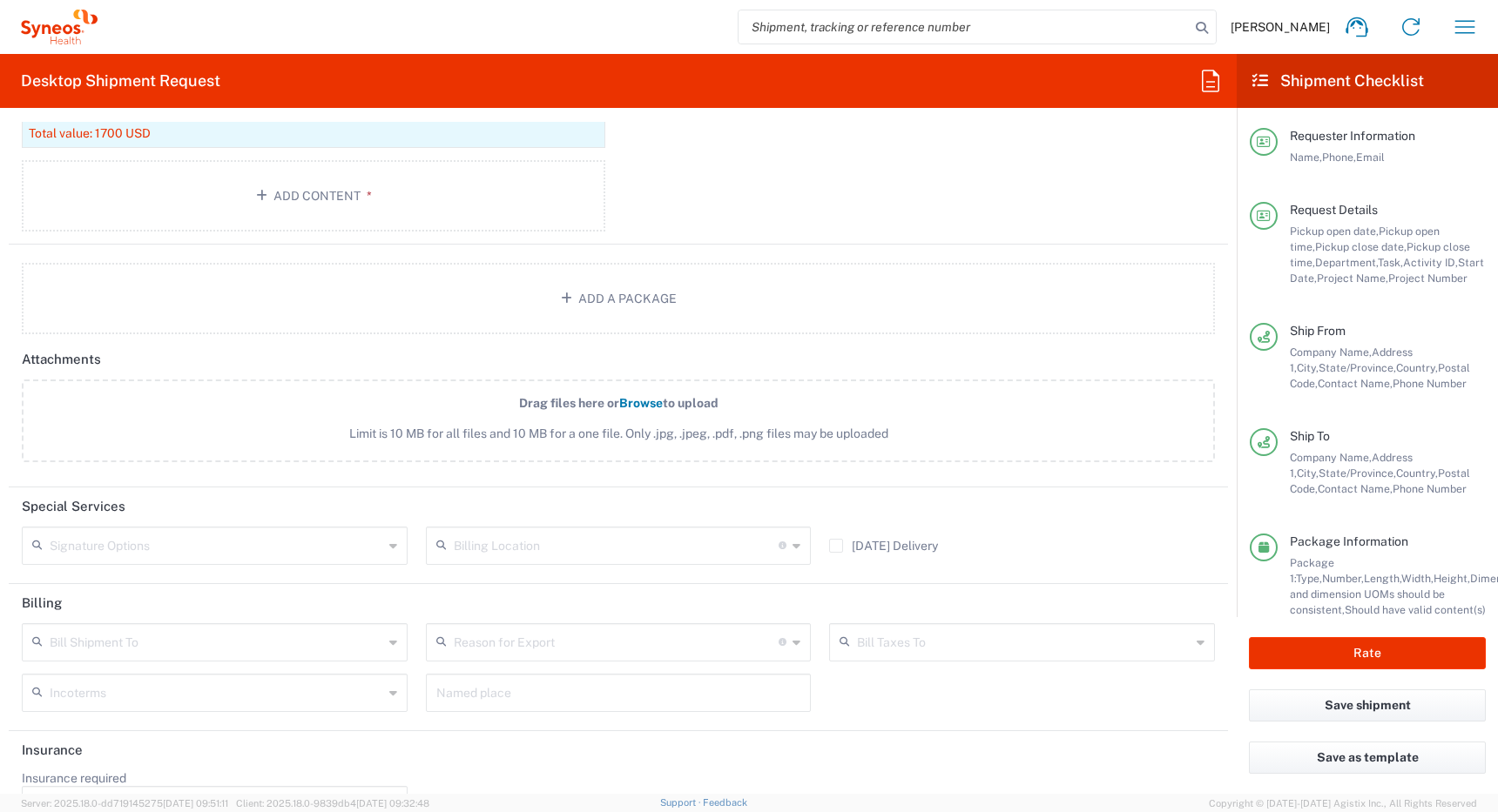
scroll to position [2166, 0]
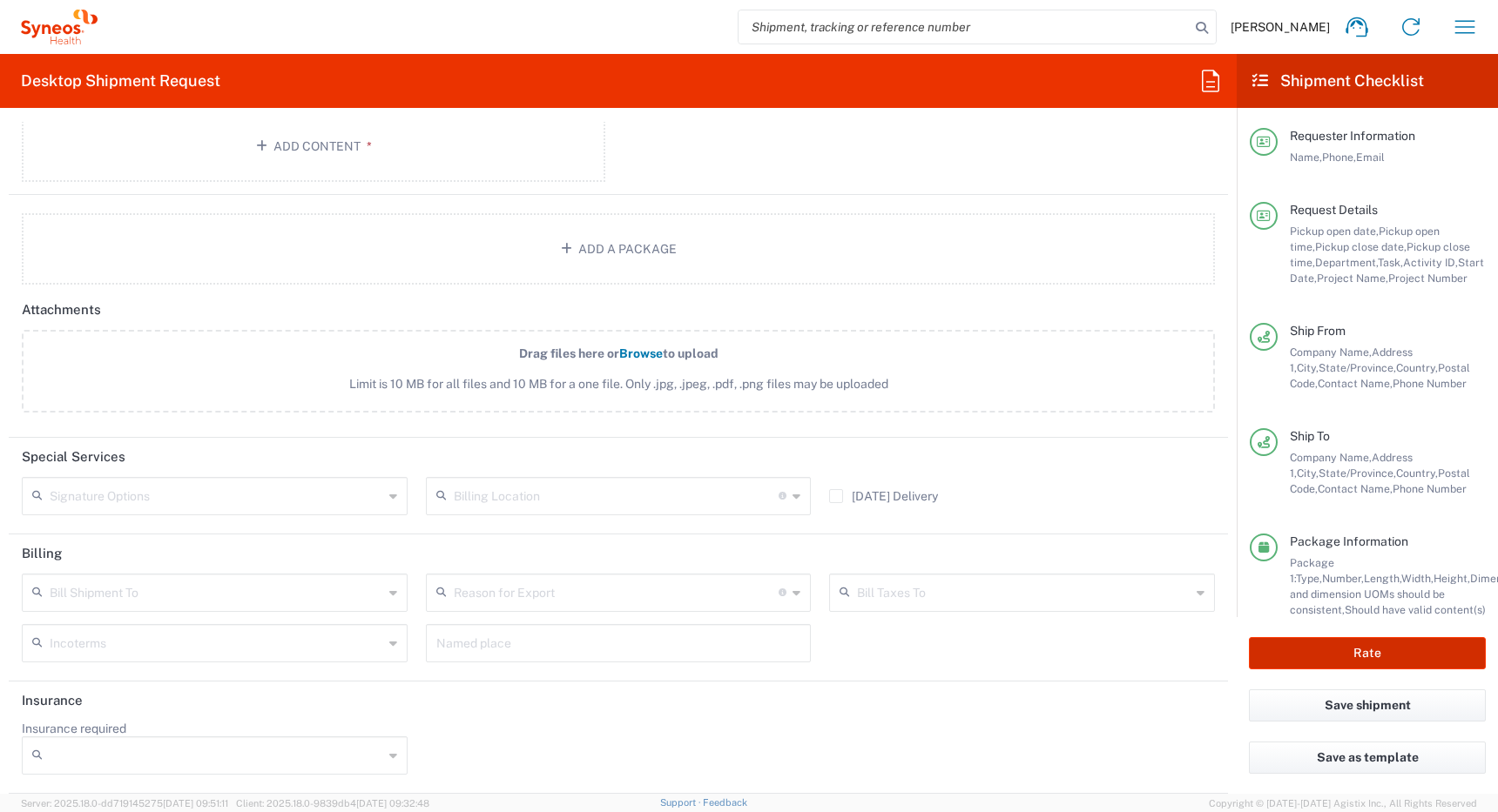
click at [1360, 656] on button "Rate" at bounding box center [1366, 653] width 237 height 32
type input "4510 DEPARTMENTAL EXPENSE"
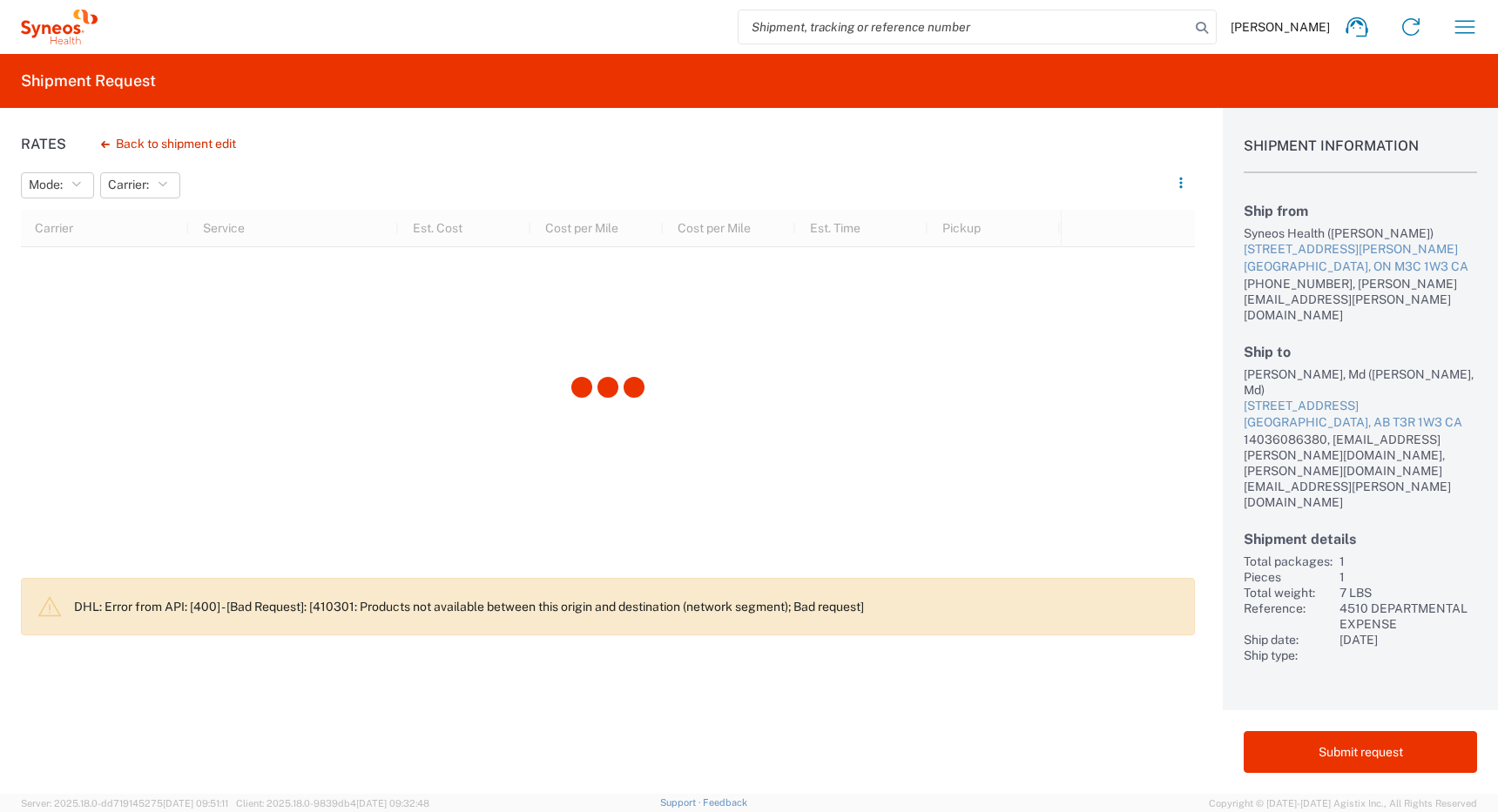
click at [1255, 366] on div "[PERSON_NAME], Md ([PERSON_NAME], Md)" at bounding box center [1360, 382] width 233 height 31
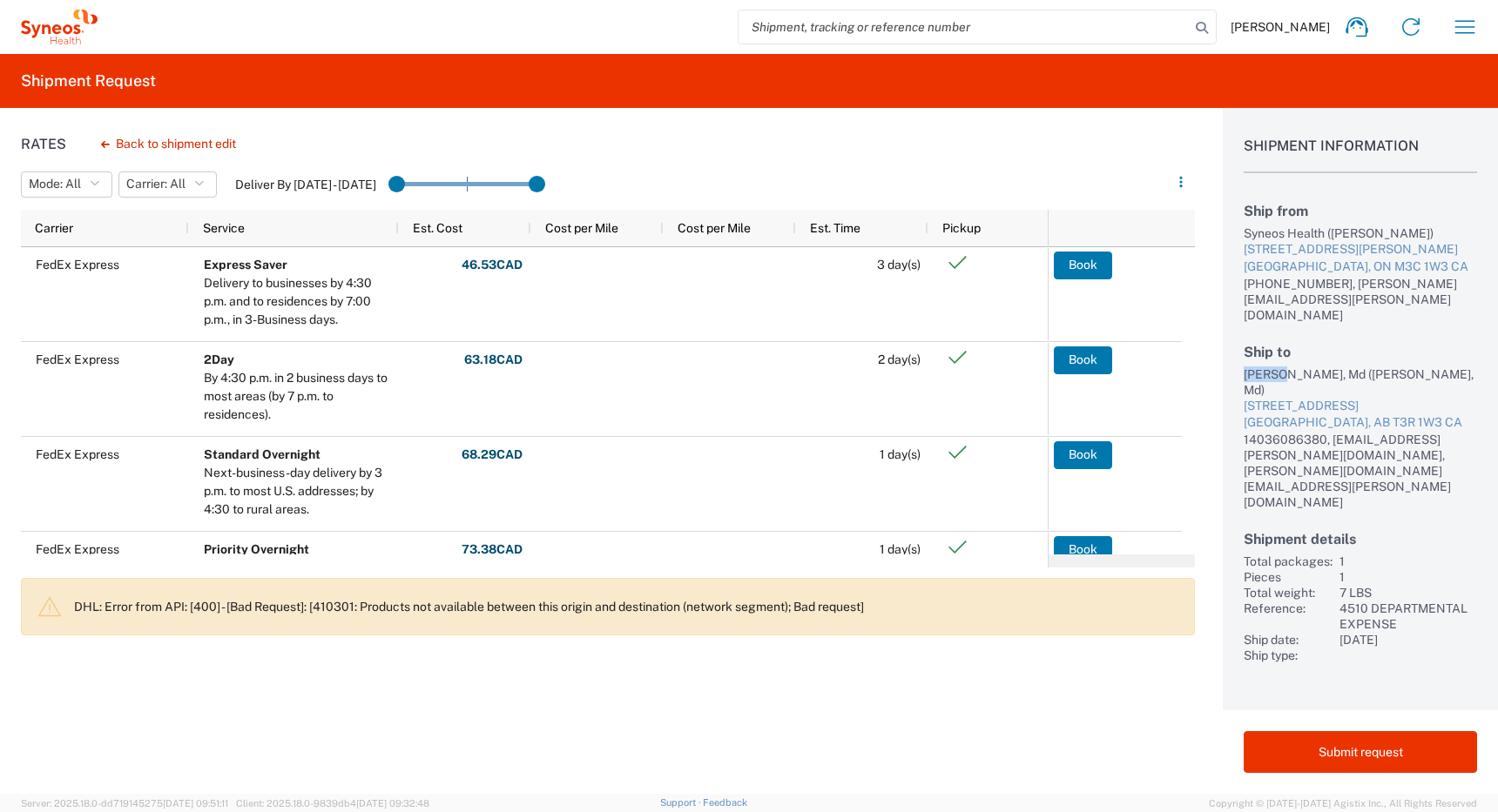
click at [1300, 366] on div "[PERSON_NAME], Md ([PERSON_NAME], Md)" at bounding box center [1360, 382] width 233 height 31
copy div "[PERSON_NAME], Md"
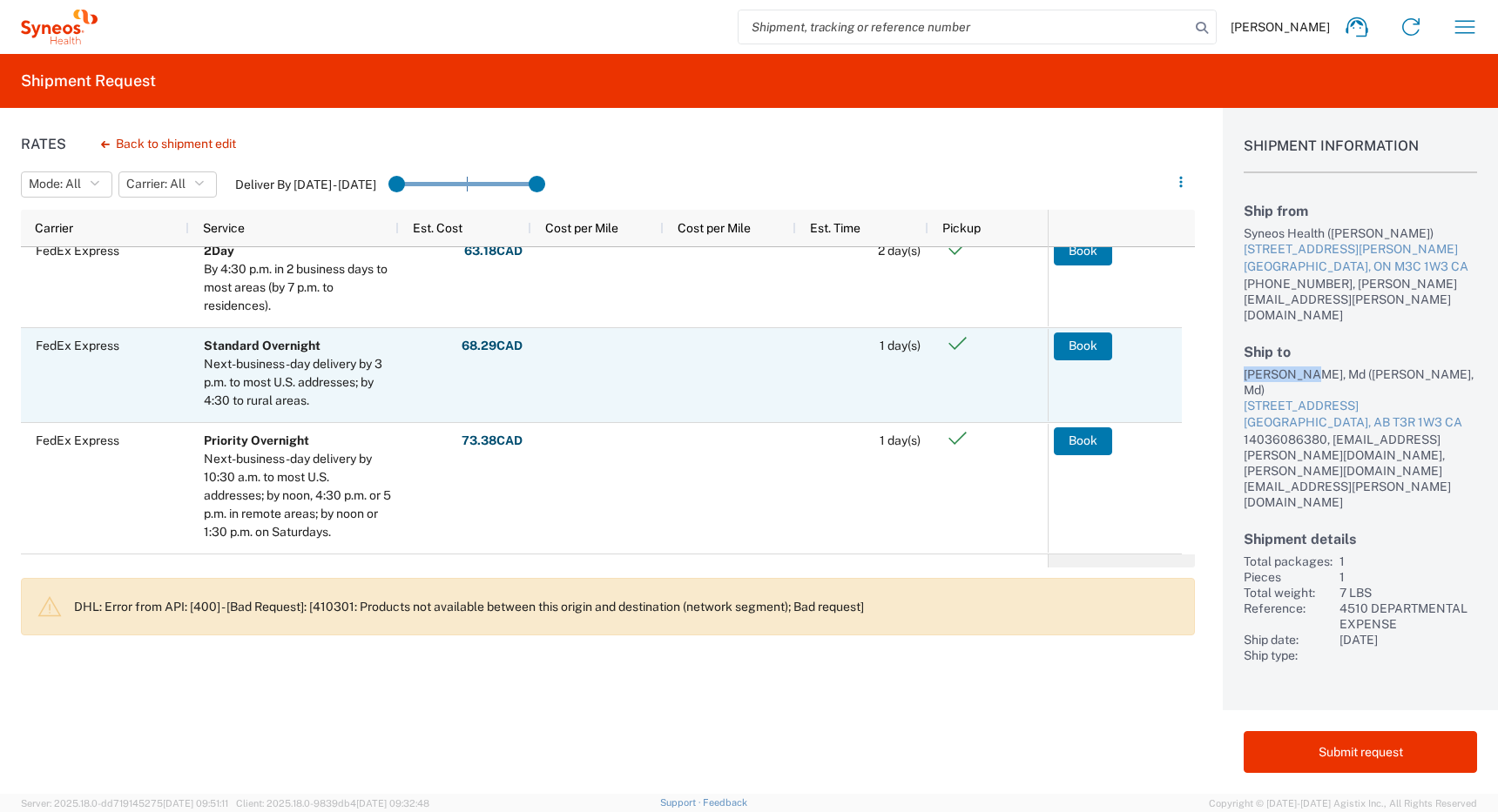
scroll to position [109, 0]
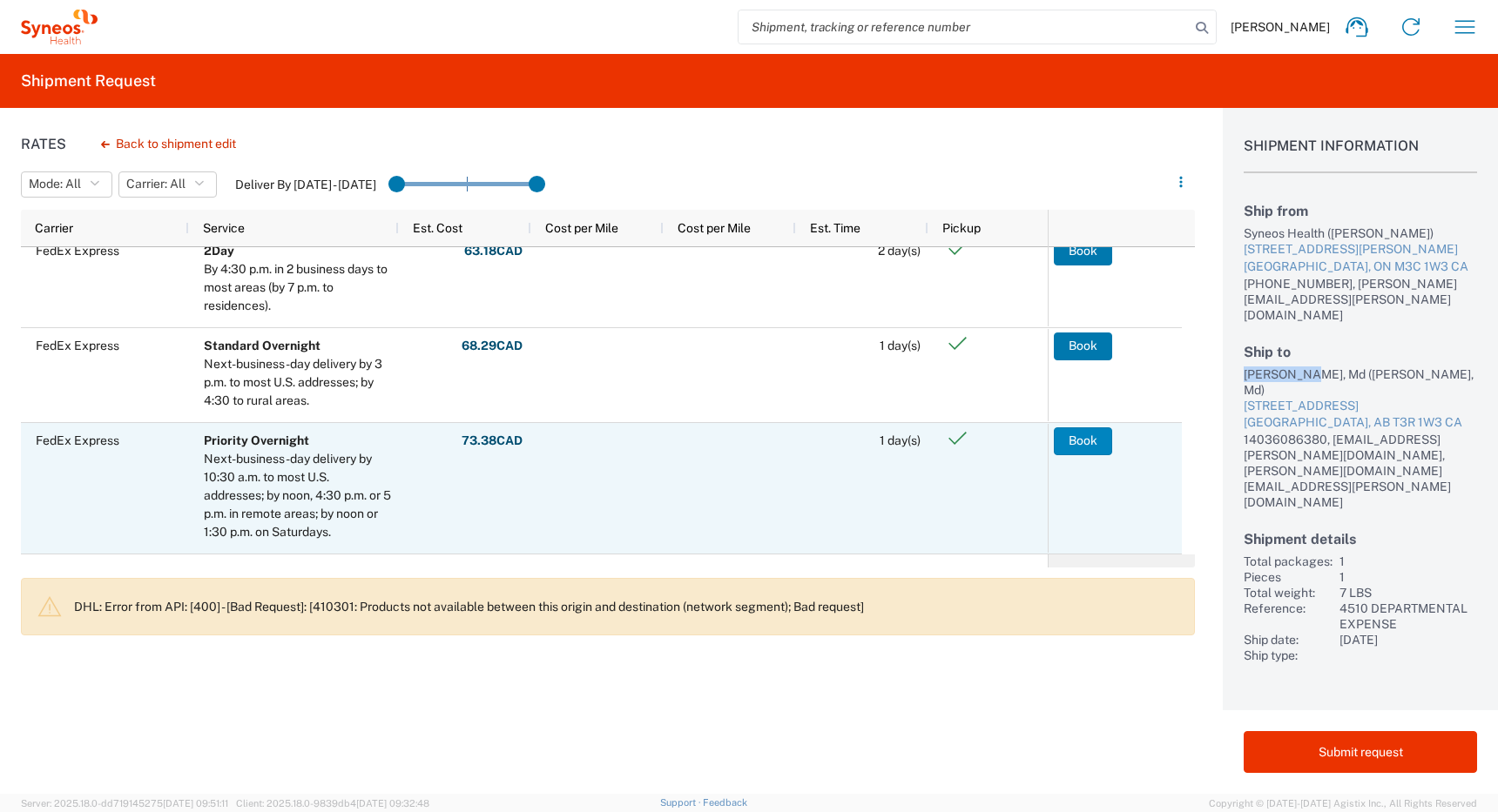
click at [1076, 434] on button "Book" at bounding box center [1082, 441] width 58 height 28
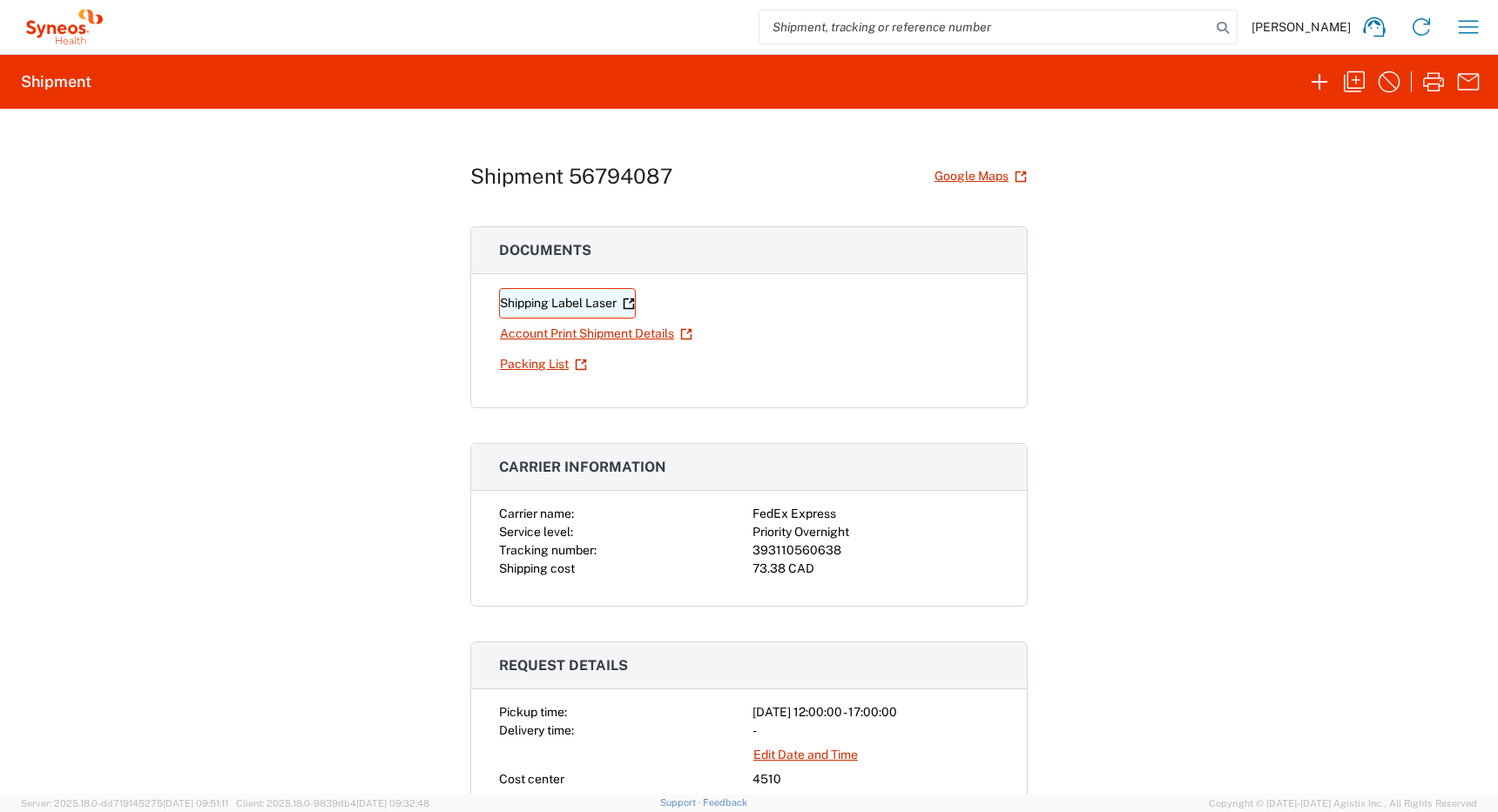
click at [555, 304] on link "Shipping Label Laser" at bounding box center [567, 303] width 136 height 30
